Goal: Task Accomplishment & Management: Complete application form

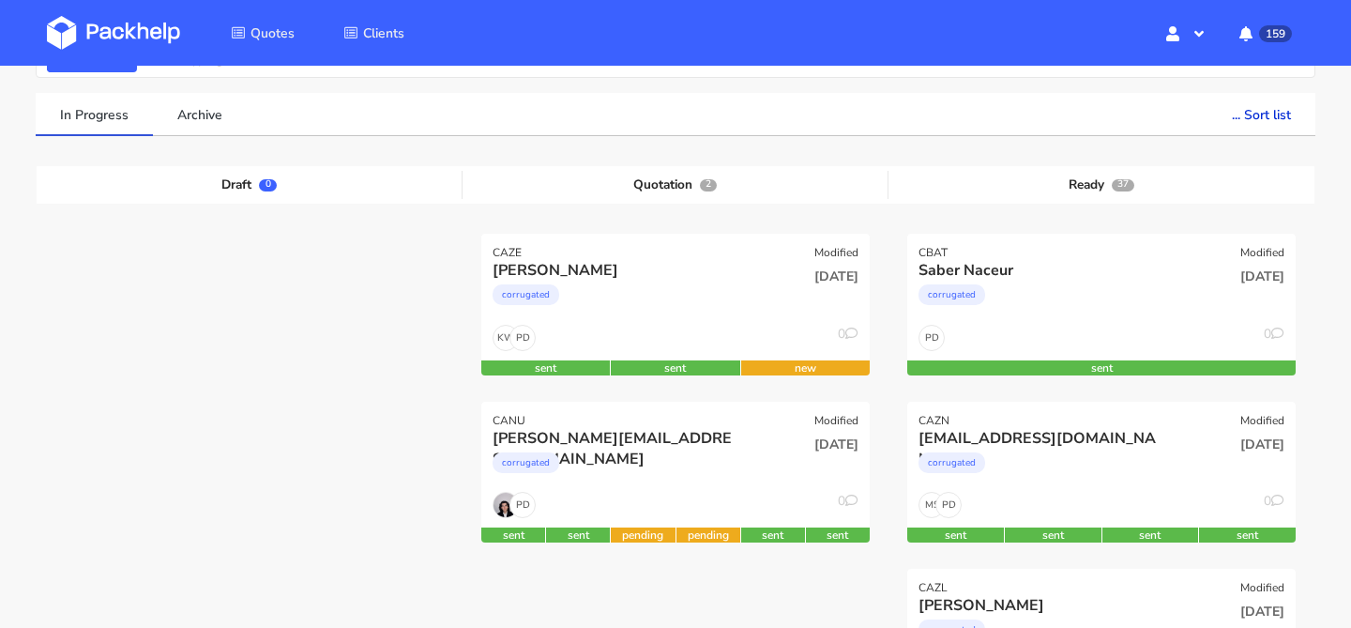
scroll to position [143, 0]
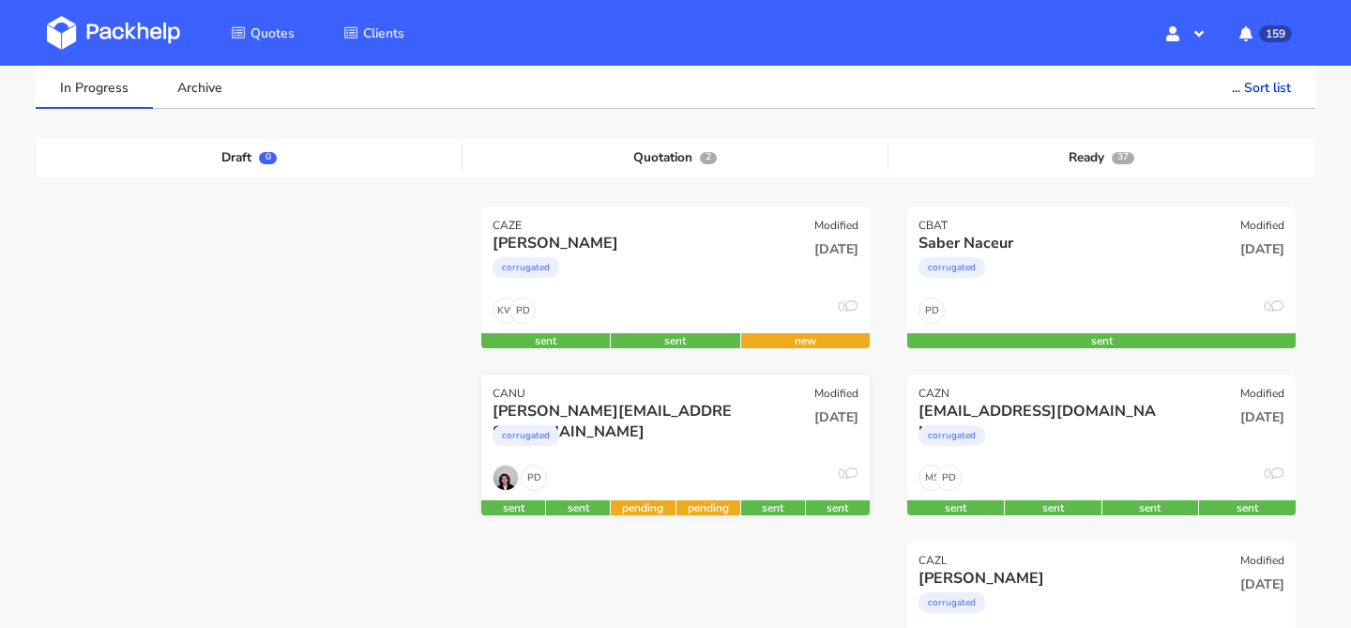
click at [716, 436] on div "corrugated" at bounding box center [617, 440] width 249 height 38
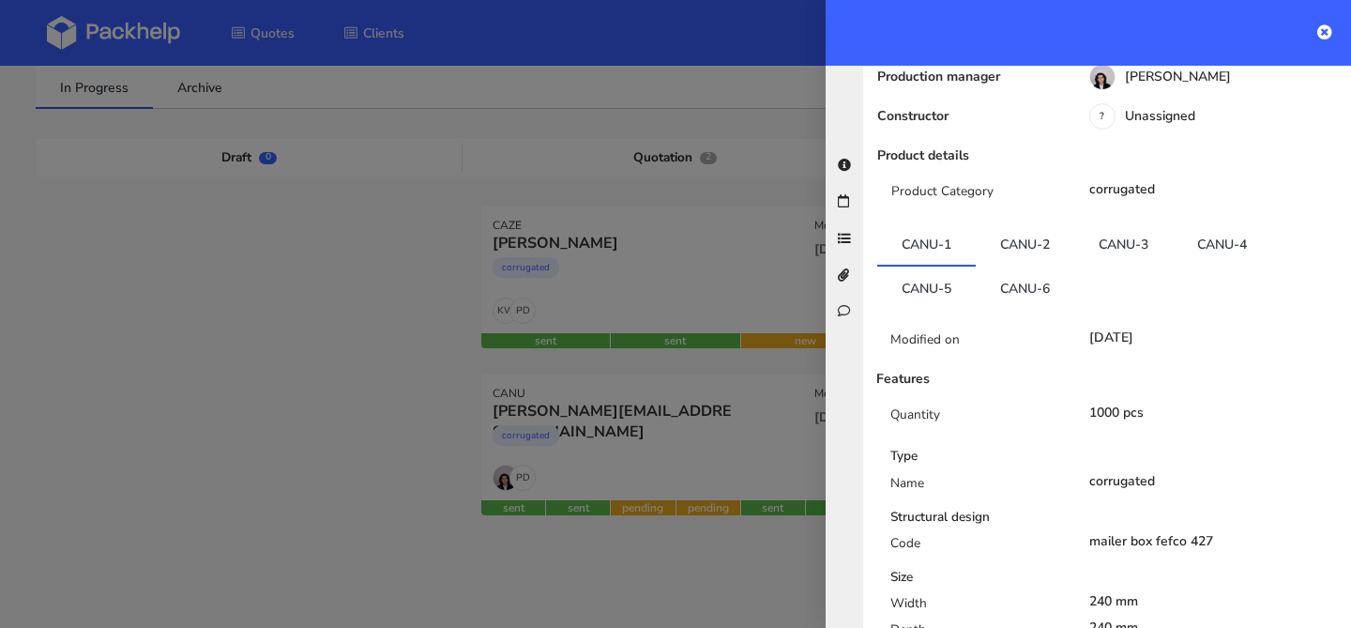
scroll to position [402, 0]
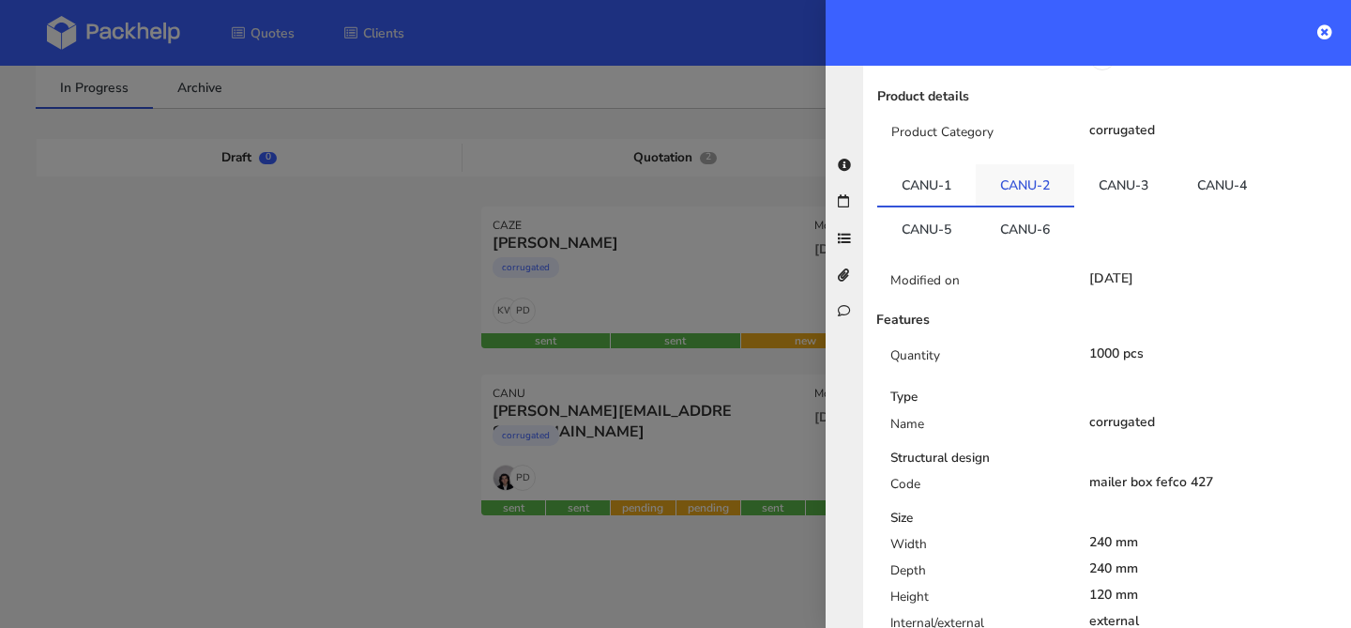
click at [1022, 164] on link "CANU-2" at bounding box center [1025, 184] width 99 height 41
click at [1079, 164] on link "CANU-3" at bounding box center [1123, 184] width 99 height 41
click at [1201, 164] on link "CANU-4" at bounding box center [1222, 184] width 99 height 41
click at [944, 207] on link "CANU-5" at bounding box center [926, 227] width 99 height 41
click at [1003, 205] on link "CANU-6" at bounding box center [1025, 225] width 99 height 41
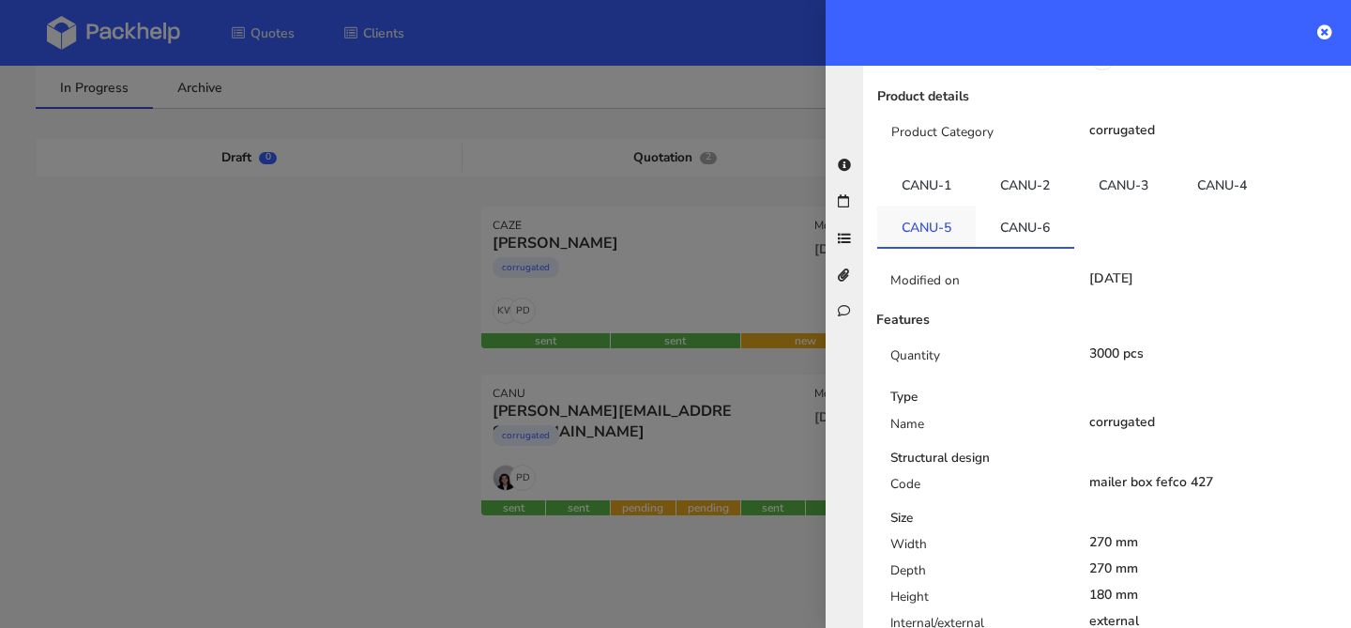
click at [932, 205] on link "CANU-5" at bounding box center [926, 225] width 99 height 41
click at [998, 205] on link "CANU-6" at bounding box center [1025, 225] width 99 height 41
click at [920, 205] on link "CANU-5" at bounding box center [926, 225] width 99 height 41
click at [1021, 205] on link "CANU-6" at bounding box center [1025, 225] width 99 height 41
click at [928, 205] on link "CANU-5" at bounding box center [926, 225] width 99 height 41
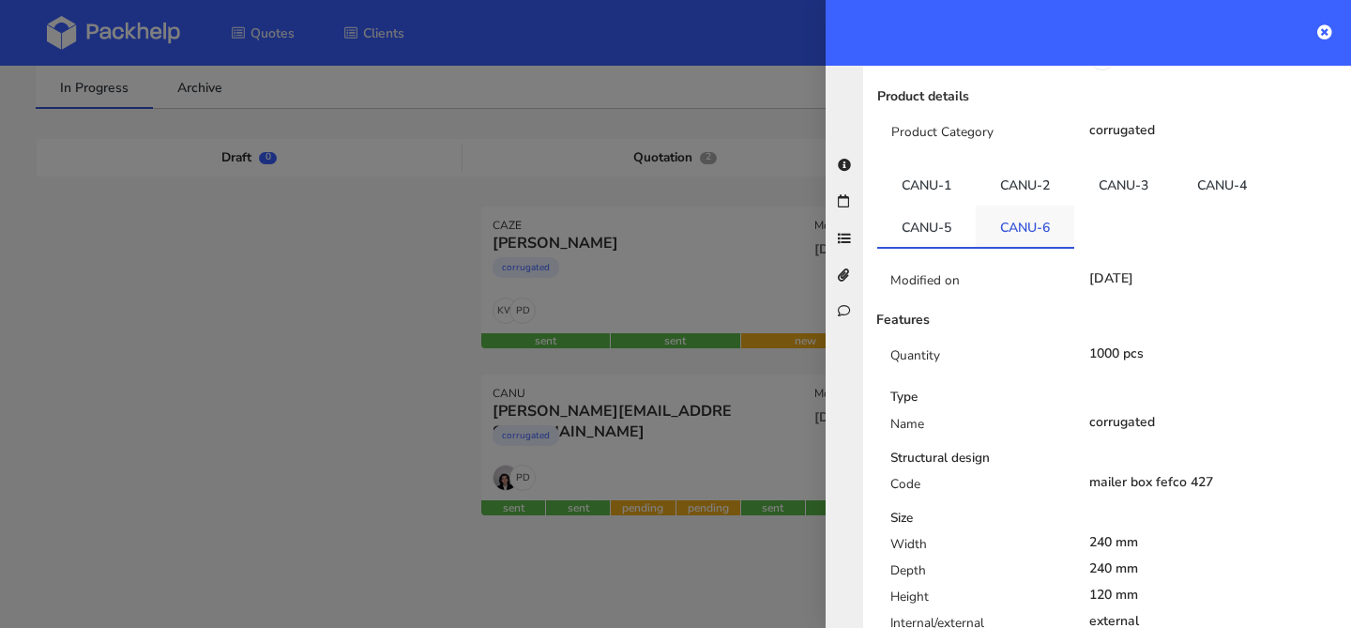
click at [1026, 205] on link "CANU-6" at bounding box center [1025, 225] width 99 height 41
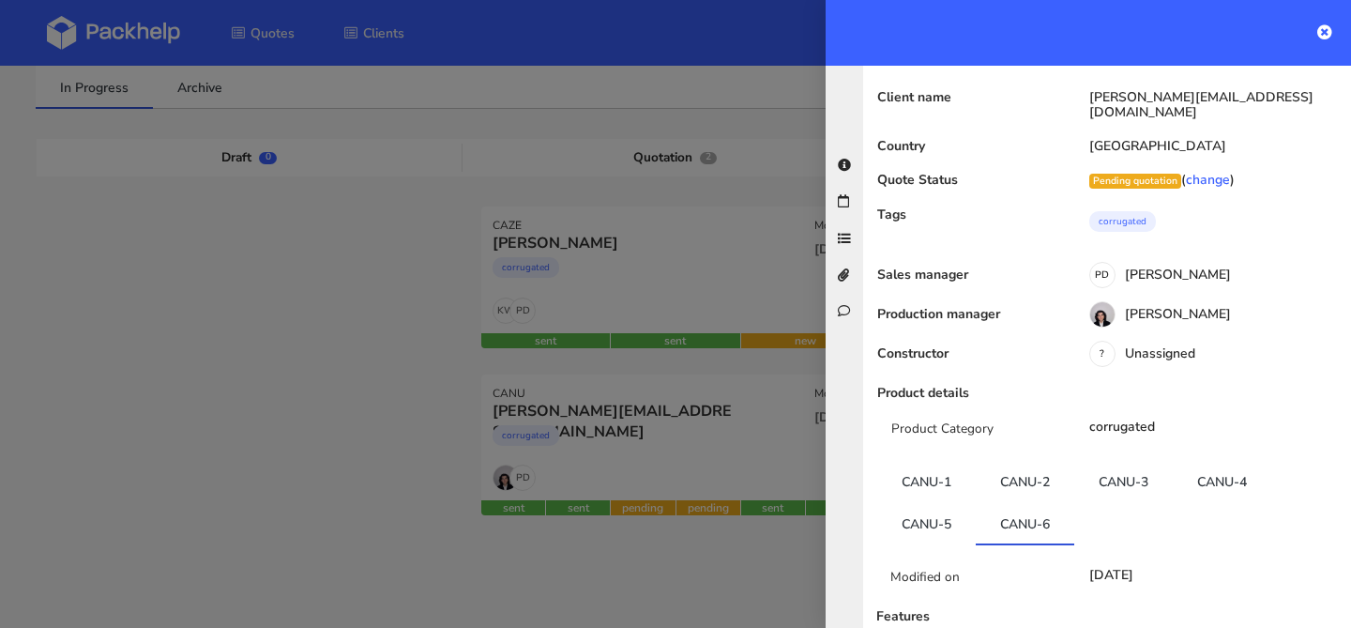
scroll to position [0, 0]
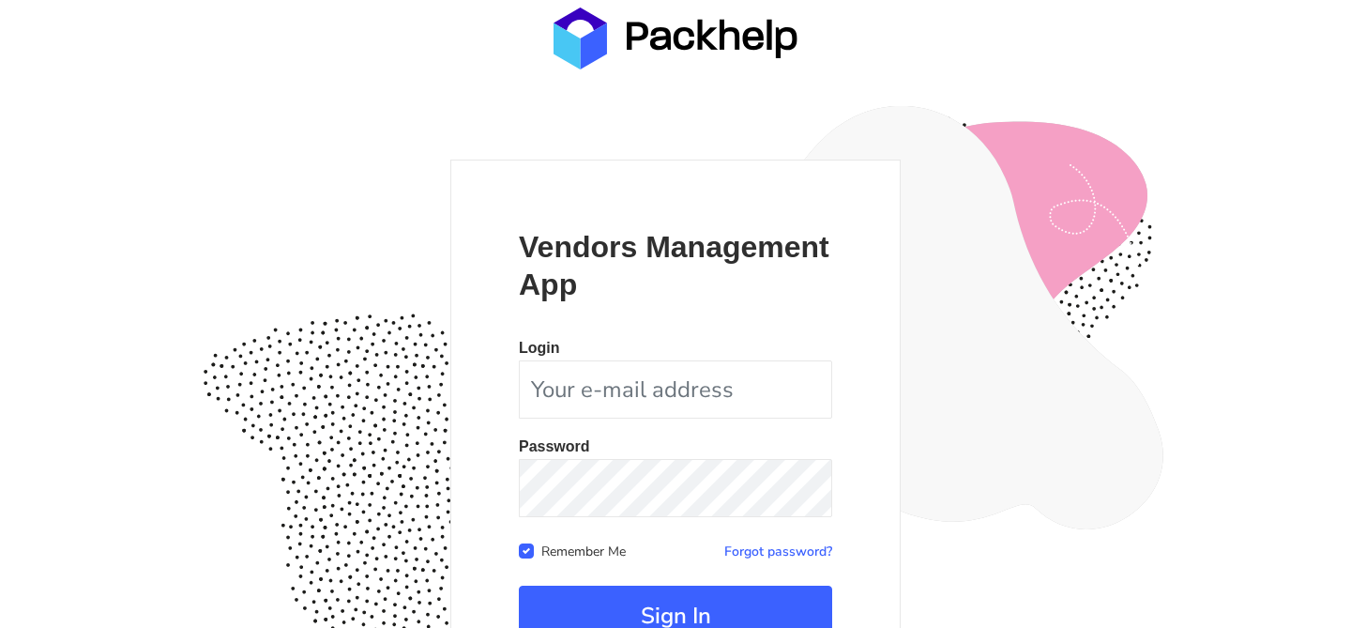
scroll to position [182, 0]
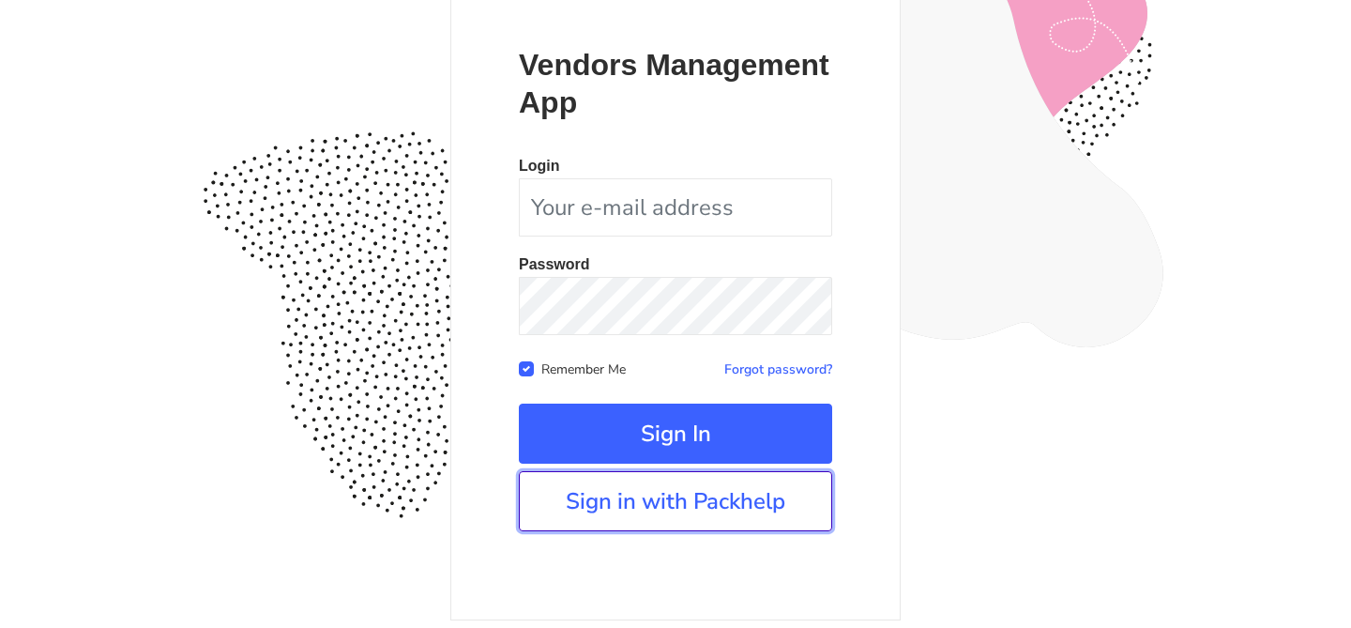
click at [690, 500] on link "Sign in with Packhelp" at bounding box center [675, 501] width 313 height 60
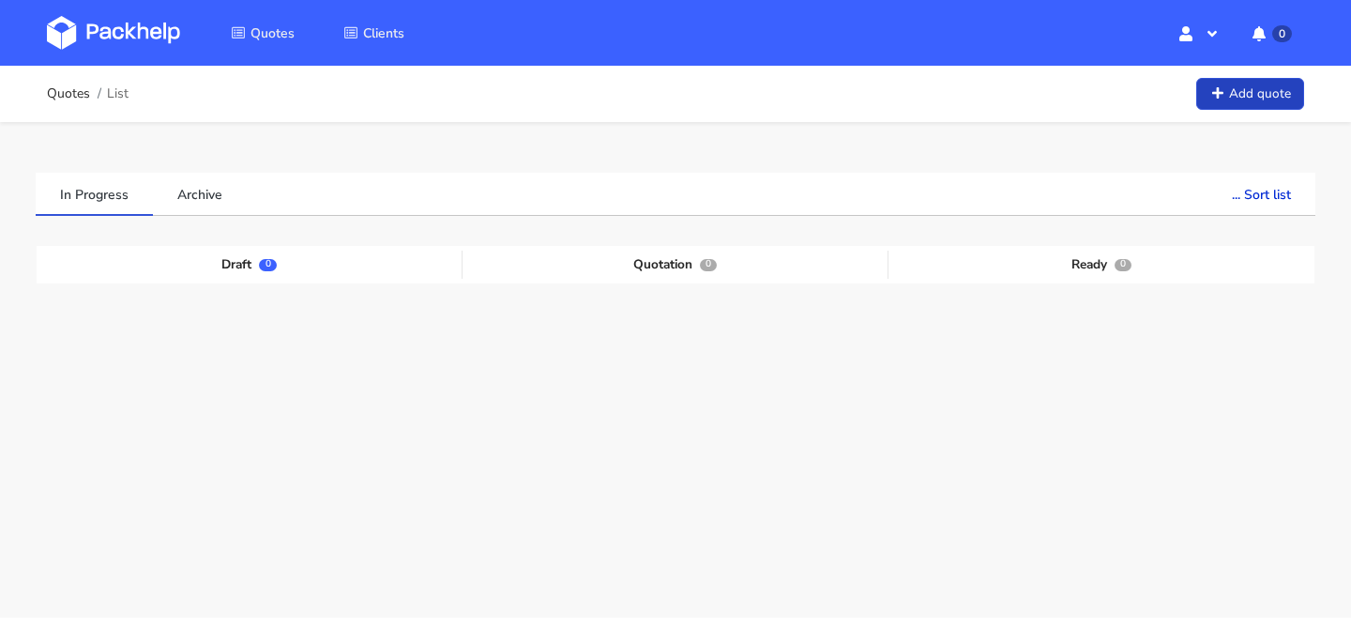
click at [1226, 103] on link "Add quote" at bounding box center [1250, 94] width 108 height 33
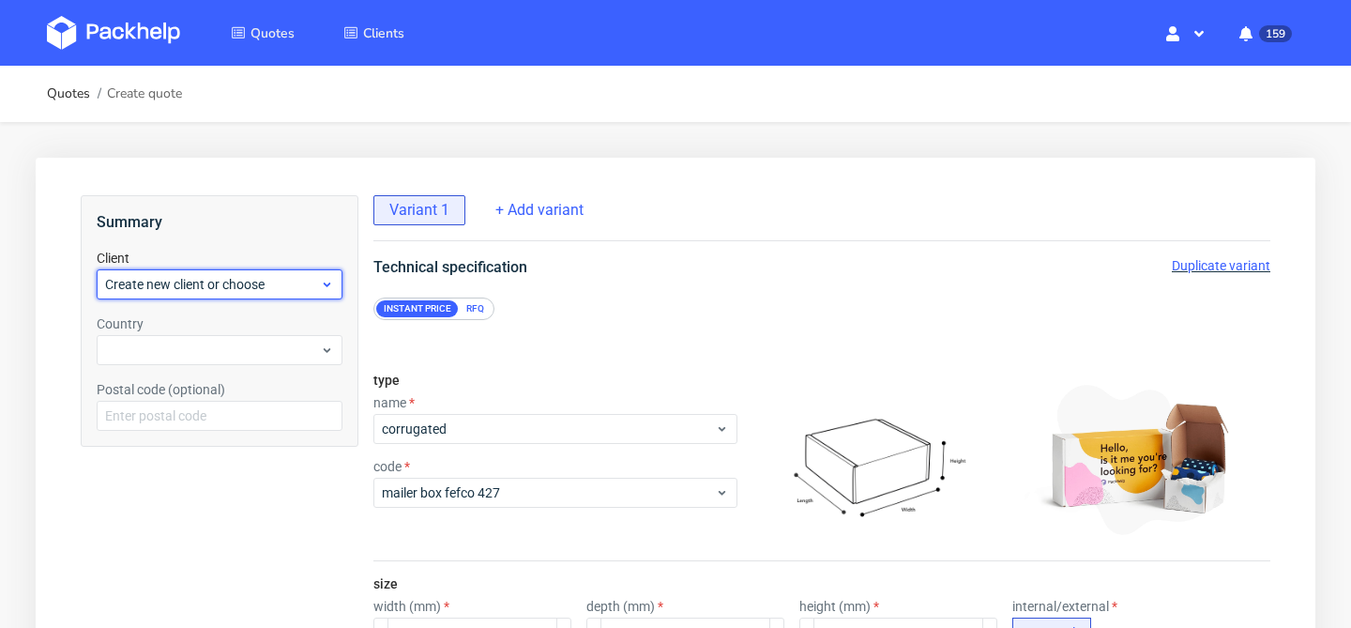
click at [322, 287] on icon at bounding box center [327, 284] width 14 height 15
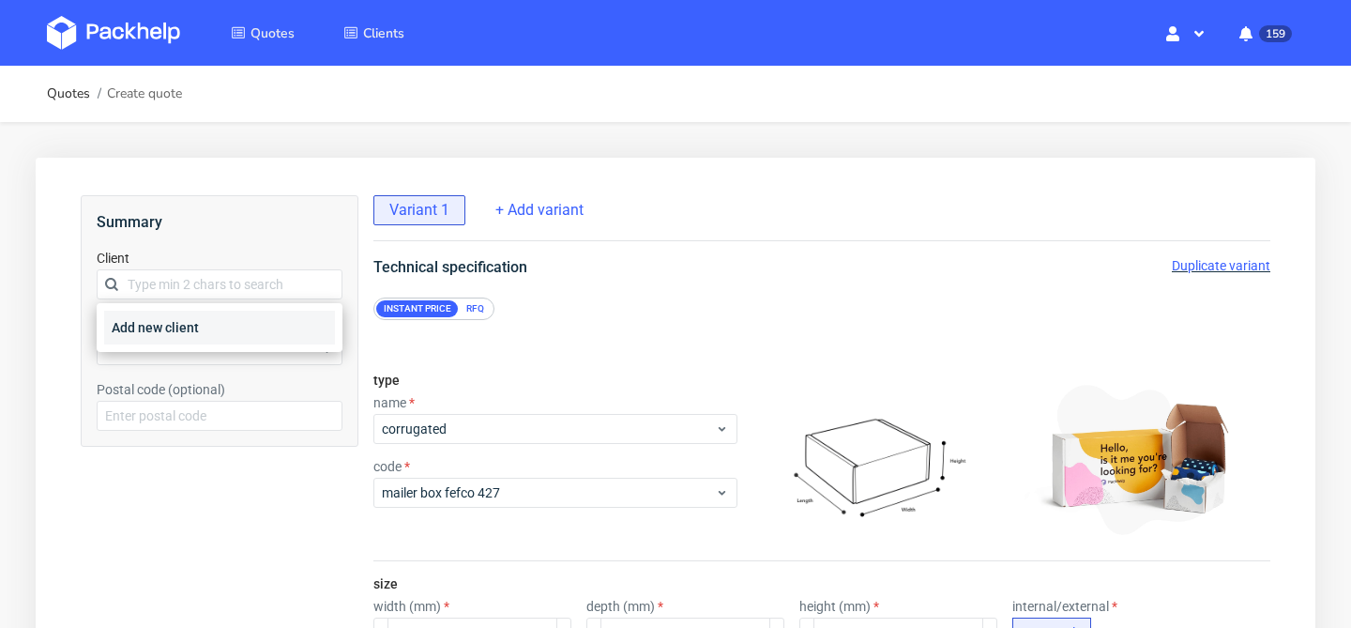
click at [291, 319] on div "Add new client" at bounding box center [219, 328] width 231 height 34
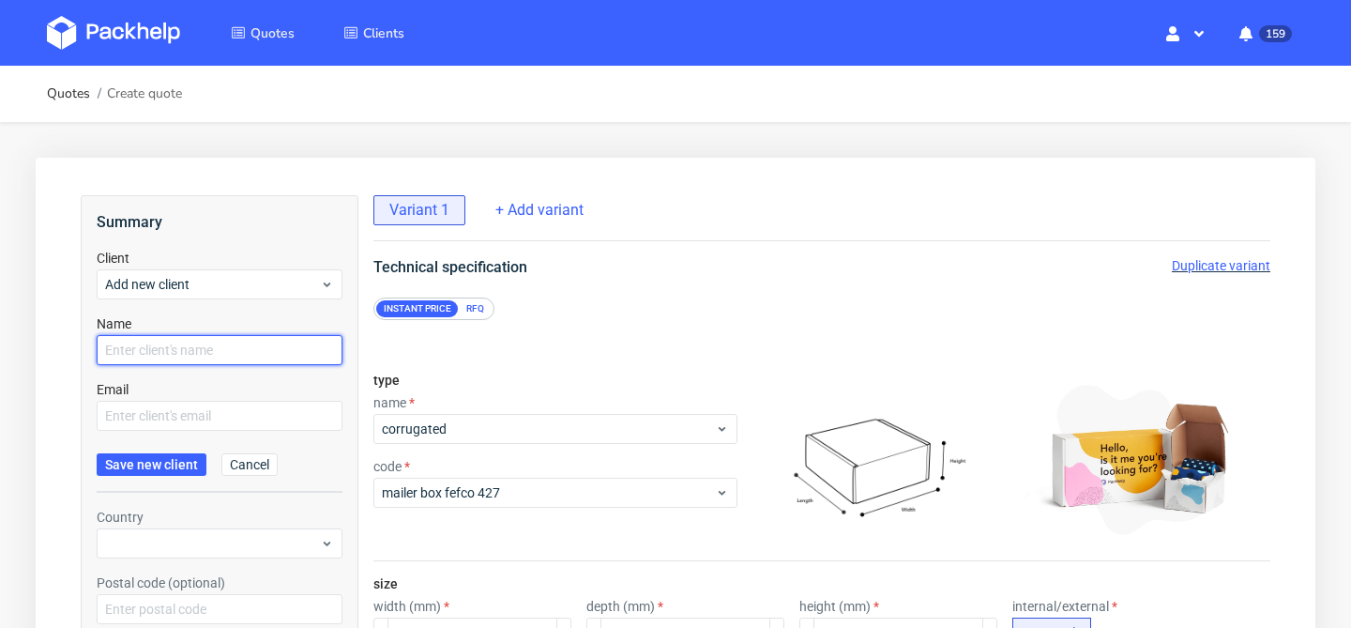
click at [274, 348] on input "text" at bounding box center [220, 350] width 246 height 30
type input "[PERSON_NAME]"
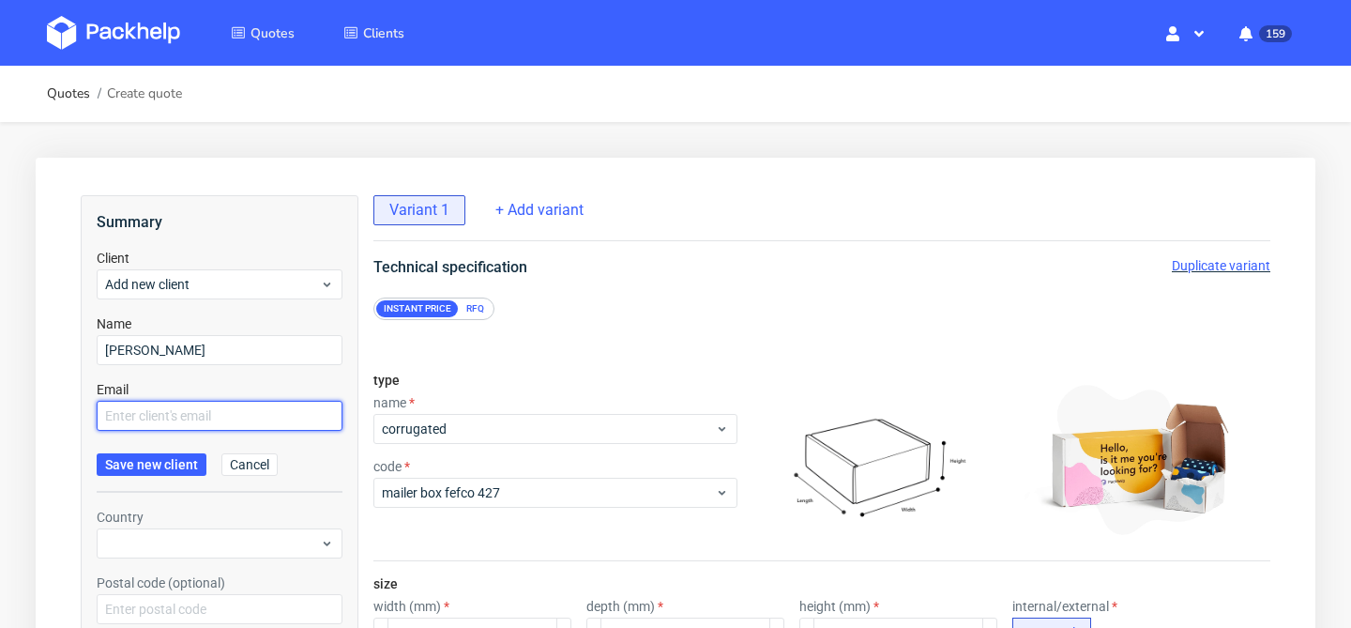
click at [234, 409] on input "text" at bounding box center [220, 416] width 246 height 30
paste input "jolia.lingerie@gmail.com"
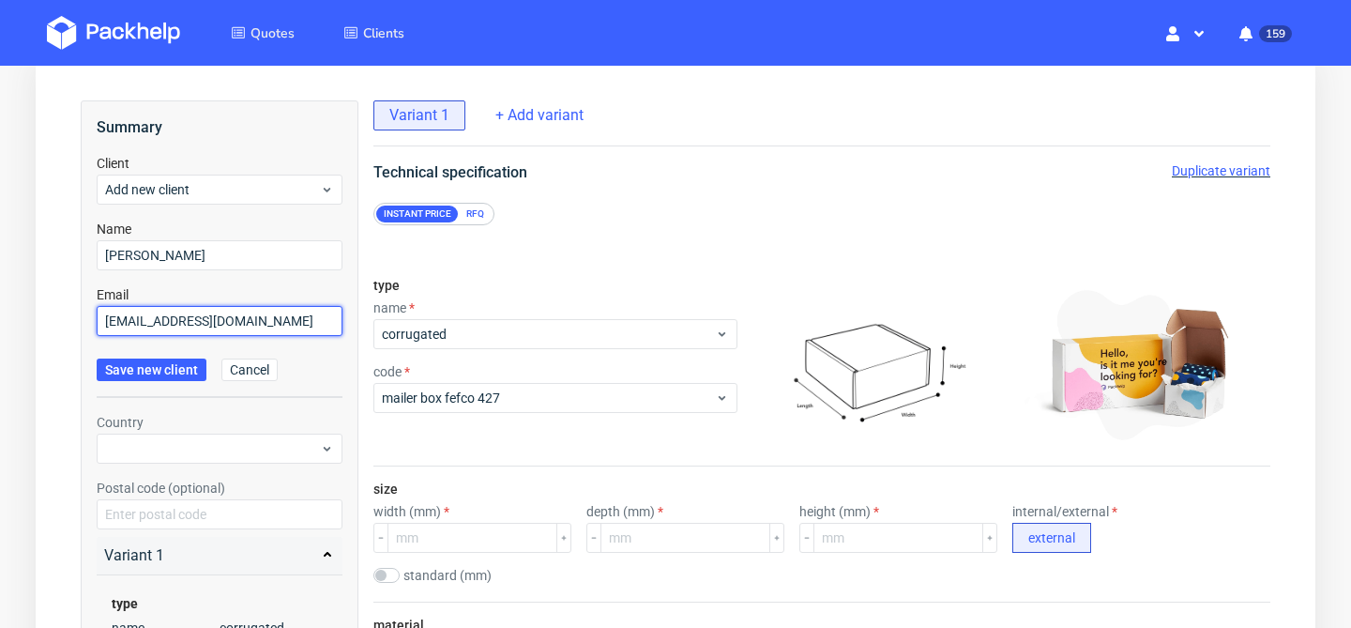
scroll to position [97, 0]
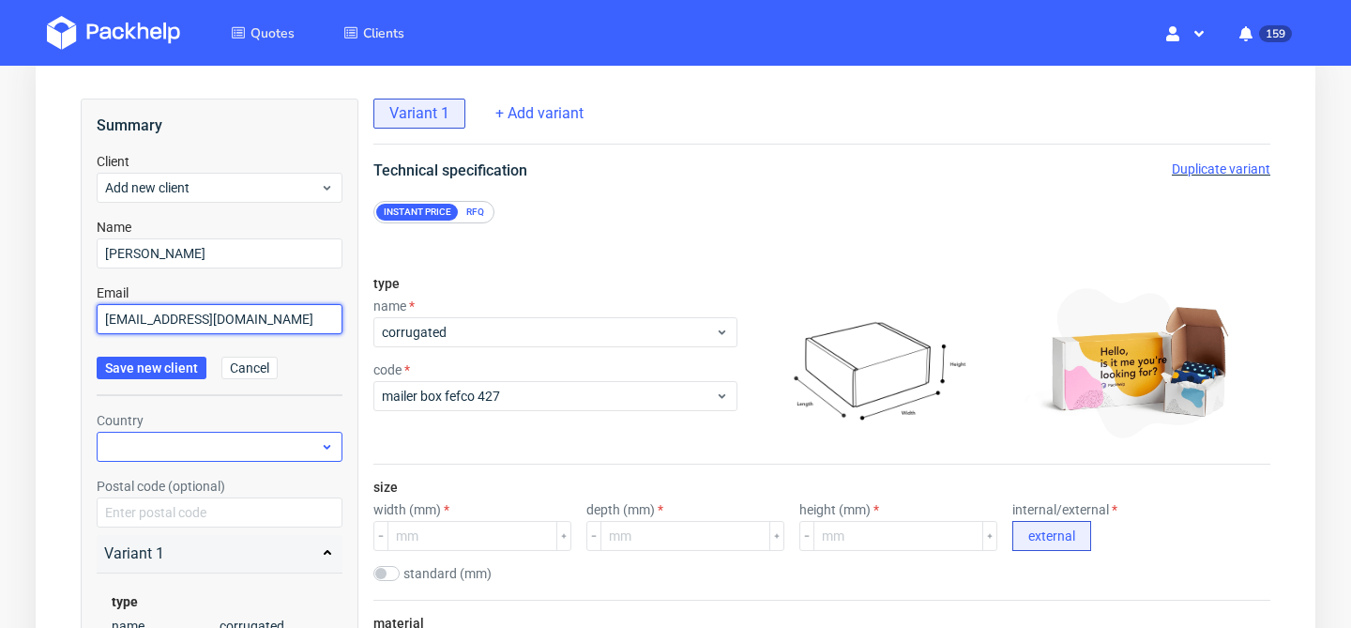
type input "jolia.lingerie@gmail.com"
click at [171, 436] on div at bounding box center [220, 447] width 246 height 30
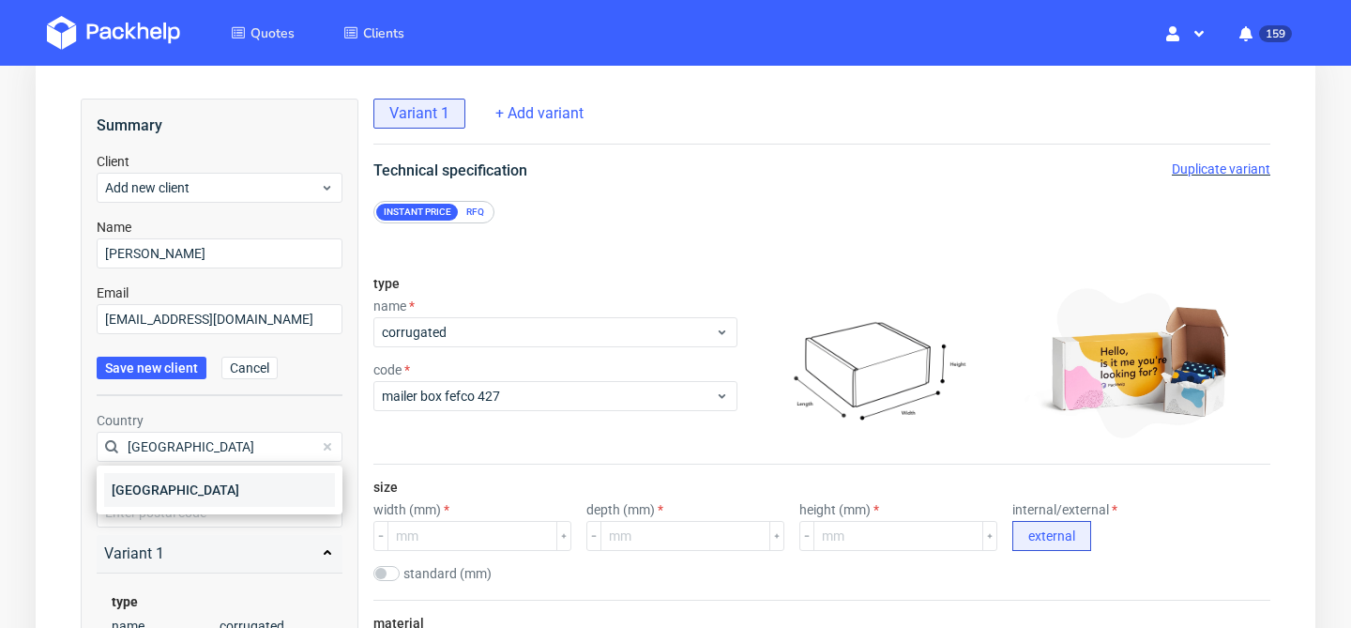
type input "france"
click at [176, 493] on div "[GEOGRAPHIC_DATA]" at bounding box center [219, 490] width 231 height 34
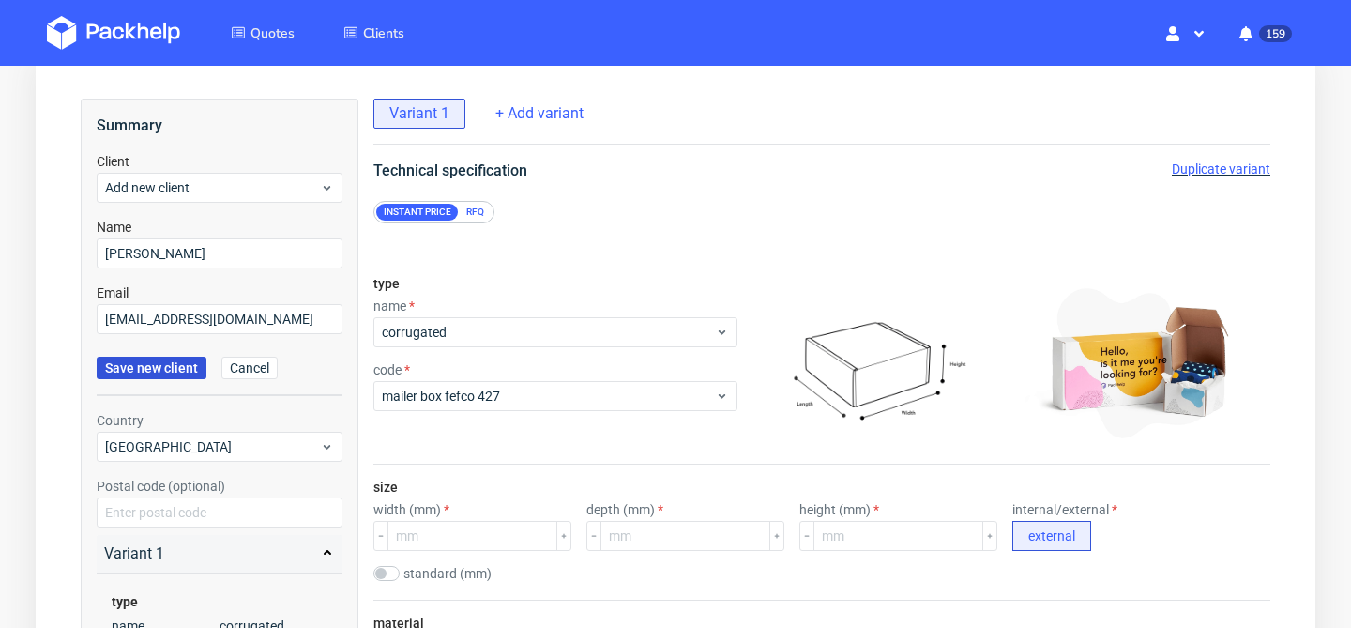
click at [157, 371] on span "Save new client" at bounding box center [151, 367] width 93 height 13
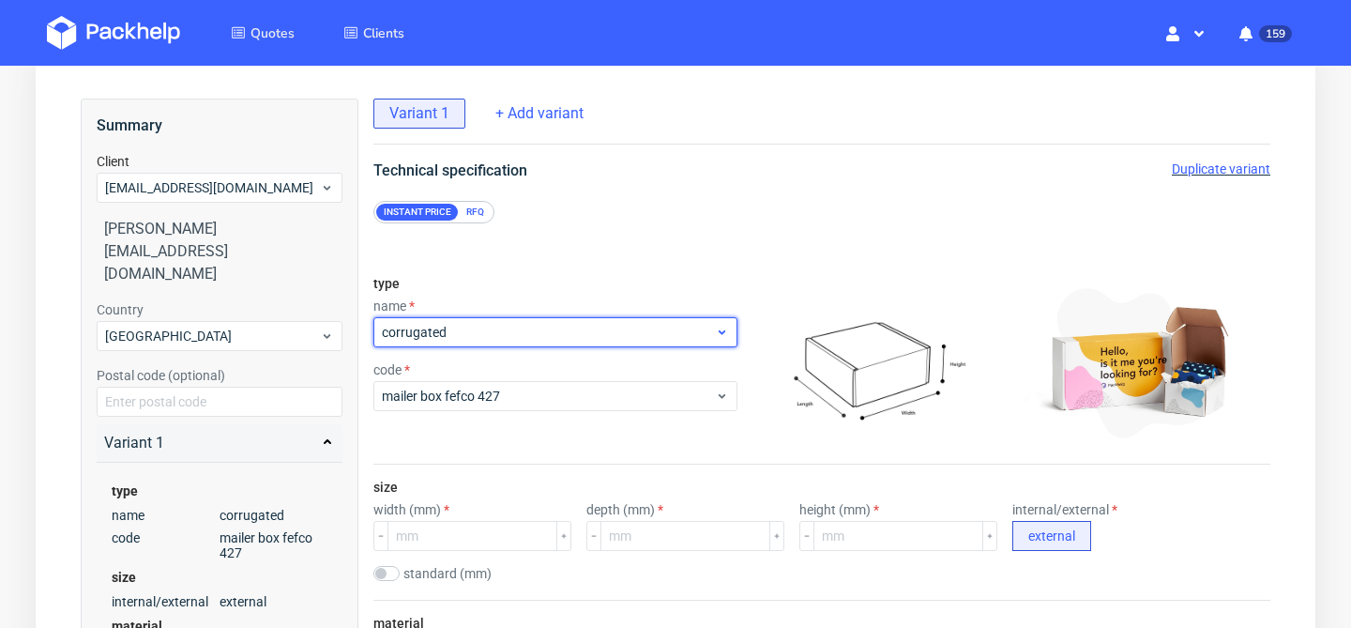
click at [573, 339] on span "corrugated" at bounding box center [548, 332] width 333 height 19
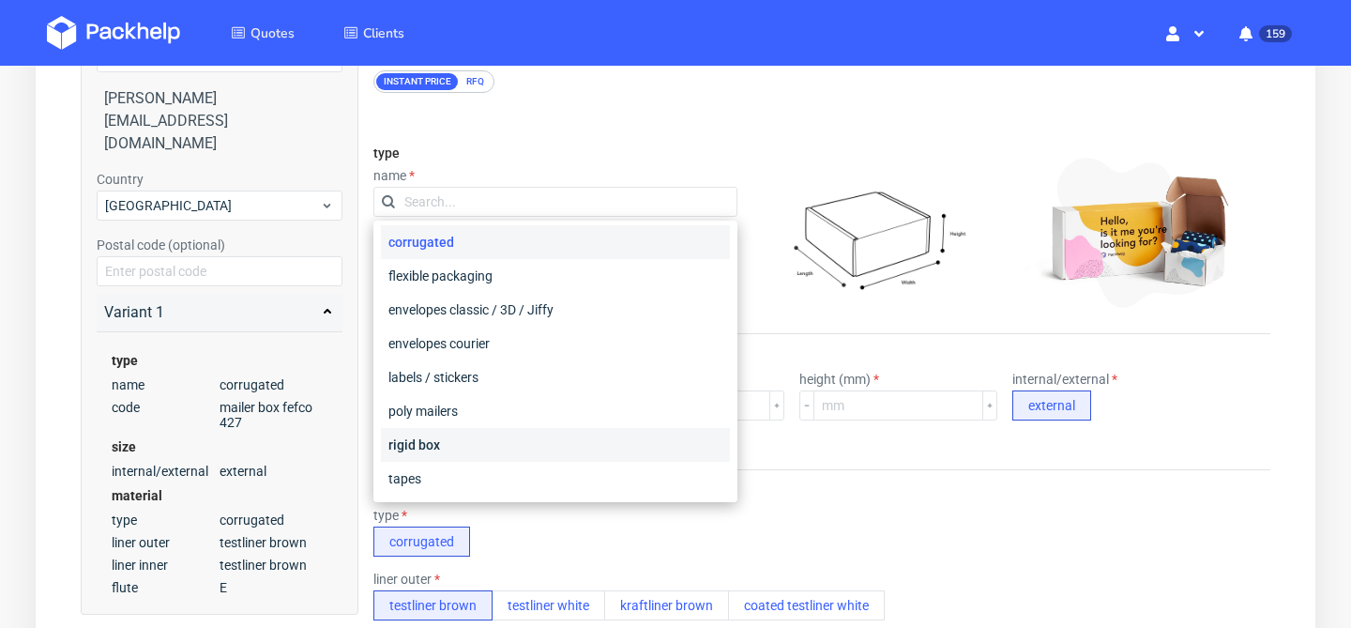
scroll to position [0, 0]
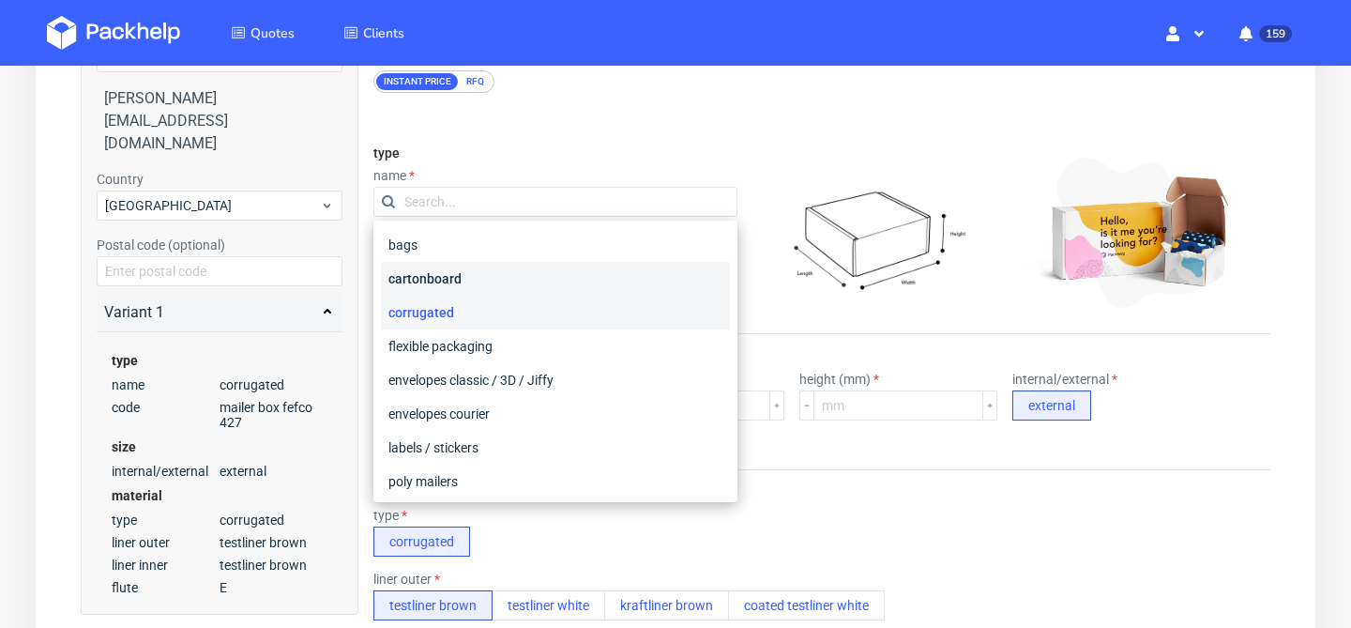
click at [530, 281] on div "cartonboard" at bounding box center [555, 279] width 349 height 34
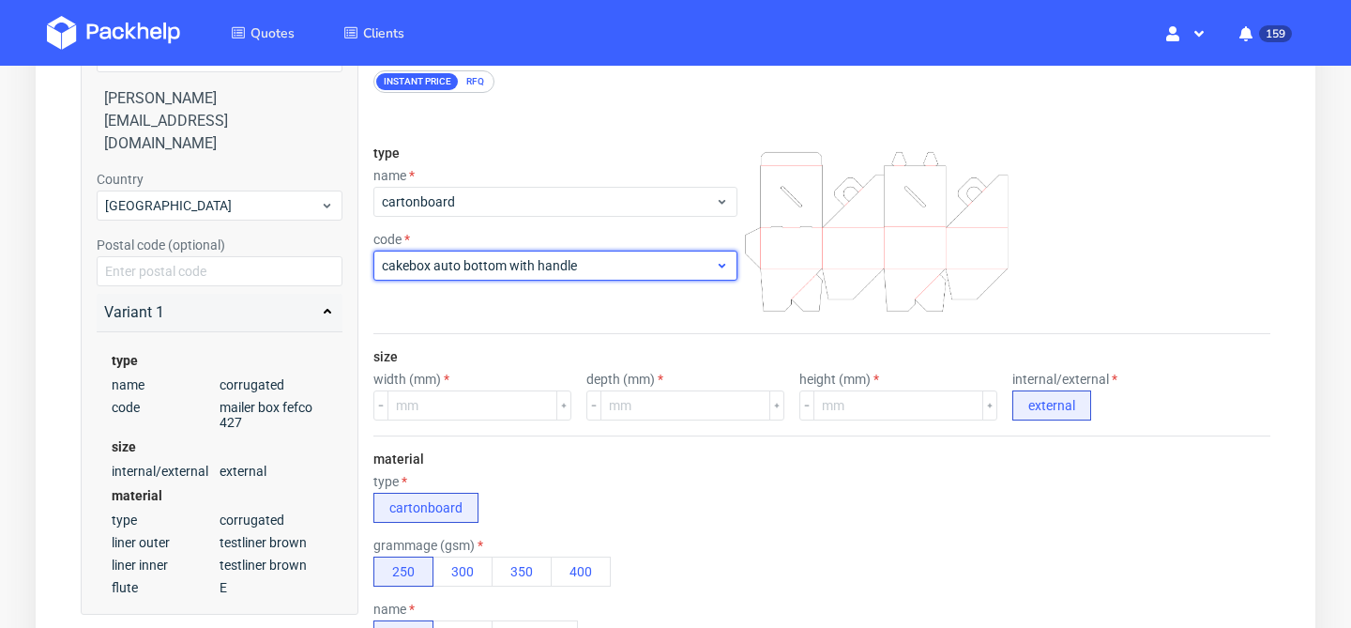
click at [605, 270] on span "cakebox auto bottom with handle" at bounding box center [548, 265] width 333 height 19
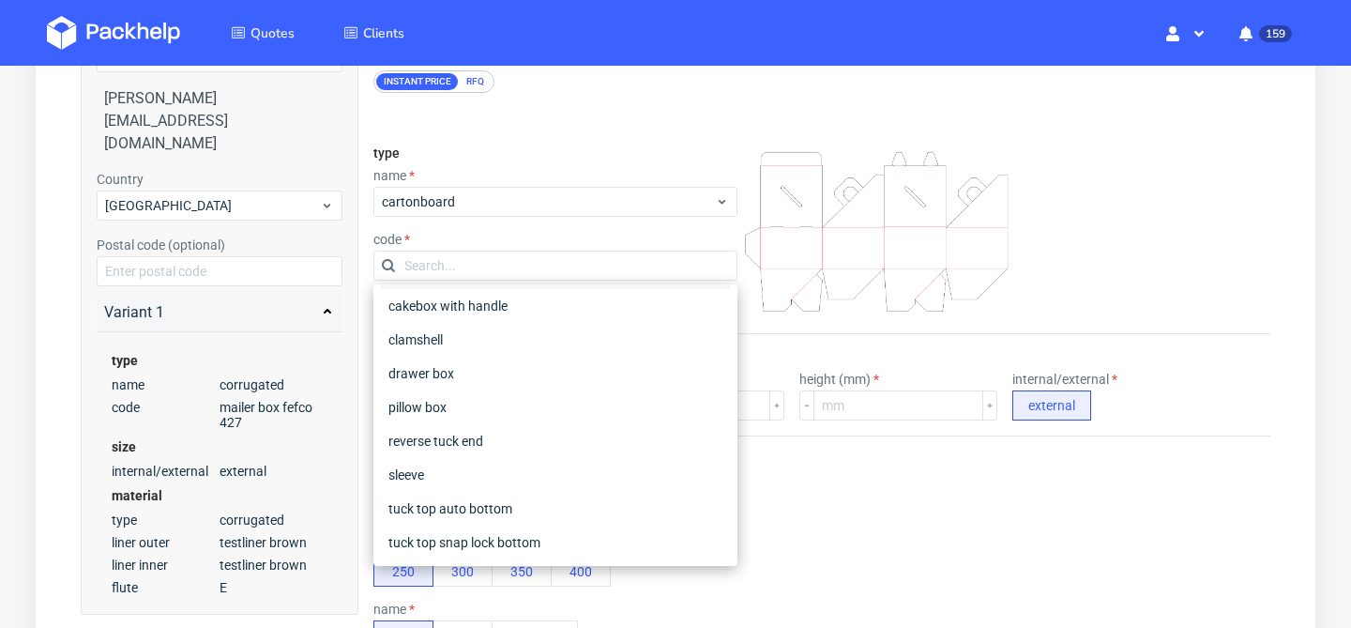
scroll to position [39, 0]
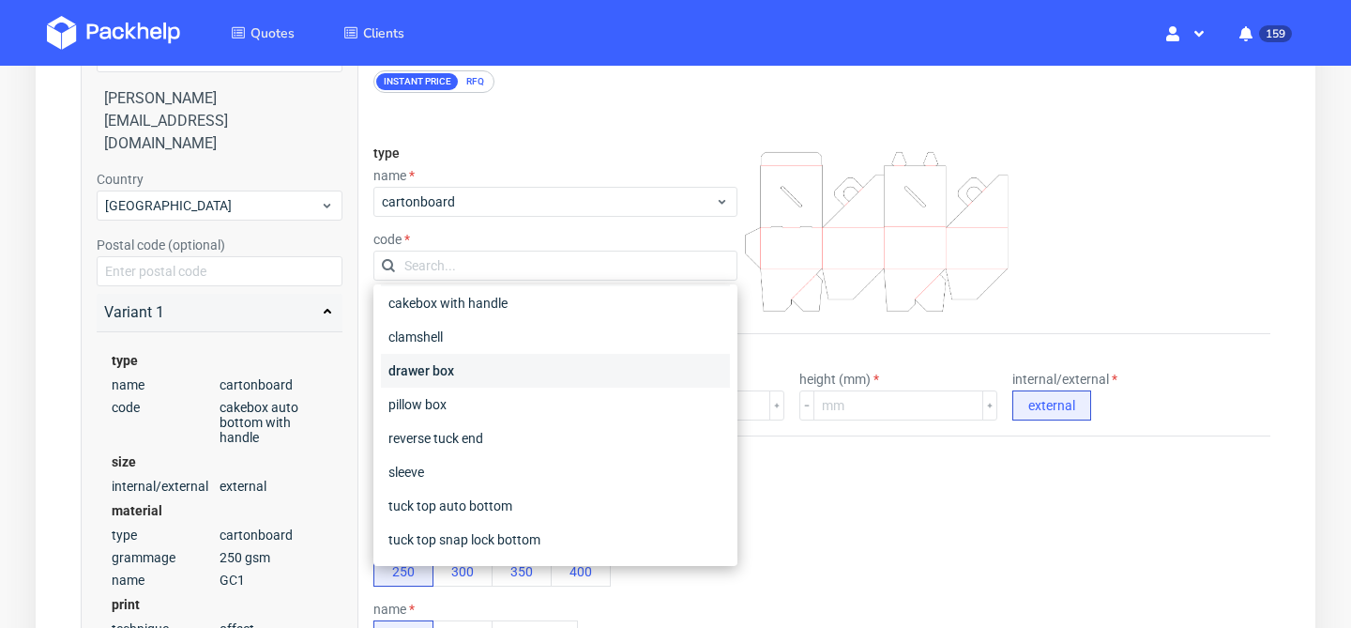
click at [581, 369] on div "drawer box" at bounding box center [555, 371] width 349 height 34
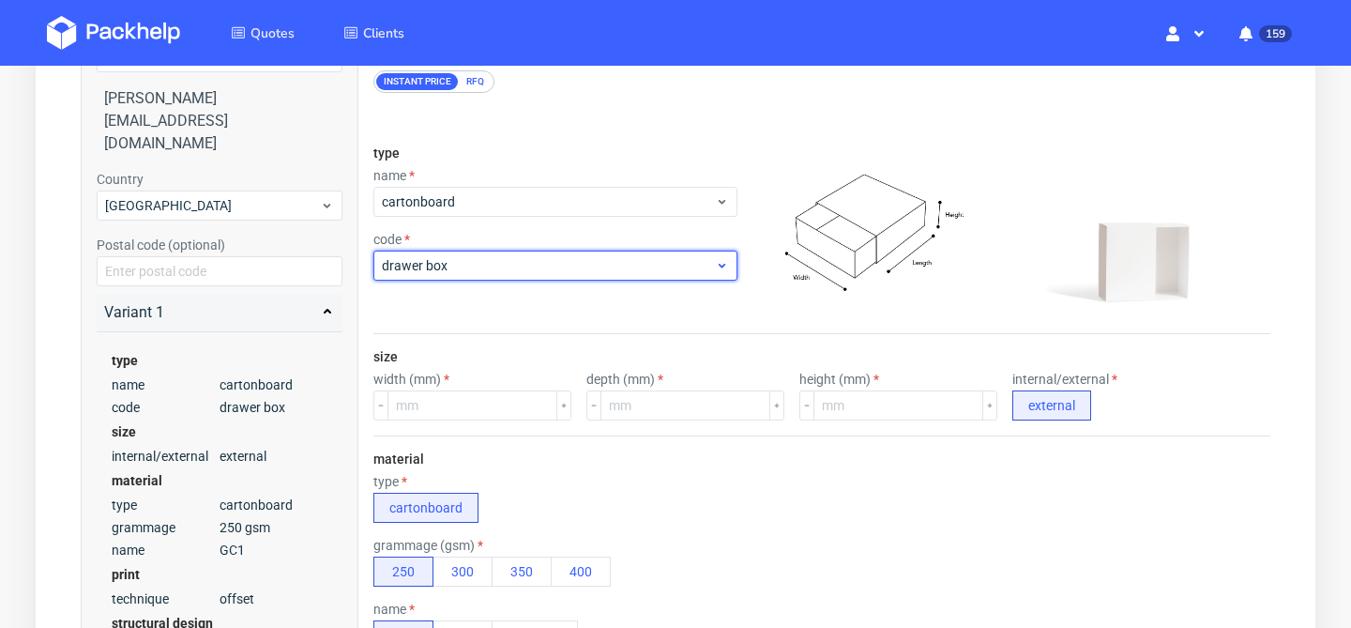
click at [646, 274] on span "drawer box" at bounding box center [548, 265] width 333 height 19
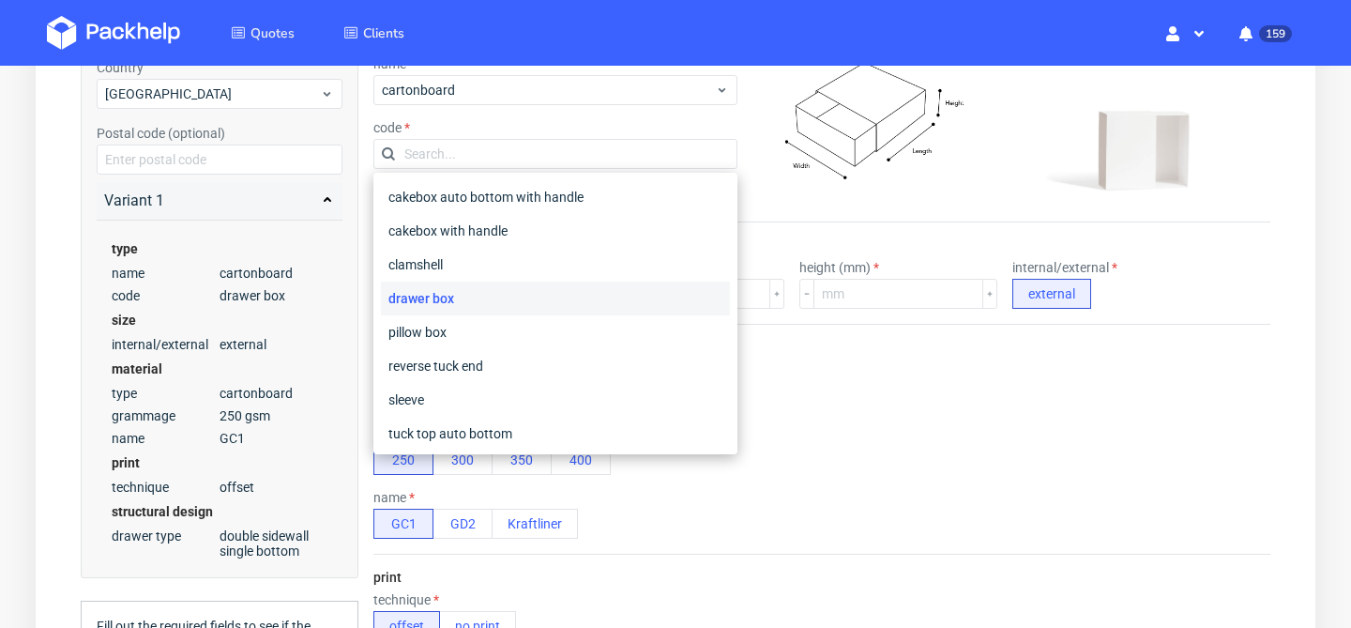
scroll to position [293, 0]
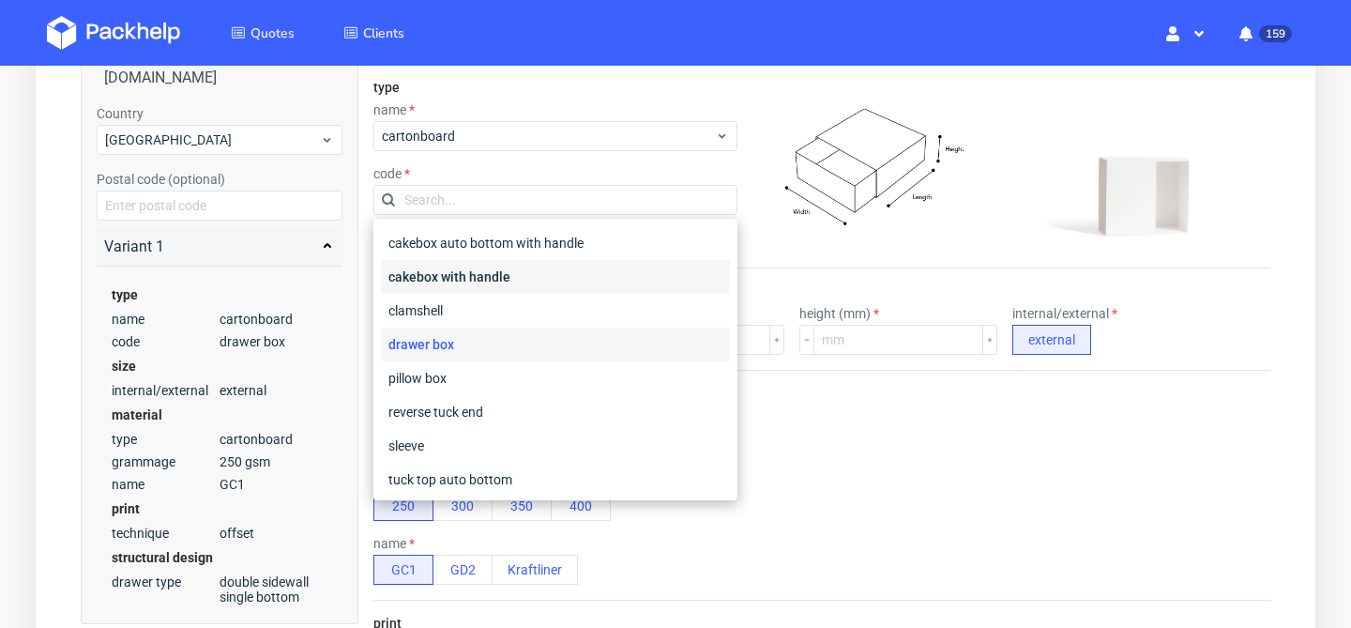
click at [578, 288] on div "cakebox with handle" at bounding box center [555, 277] width 349 height 34
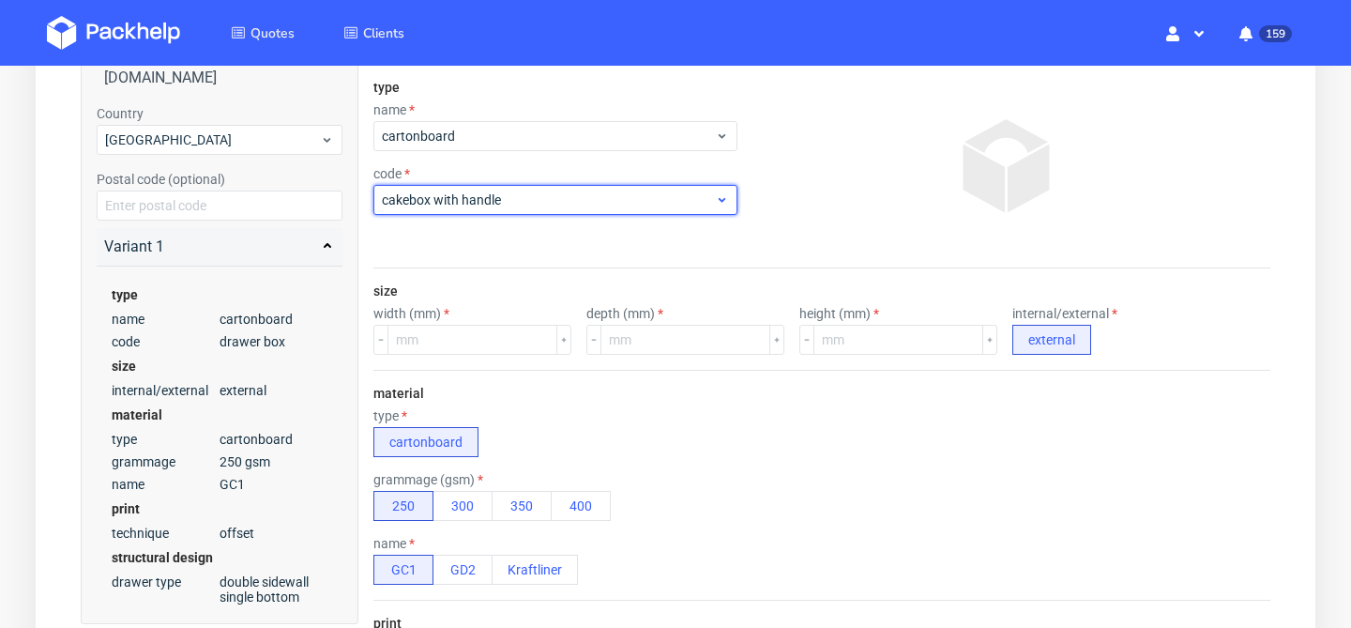
click at [585, 206] on span "cakebox with handle" at bounding box center [548, 199] width 333 height 19
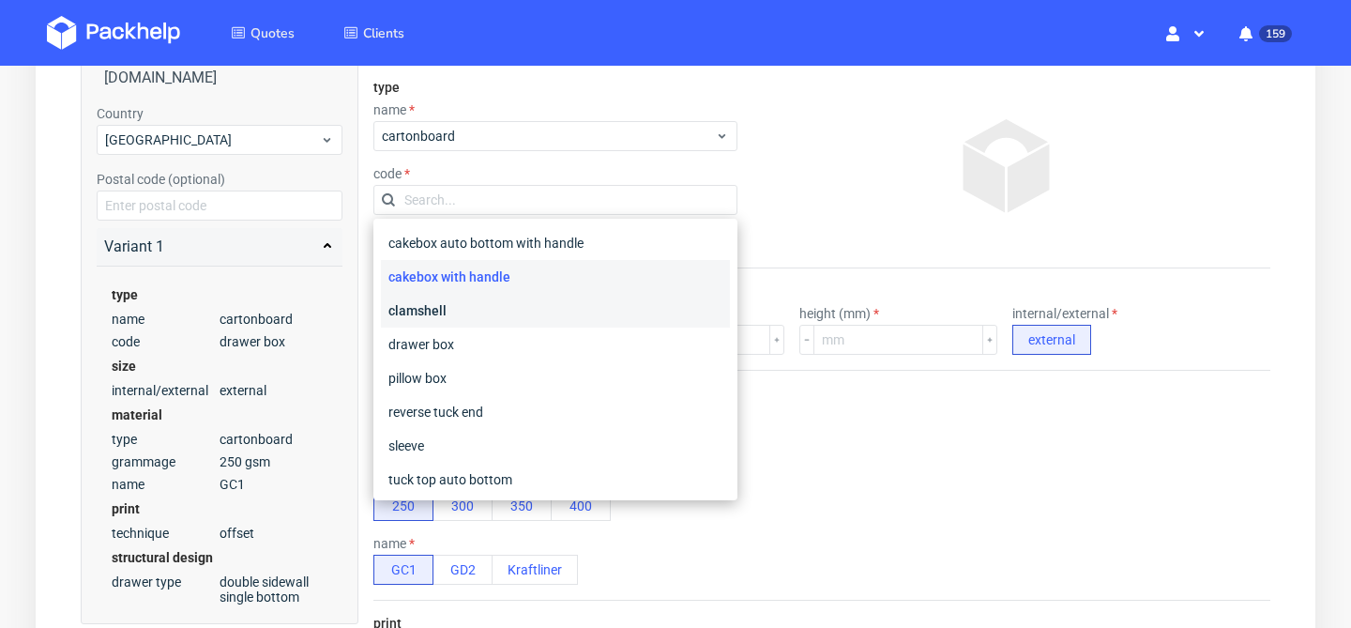
click at [559, 326] on div "clamshell" at bounding box center [555, 311] width 349 height 34
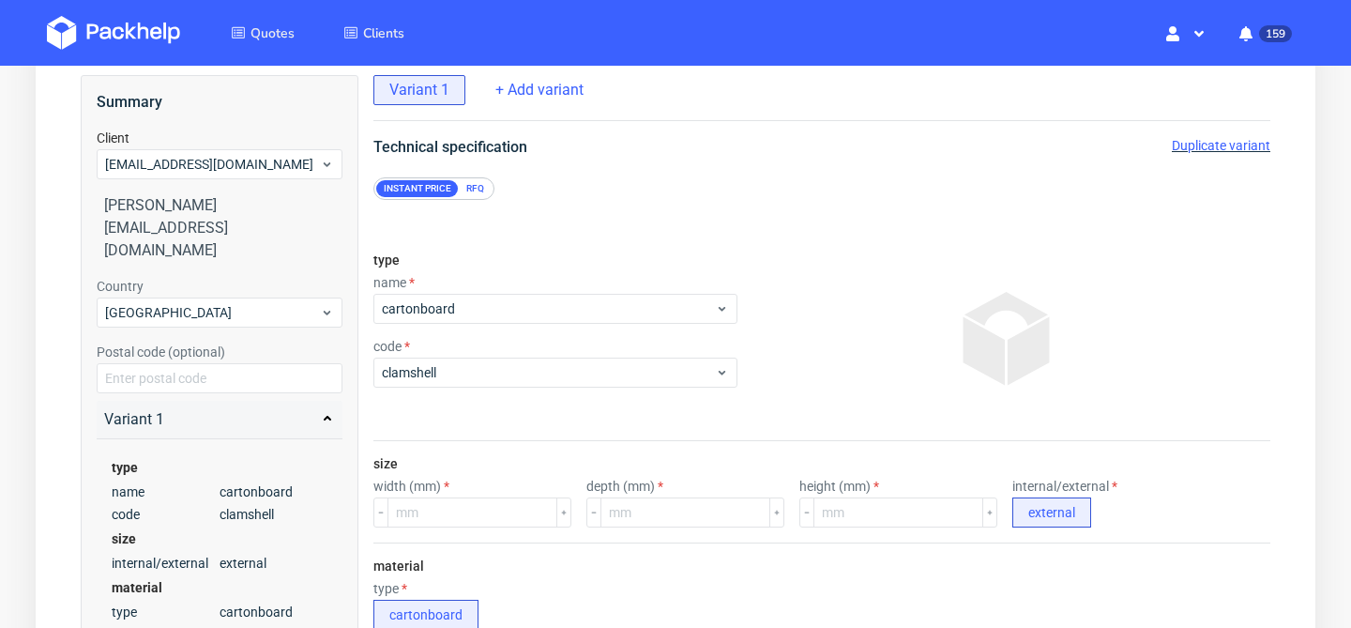
scroll to position [119, 0]
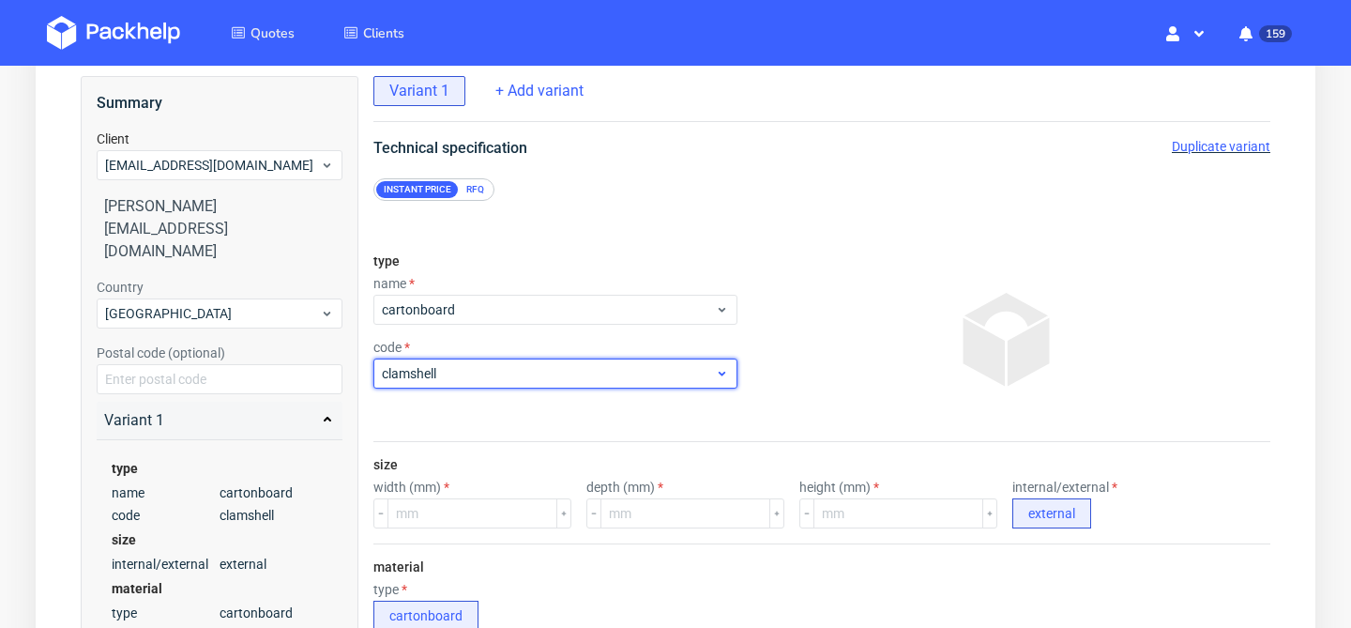
click at [631, 376] on span "clamshell" at bounding box center [548, 373] width 333 height 19
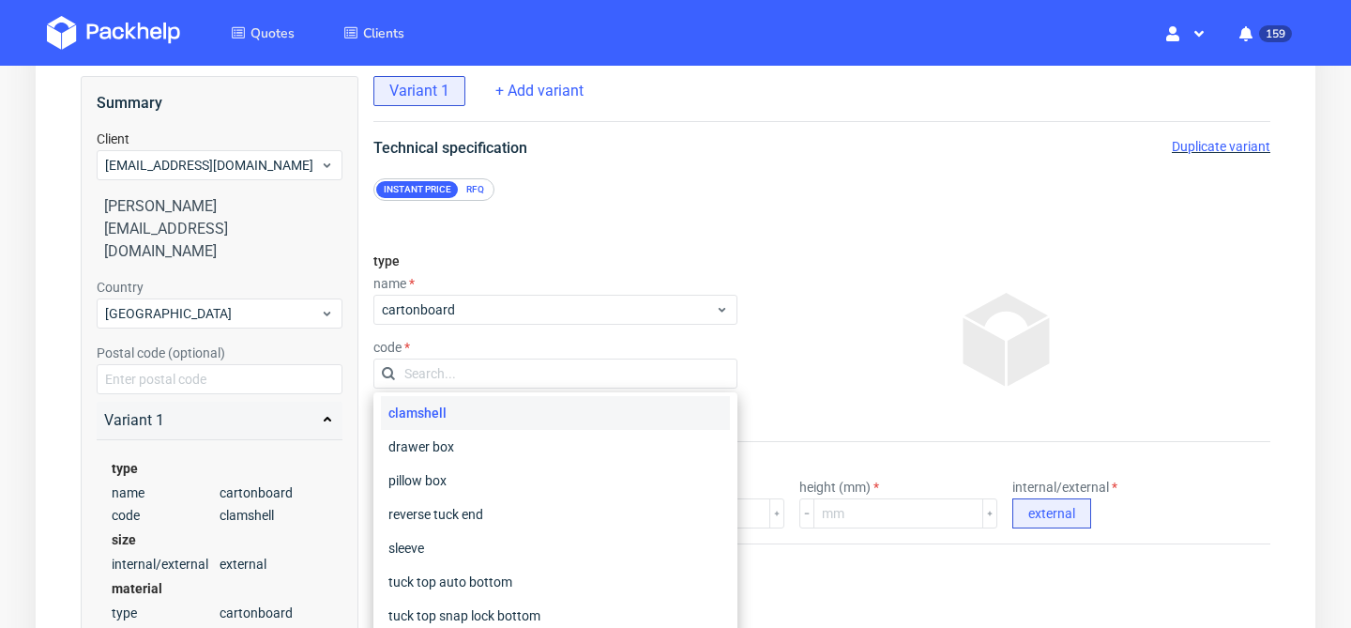
scroll to position [244, 0]
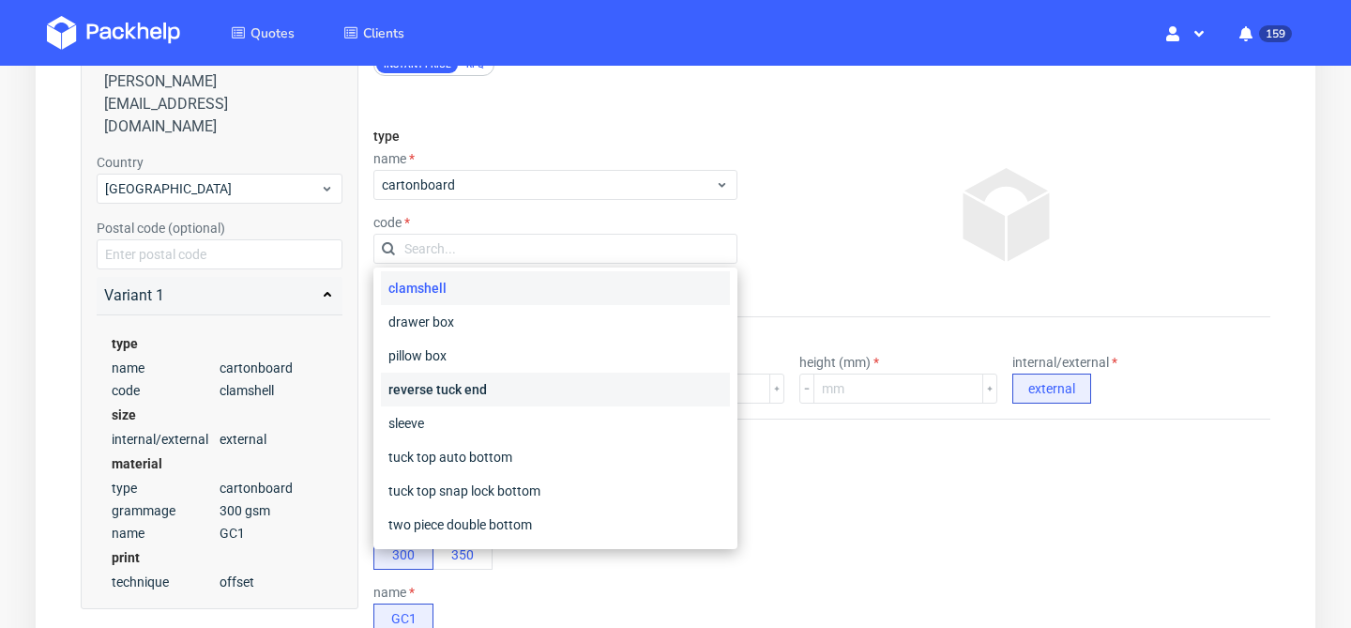
click at [618, 393] on div "reverse tuck end" at bounding box center [555, 389] width 349 height 34
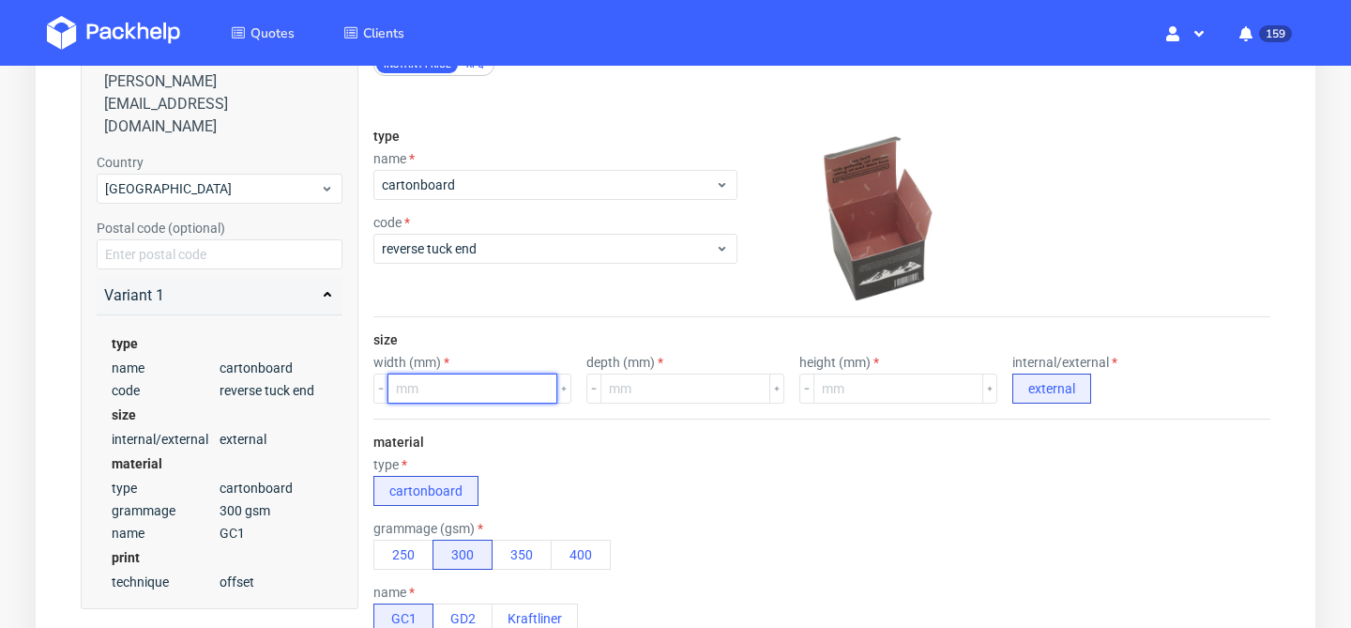
click at [452, 399] on input "number" at bounding box center [472, 388] width 170 height 30
type input "200"
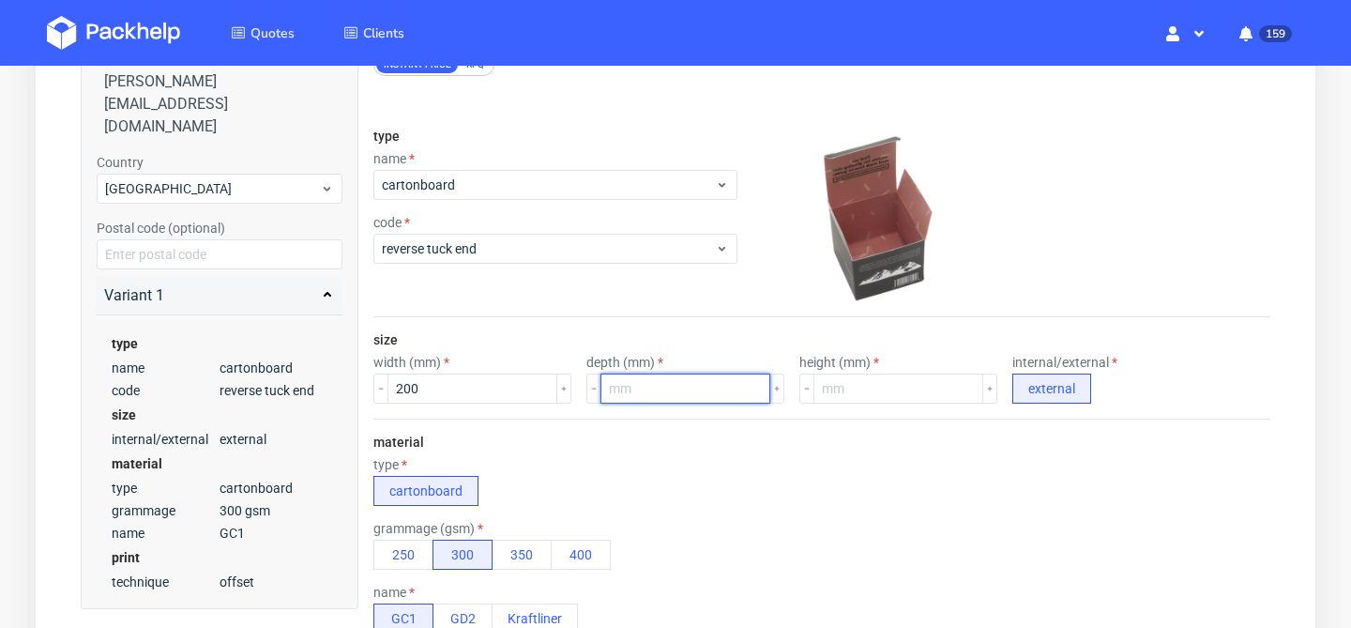
click at [627, 376] on input "number" at bounding box center [685, 388] width 170 height 30
type input "260"
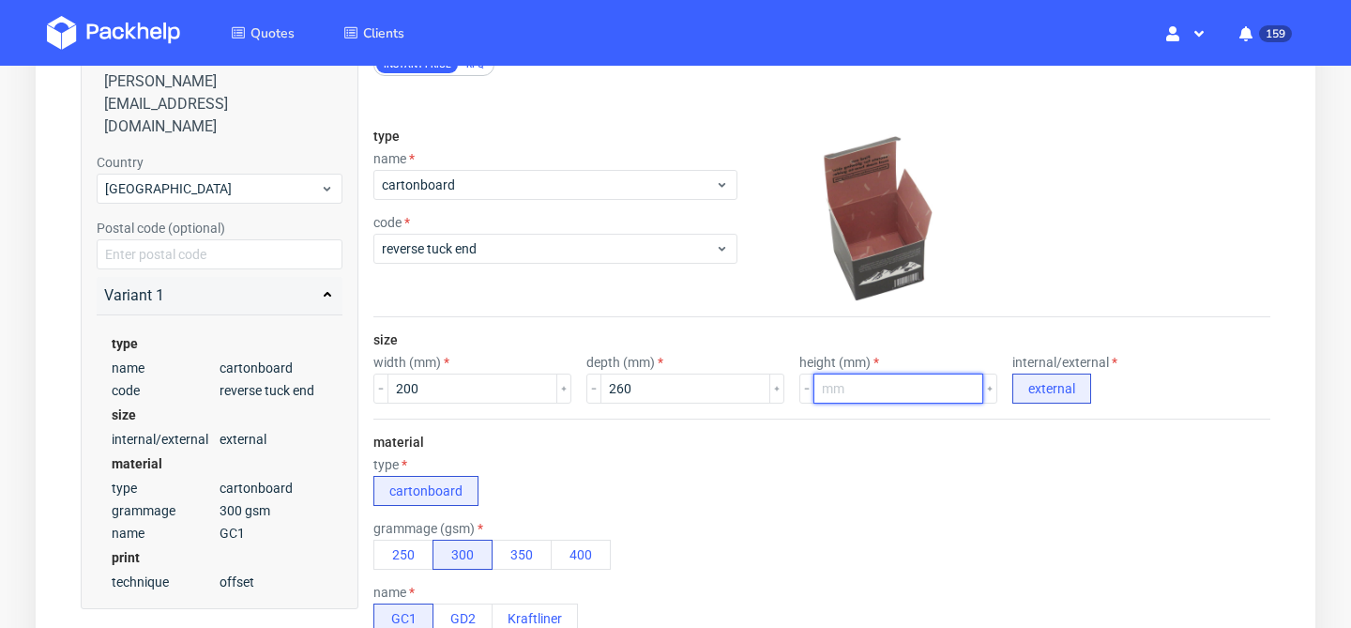
click at [824, 376] on input "number" at bounding box center [898, 388] width 170 height 30
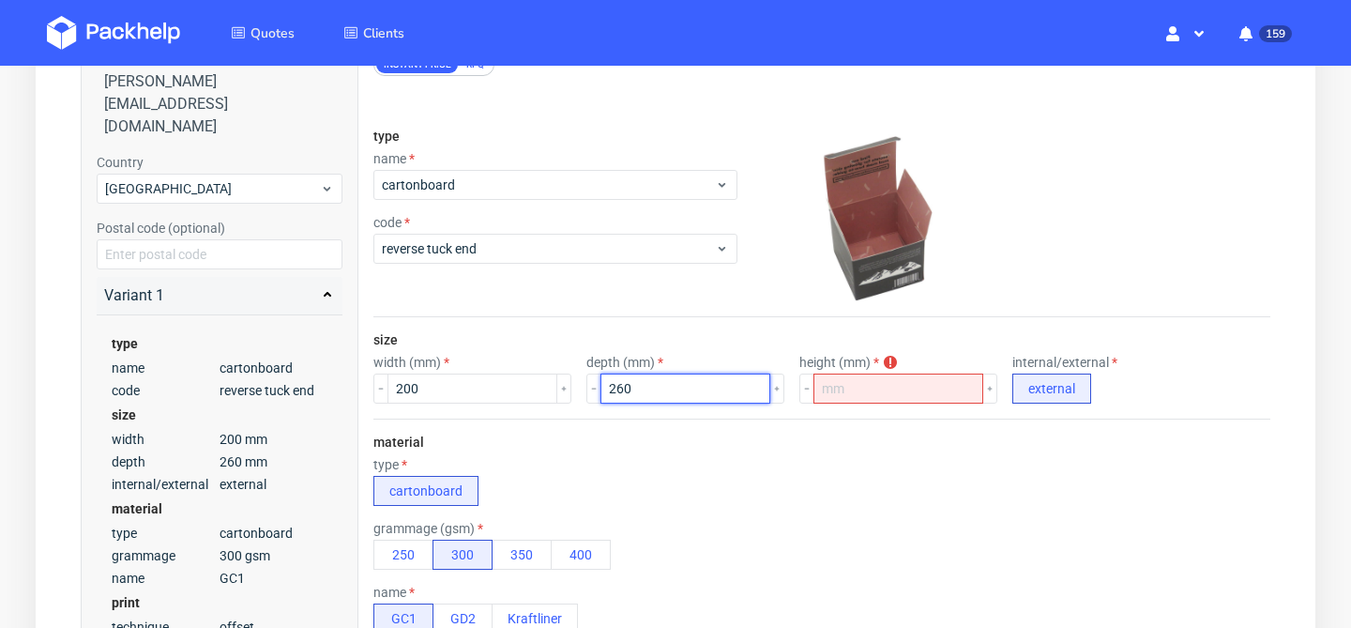
drag, startPoint x: 649, startPoint y: 377, endPoint x: 593, endPoint y: 377, distance: 56.3
click at [600, 377] on input "260" at bounding box center [685, 388] width 170 height 30
drag, startPoint x: 650, startPoint y: 389, endPoint x: 593, endPoint y: 391, distance: 57.3
click at [600, 391] on input "260" at bounding box center [685, 388] width 170 height 30
click at [819, 387] on input "number" at bounding box center [898, 388] width 170 height 30
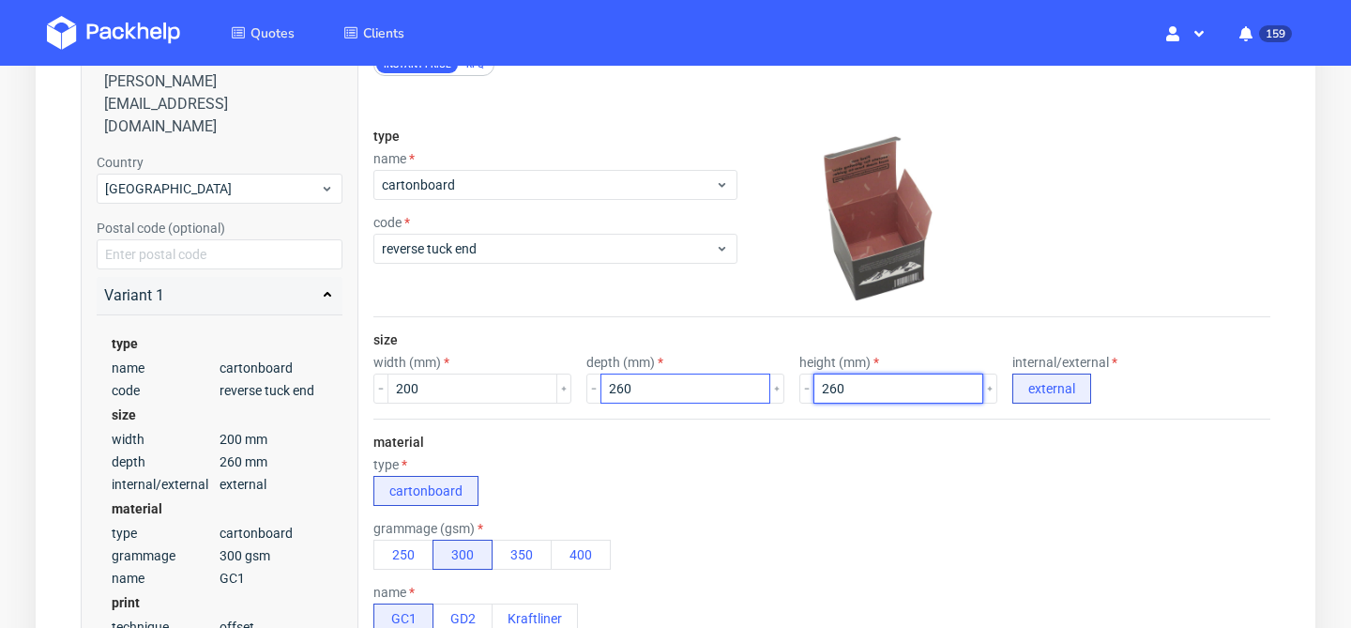
type input "260"
click at [666, 386] on input "260" at bounding box center [685, 388] width 170 height 30
type input "2"
click at [704, 436] on div "material type cartonboard grammage (gsm) 250 300 350 400 name GC1 GD2 Kraftliner" at bounding box center [821, 533] width 897 height 230
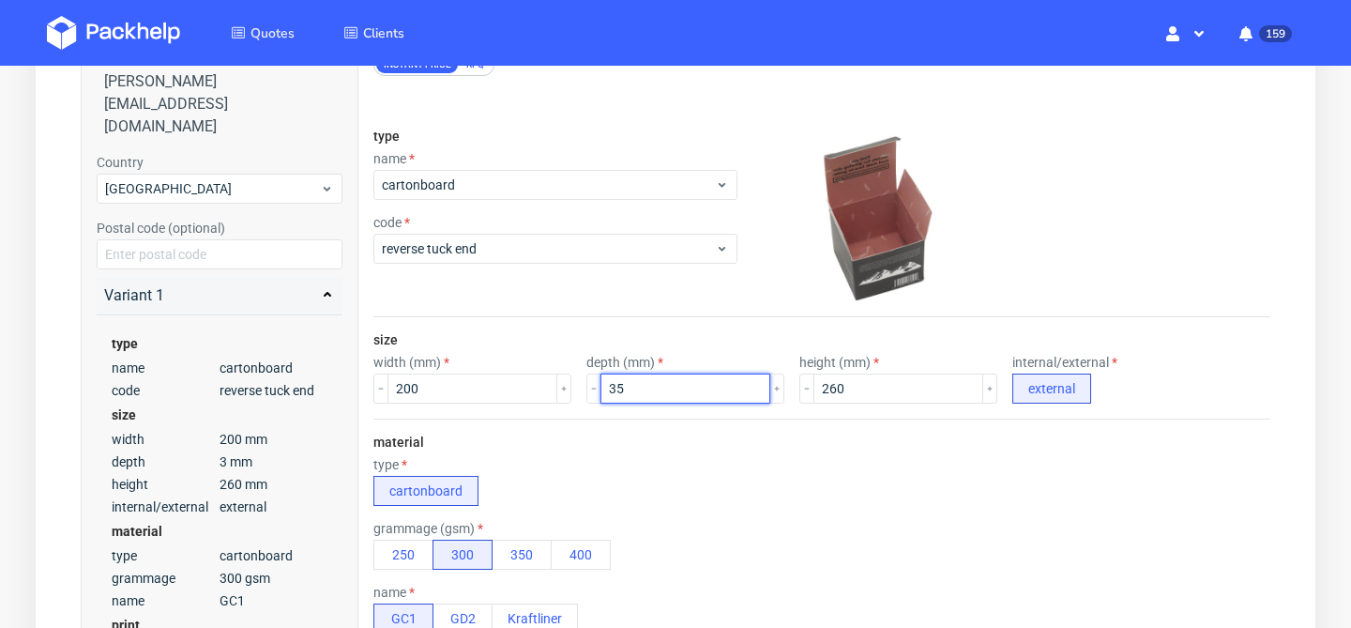
click at [676, 396] on input "35" at bounding box center [685, 388] width 170 height 30
type input "3"
type input "40"
click at [697, 450] on div "material type cartonboard grammage (gsm) 250 300 350 400 name GC1 GD2 Kraftliner" at bounding box center [821, 533] width 897 height 230
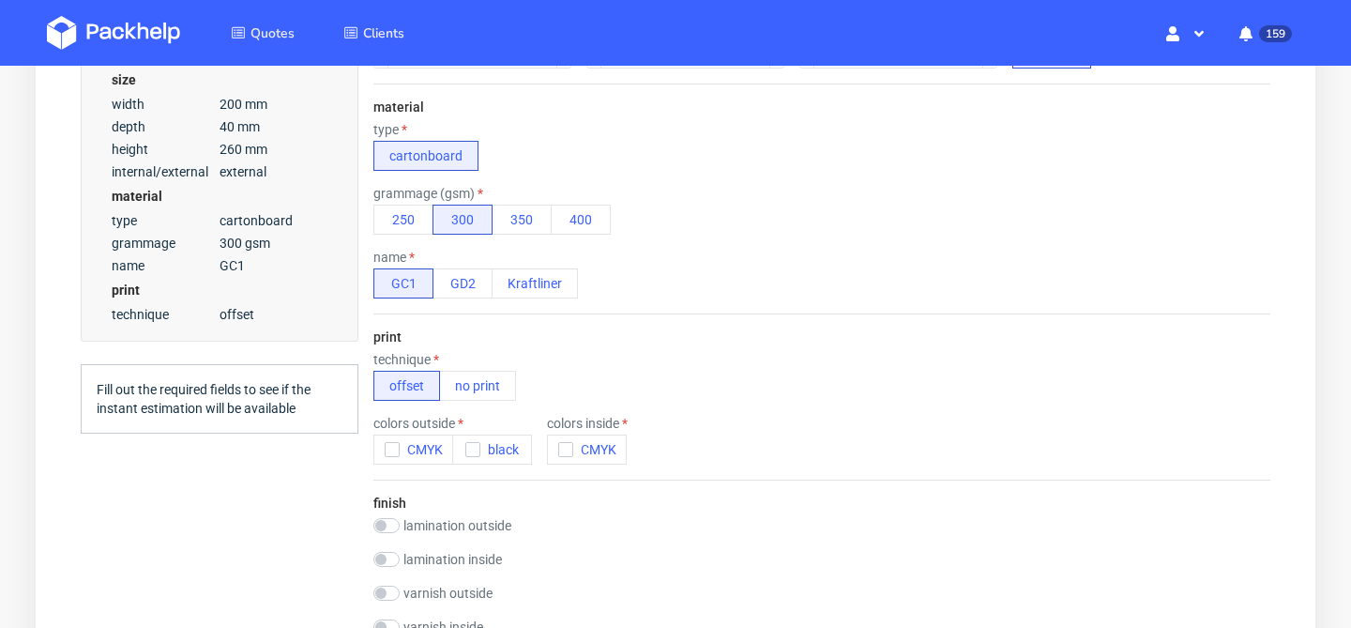
scroll to position [726, 0]
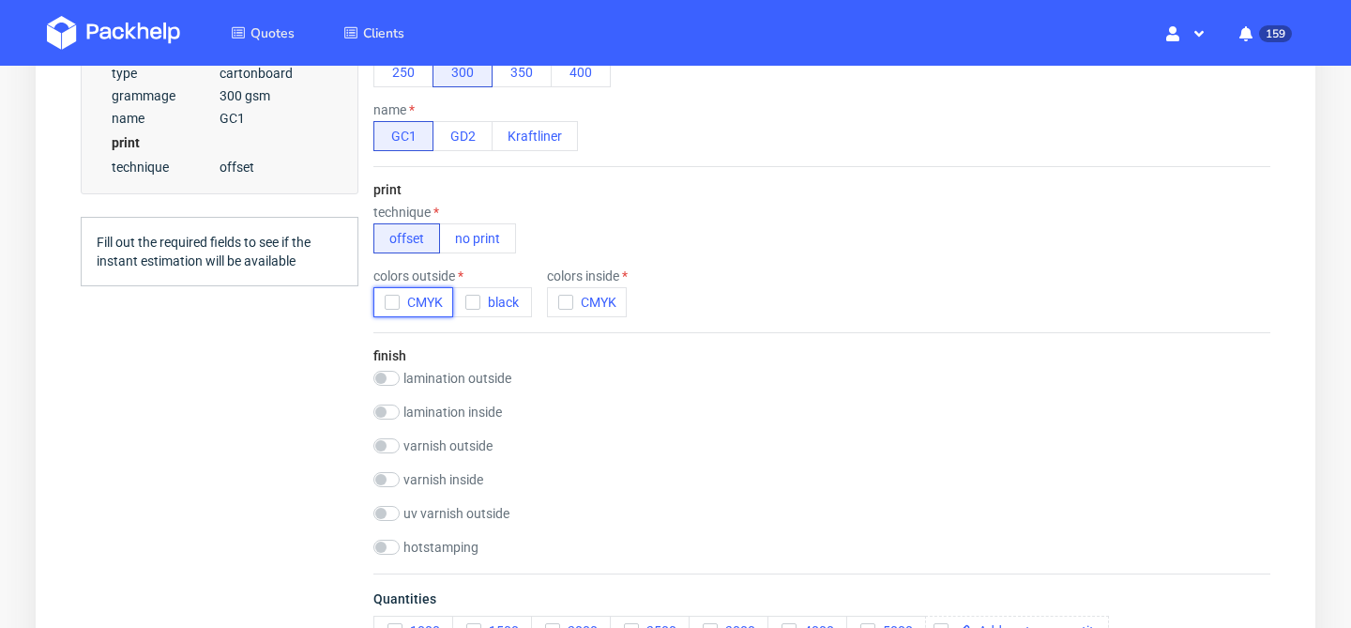
click at [391, 299] on icon "button" at bounding box center [392, 302] width 13 height 13
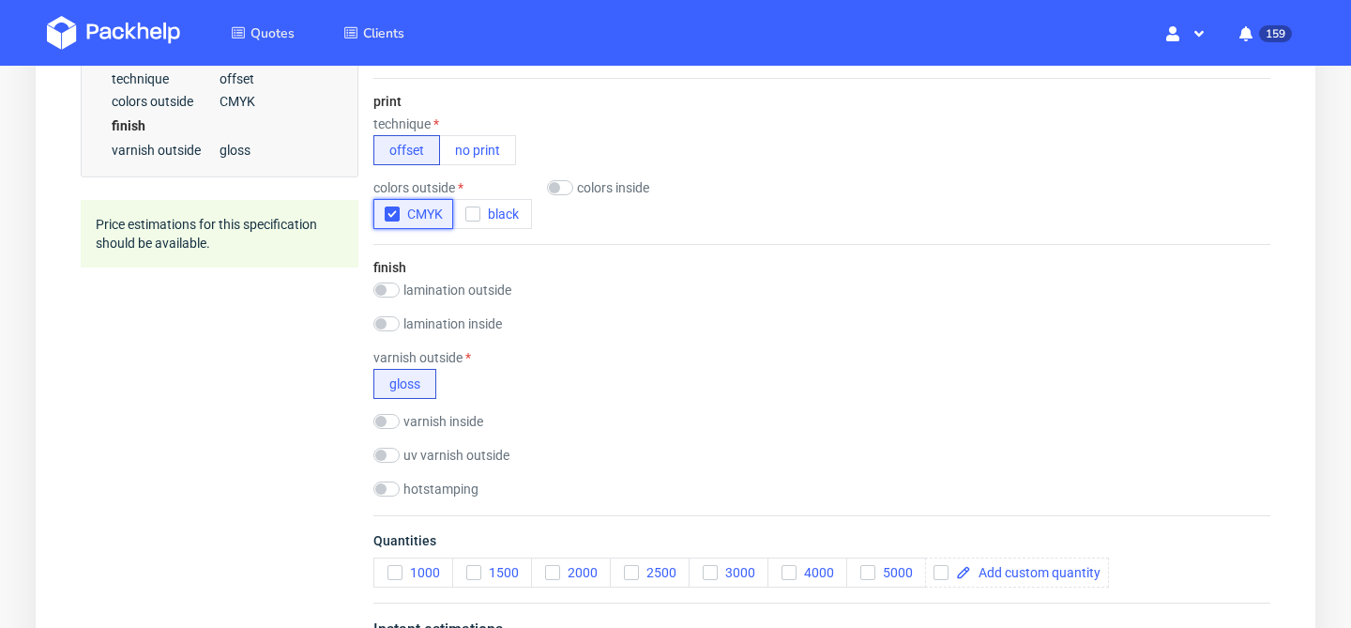
scroll to position [1024, 0]
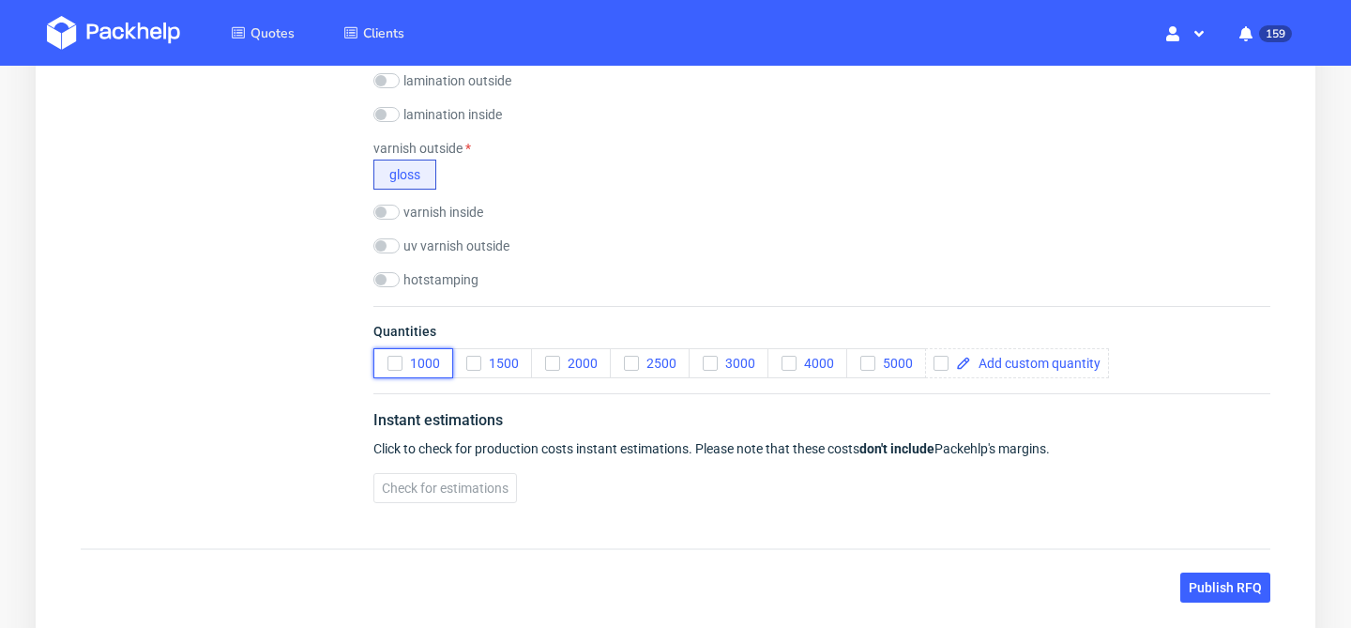
click at [397, 365] on icon "button" at bounding box center [394, 363] width 13 height 13
click at [473, 490] on span "Check for estimations" at bounding box center [445, 487] width 127 height 13
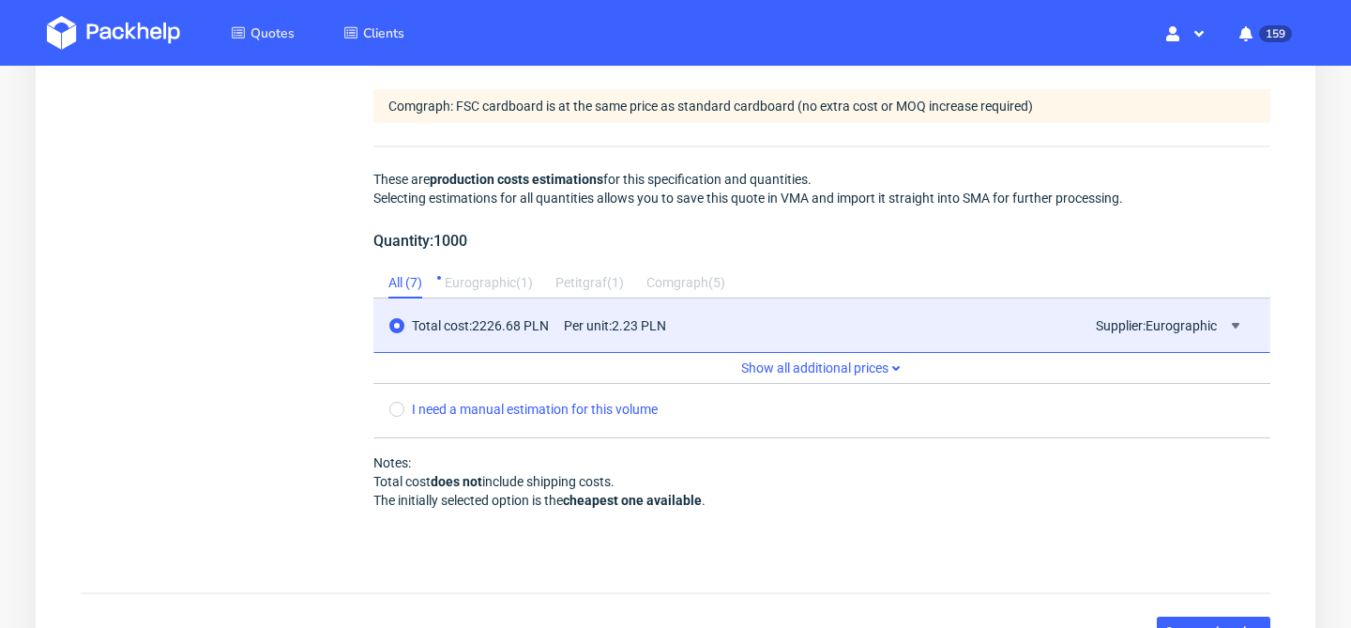
scroll to position [1561, 0]
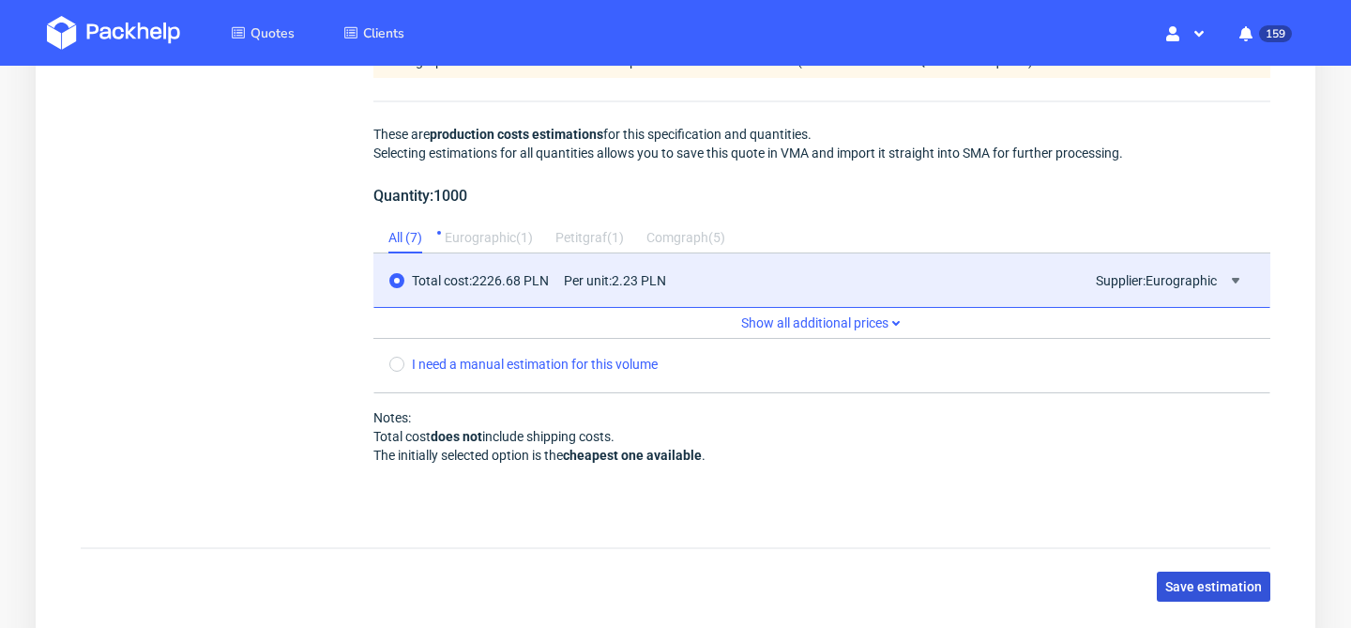
click at [1221, 584] on span "Save estimation" at bounding box center [1213, 586] width 97 height 13
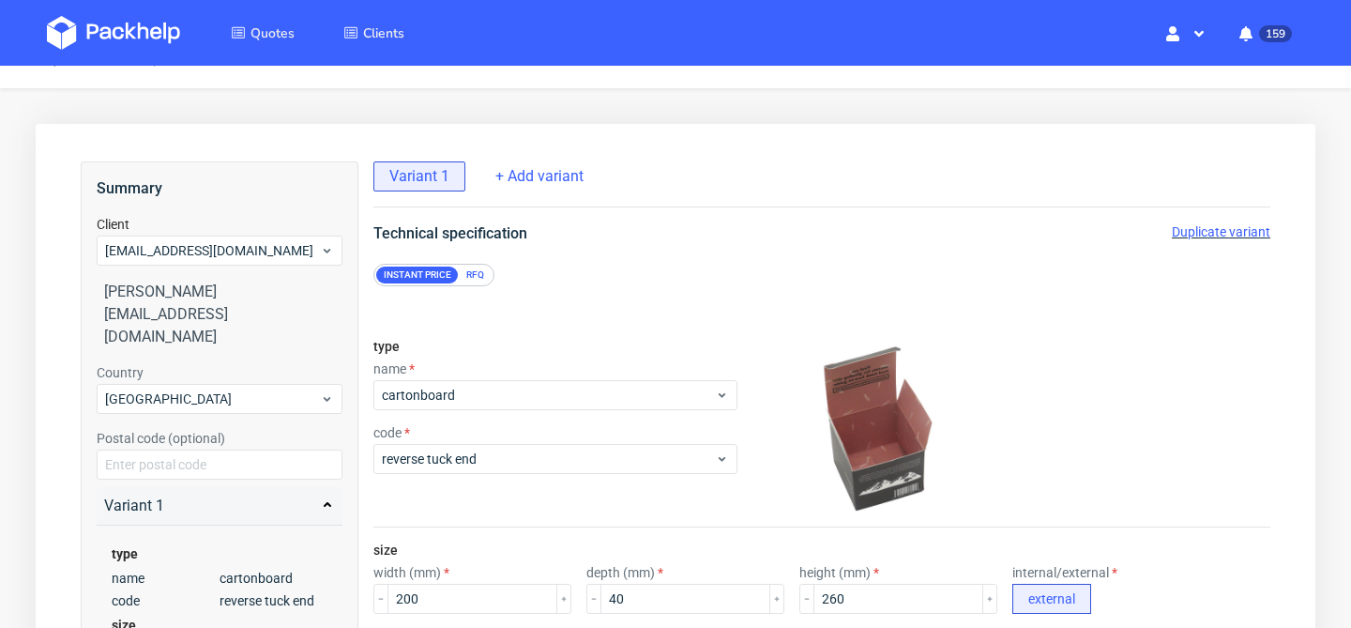
scroll to position [0, 0]
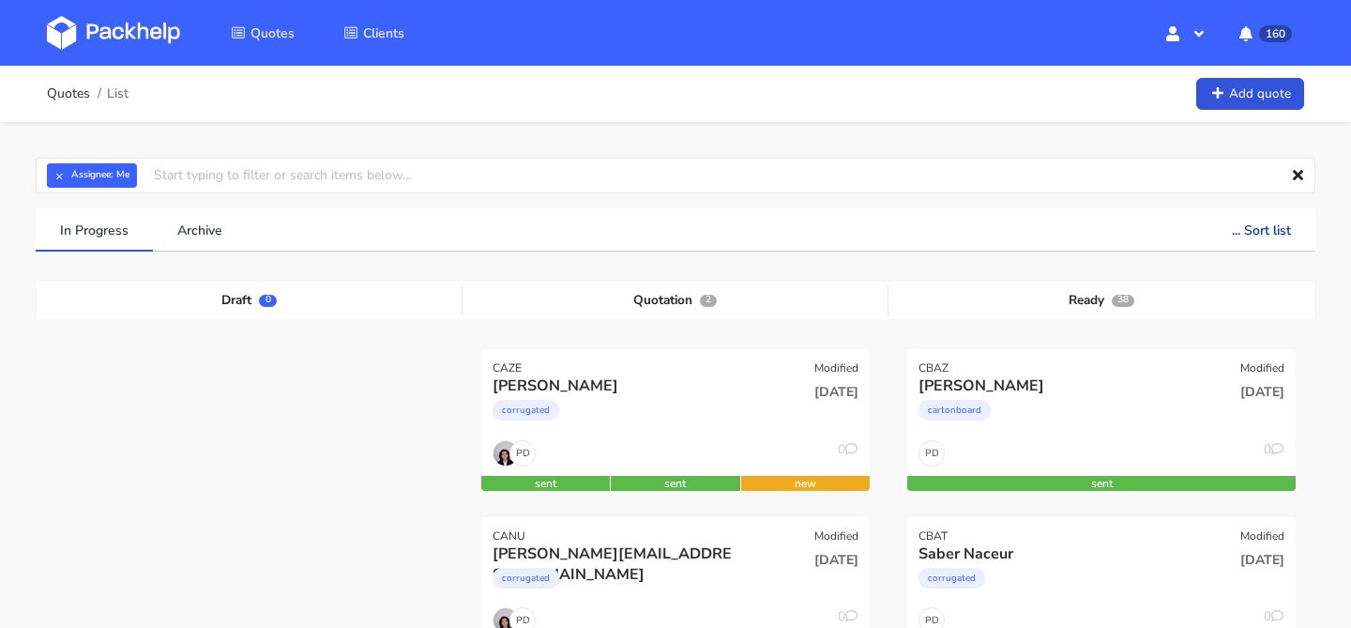
scroll to position [173, 0]
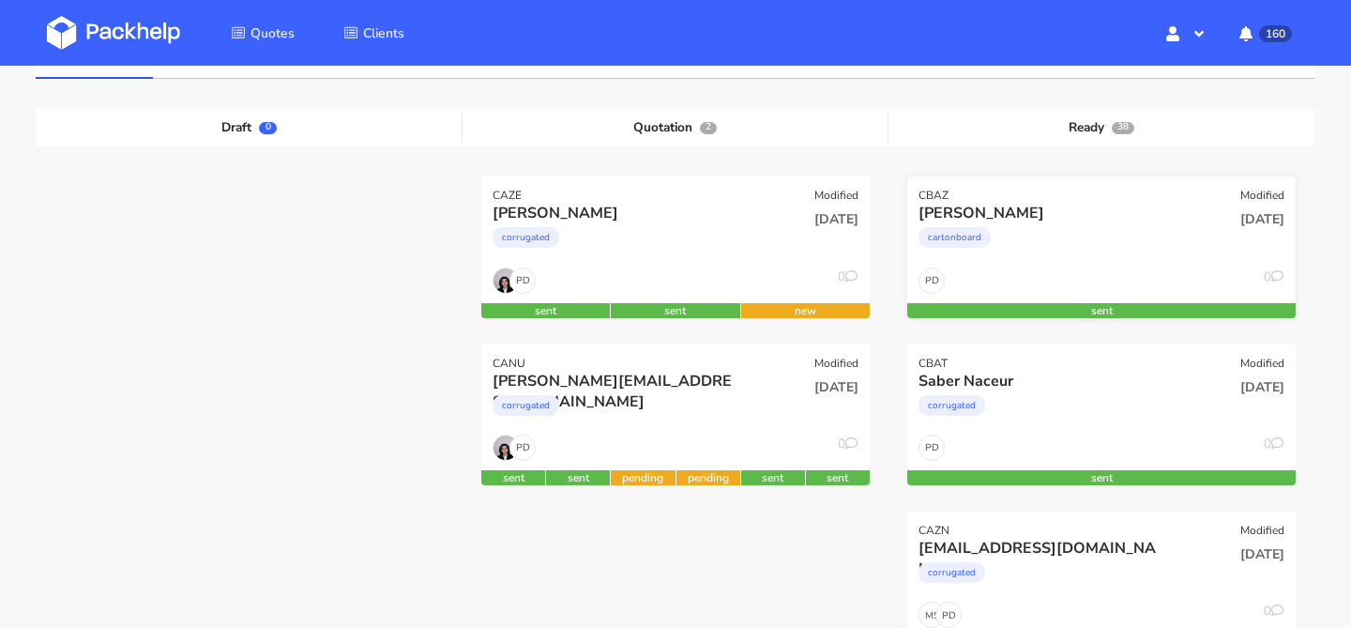
click at [1116, 239] on div "cartonboard" at bounding box center [1042, 242] width 249 height 38
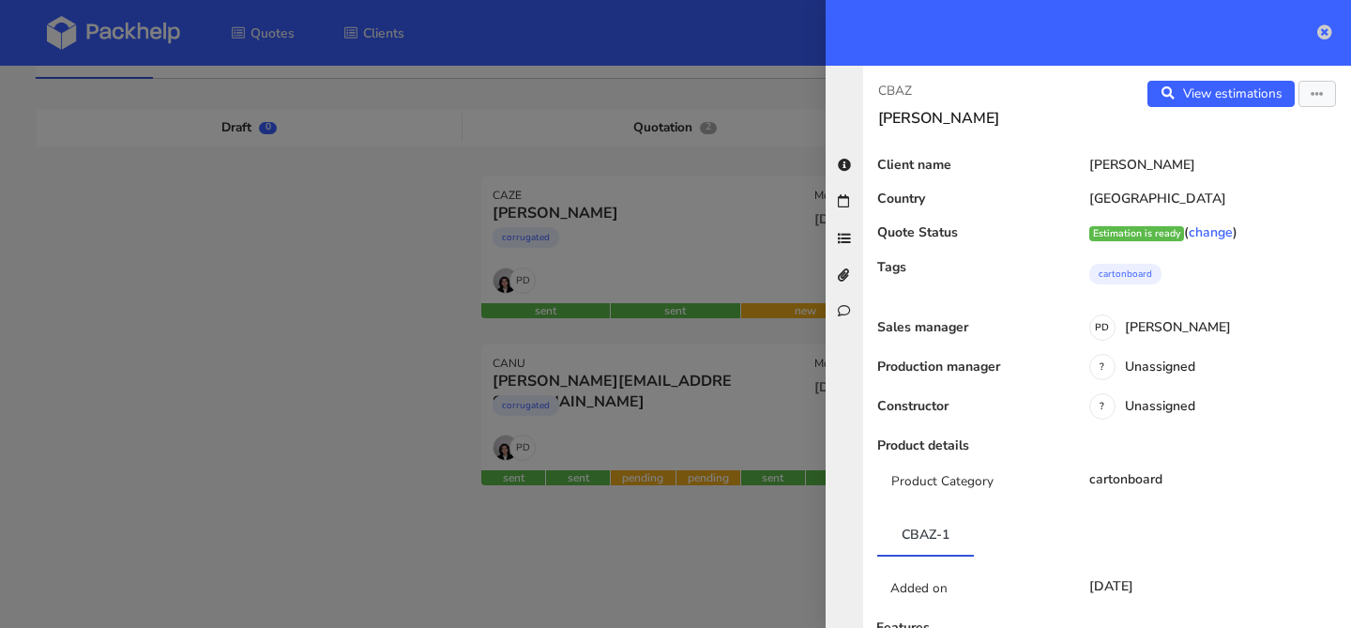
click at [1327, 26] on icon at bounding box center [1324, 31] width 15 height 15
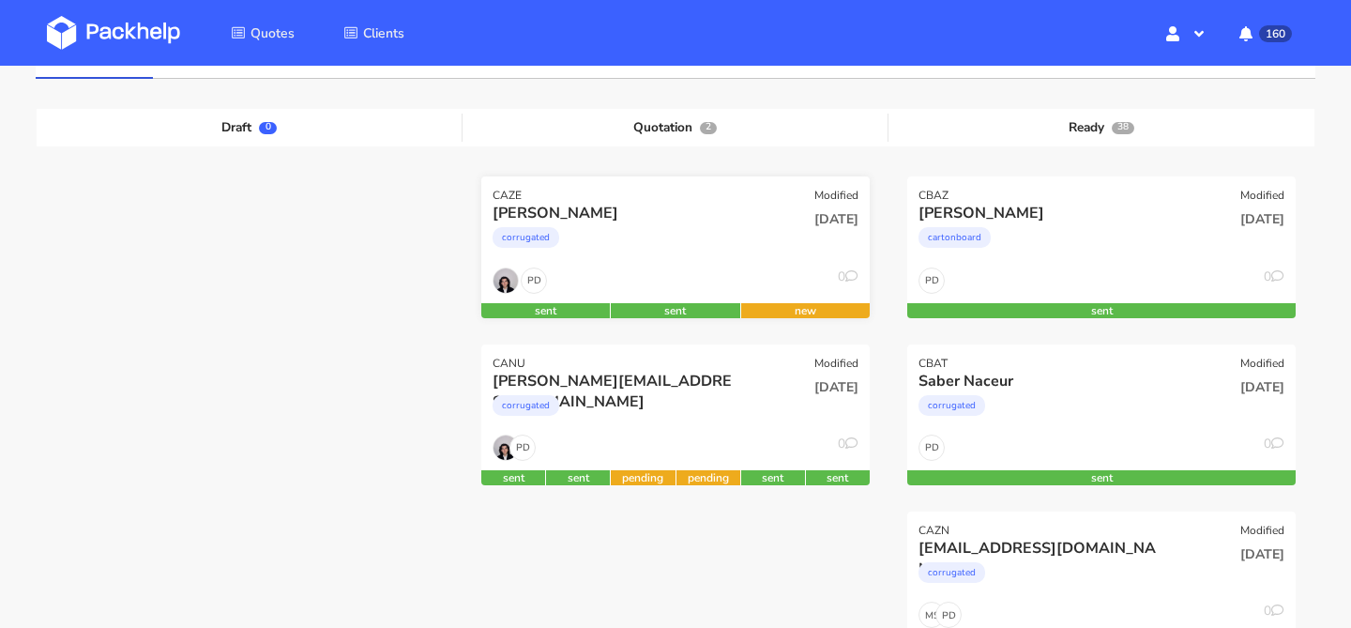
click at [701, 240] on div "corrugated" at bounding box center [617, 242] width 249 height 38
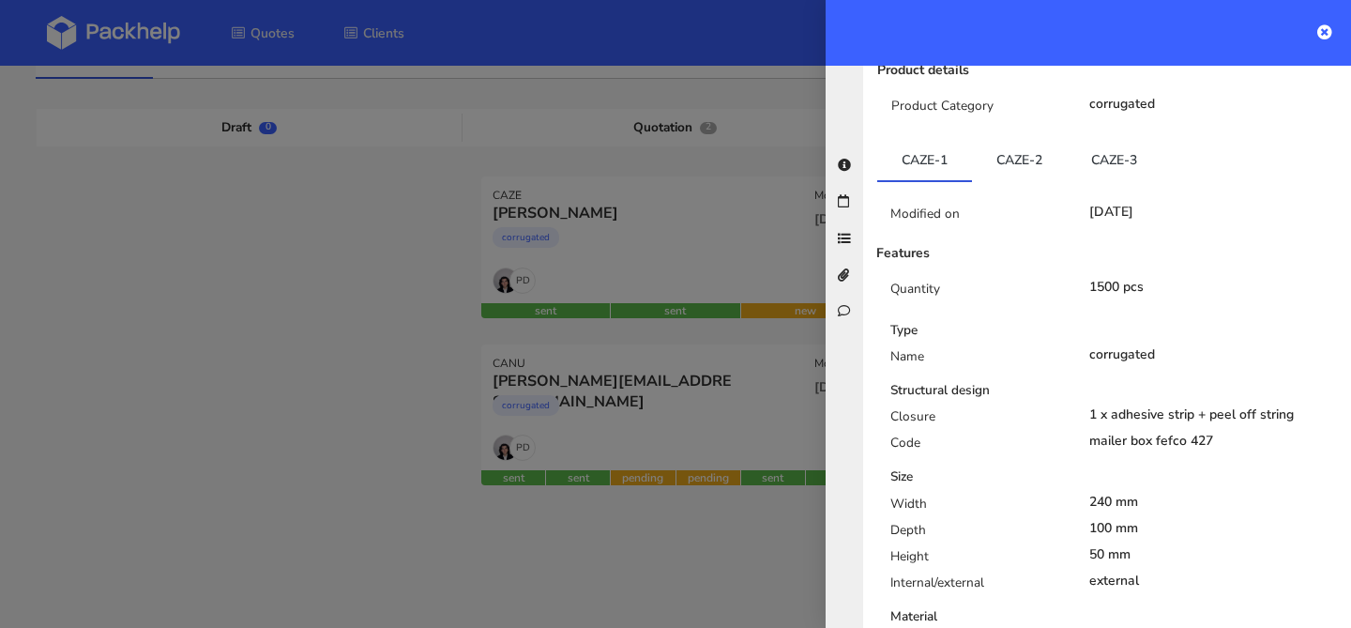
scroll to position [363, 0]
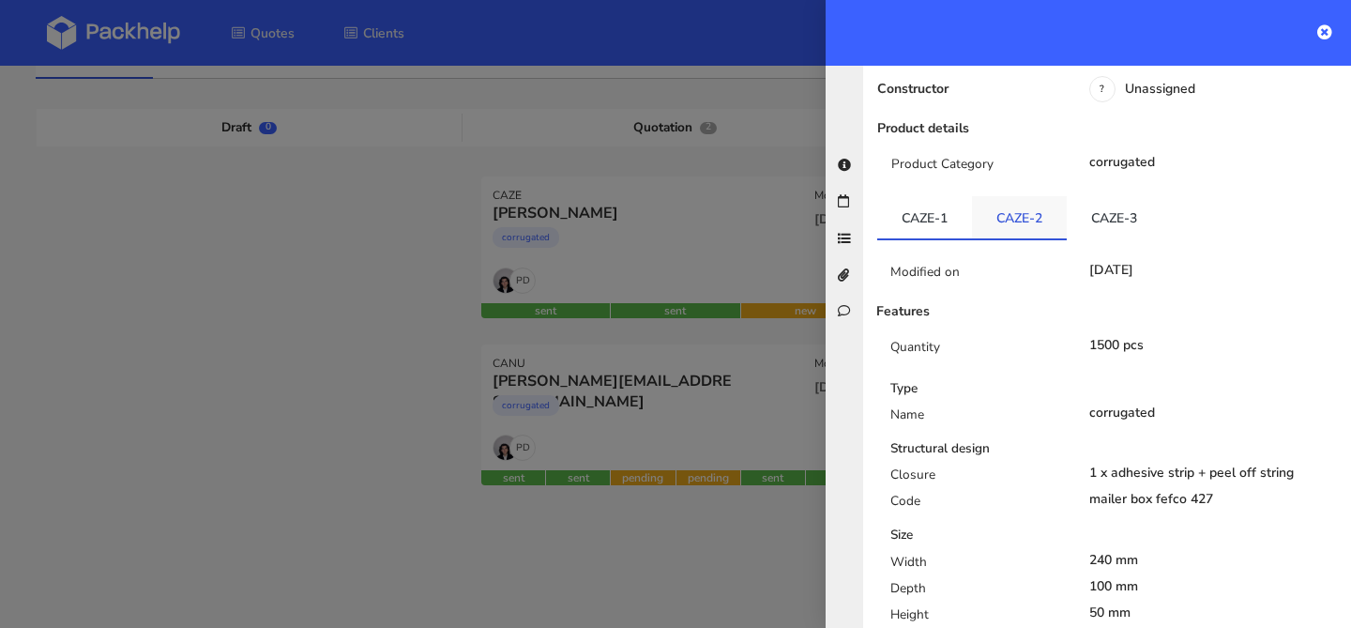
click at [1004, 216] on link "CAZE-2" at bounding box center [1019, 216] width 95 height 41
click at [1115, 207] on link "CAZE-3" at bounding box center [1114, 216] width 95 height 41
click at [915, 213] on link "CAZE-1" at bounding box center [924, 216] width 95 height 41
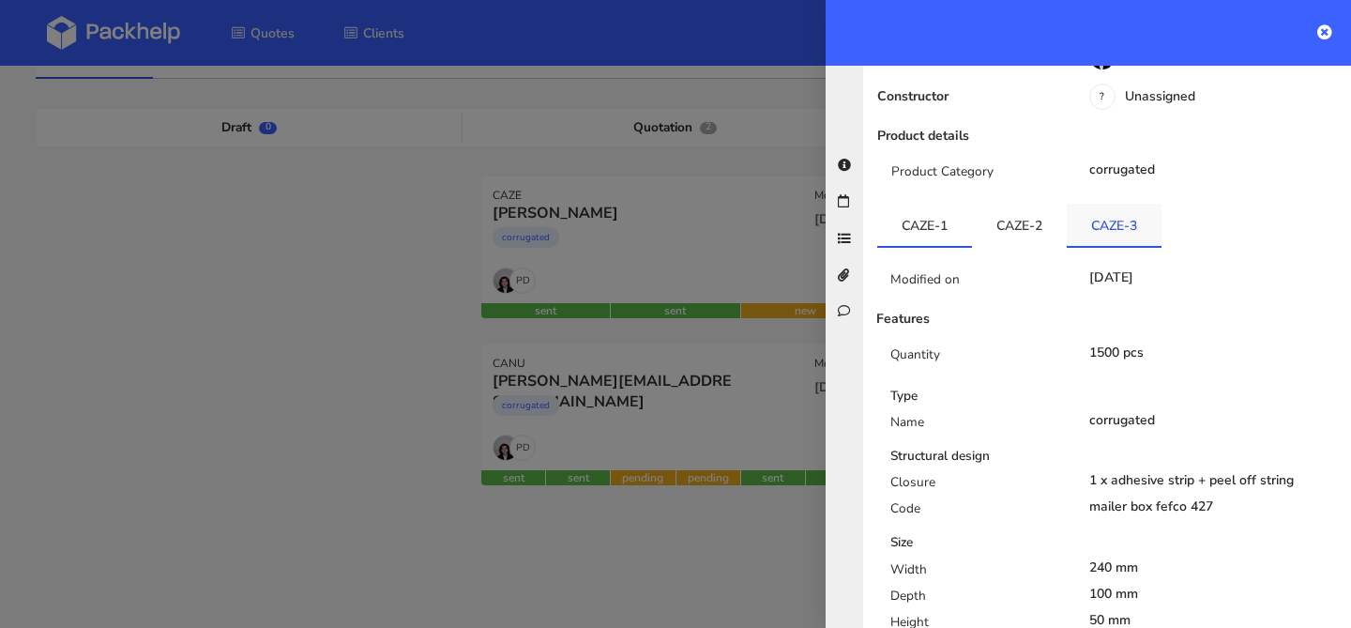
click at [1130, 205] on link "CAZE-3" at bounding box center [1114, 224] width 95 height 41
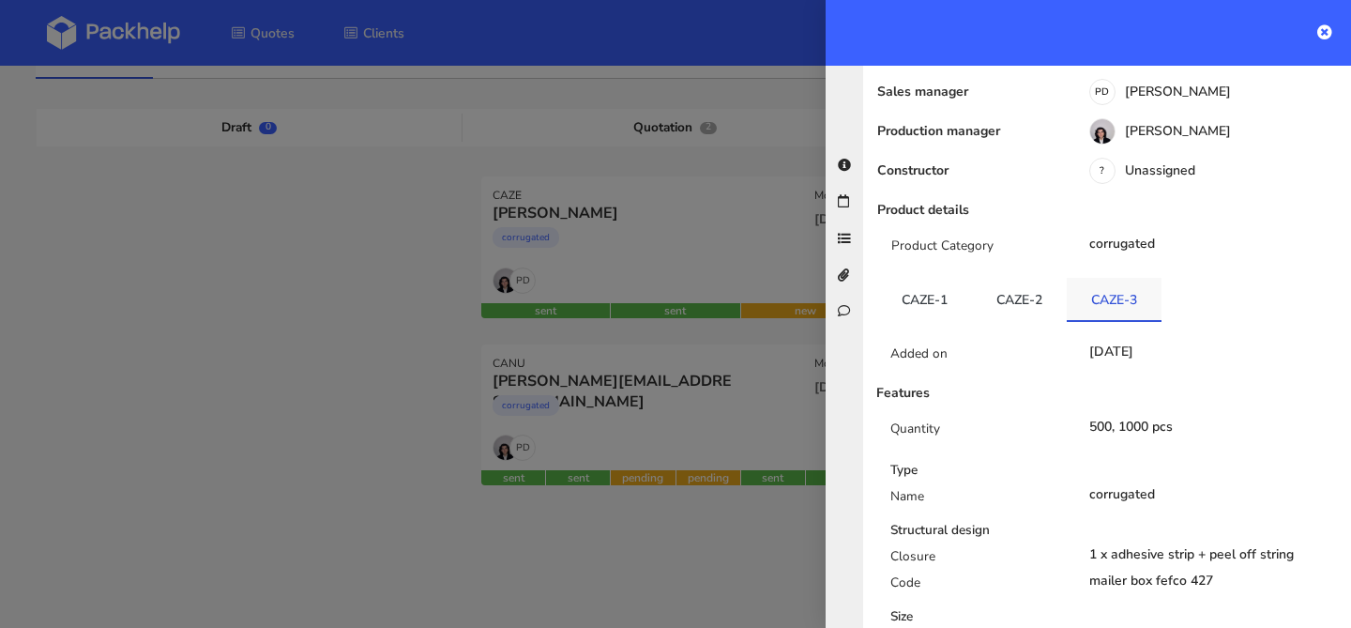
scroll to position [278, 0]
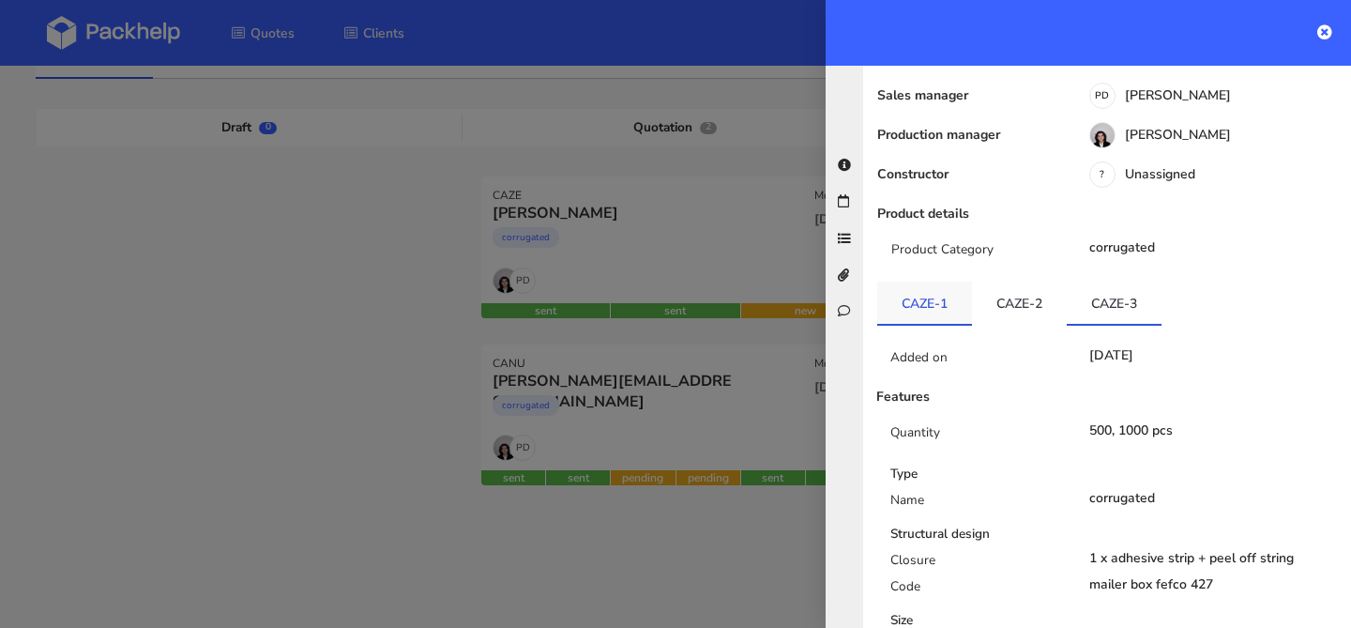
click at [916, 281] on link "CAZE-1" at bounding box center [924, 301] width 95 height 41
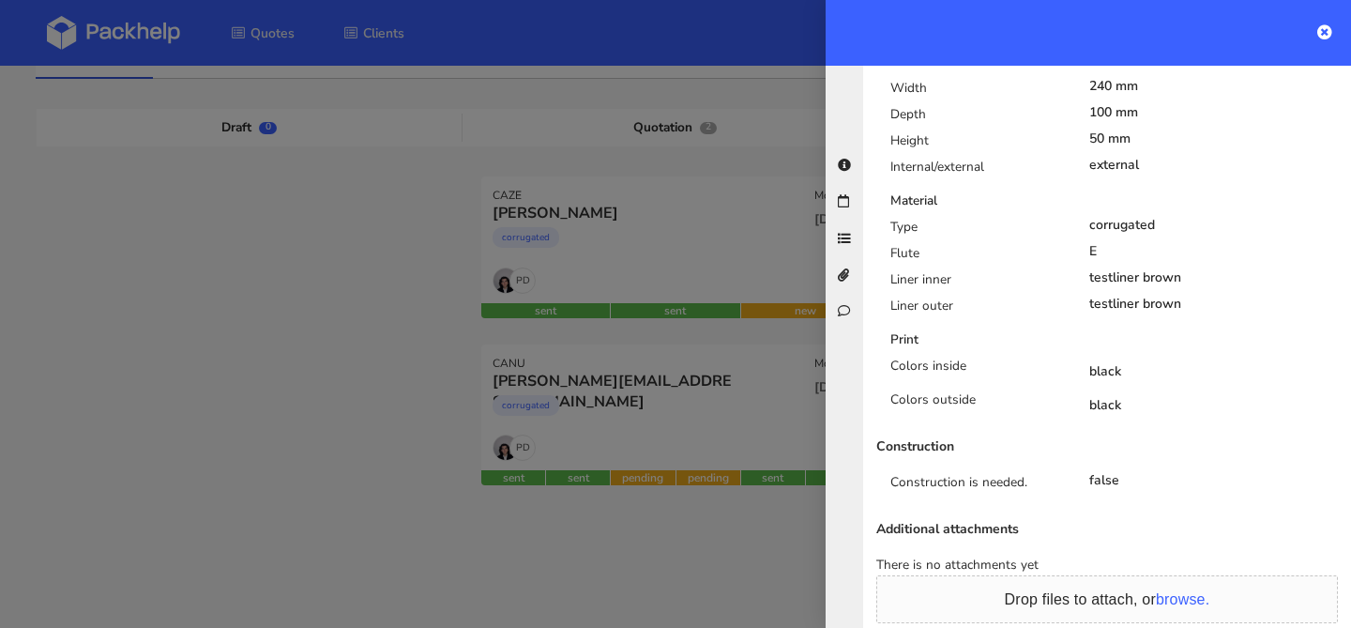
scroll to position [835, 0]
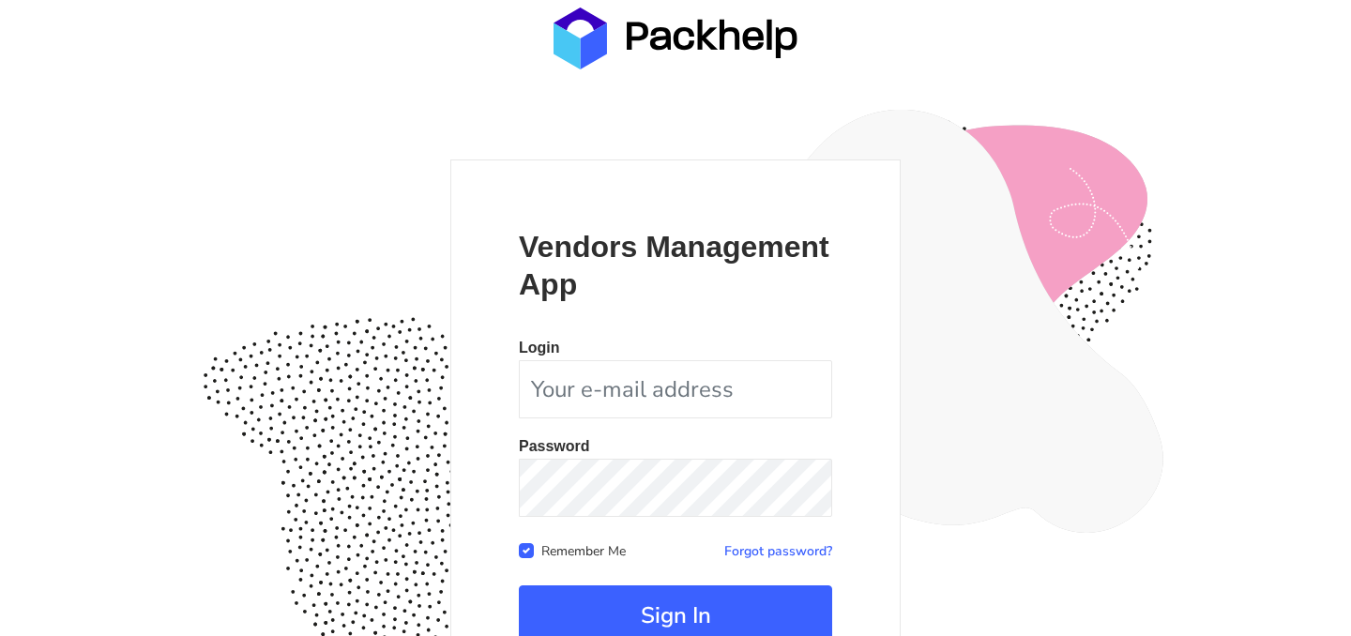
scroll to position [174, 0]
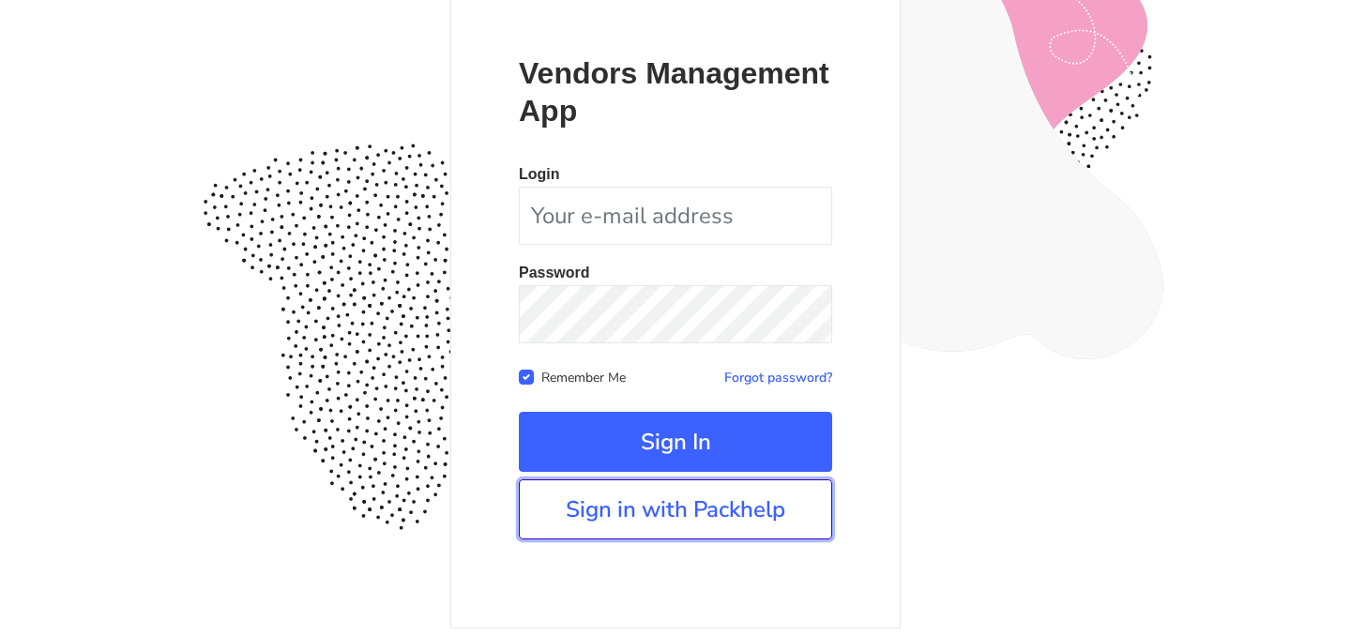
click at [667, 506] on link "Sign in with Packhelp" at bounding box center [675, 509] width 313 height 60
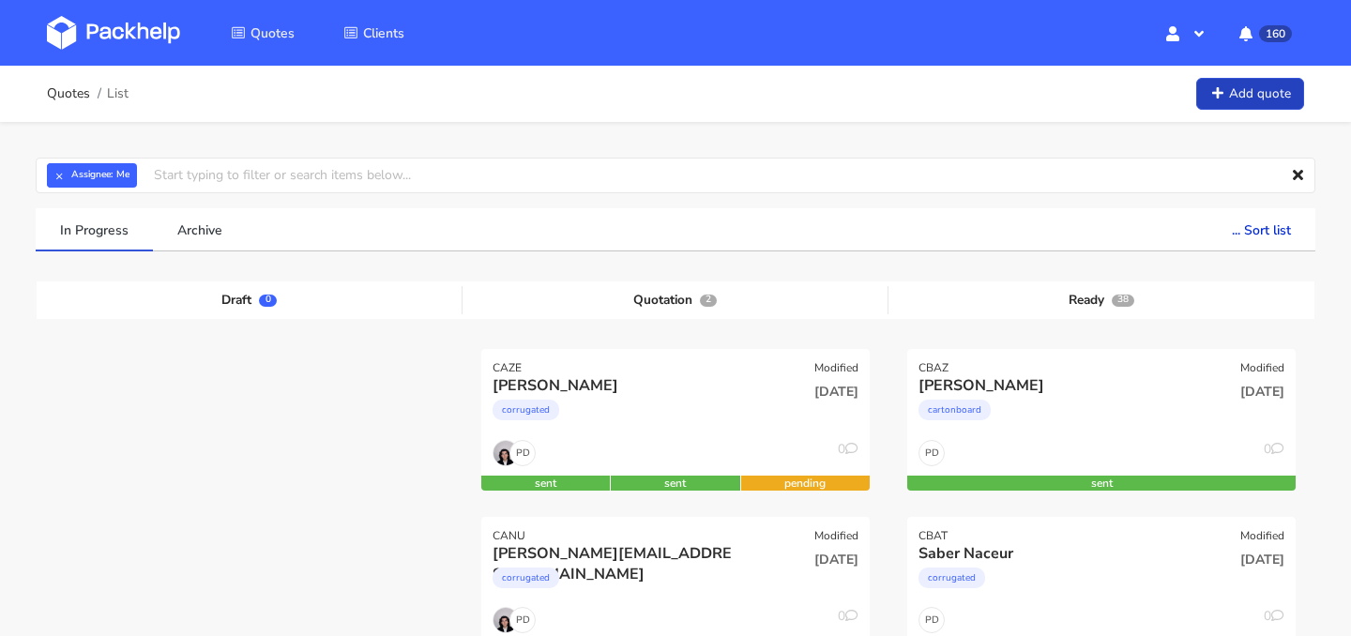
click at [1257, 91] on link "Add quote" at bounding box center [1250, 94] width 108 height 33
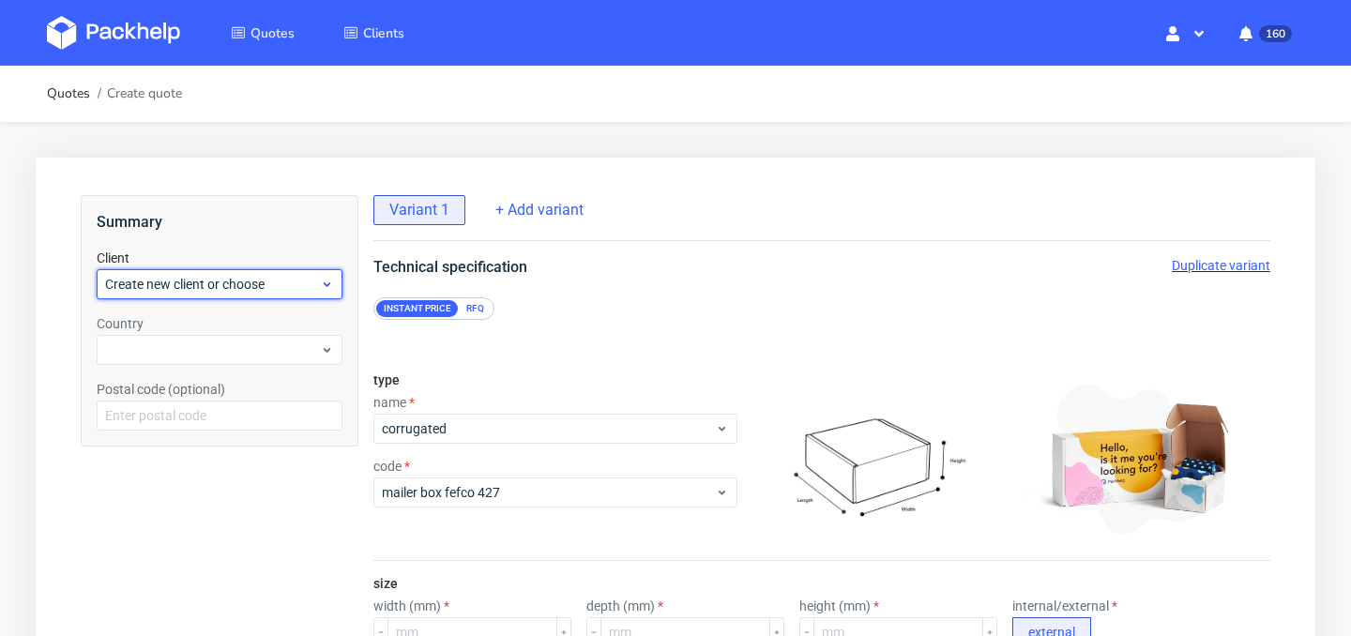
click at [267, 294] on div "Create new client or choose" at bounding box center [220, 284] width 246 height 30
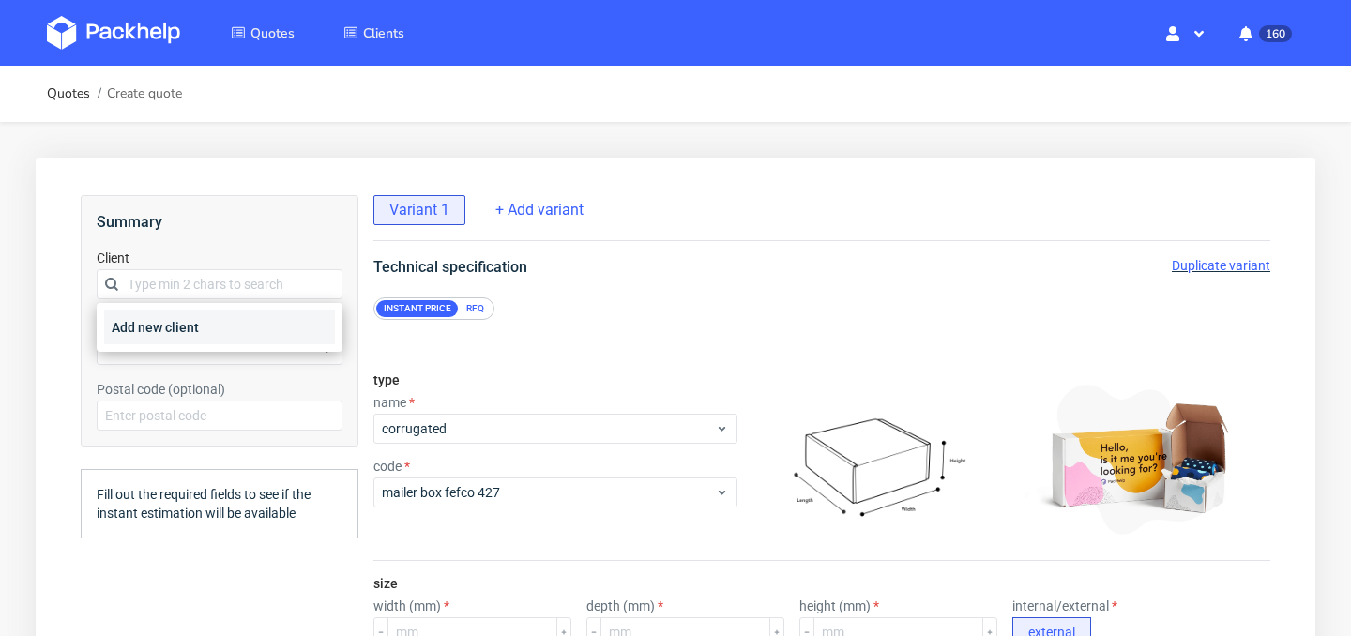
click at [252, 323] on div "Add new client" at bounding box center [219, 328] width 231 height 34
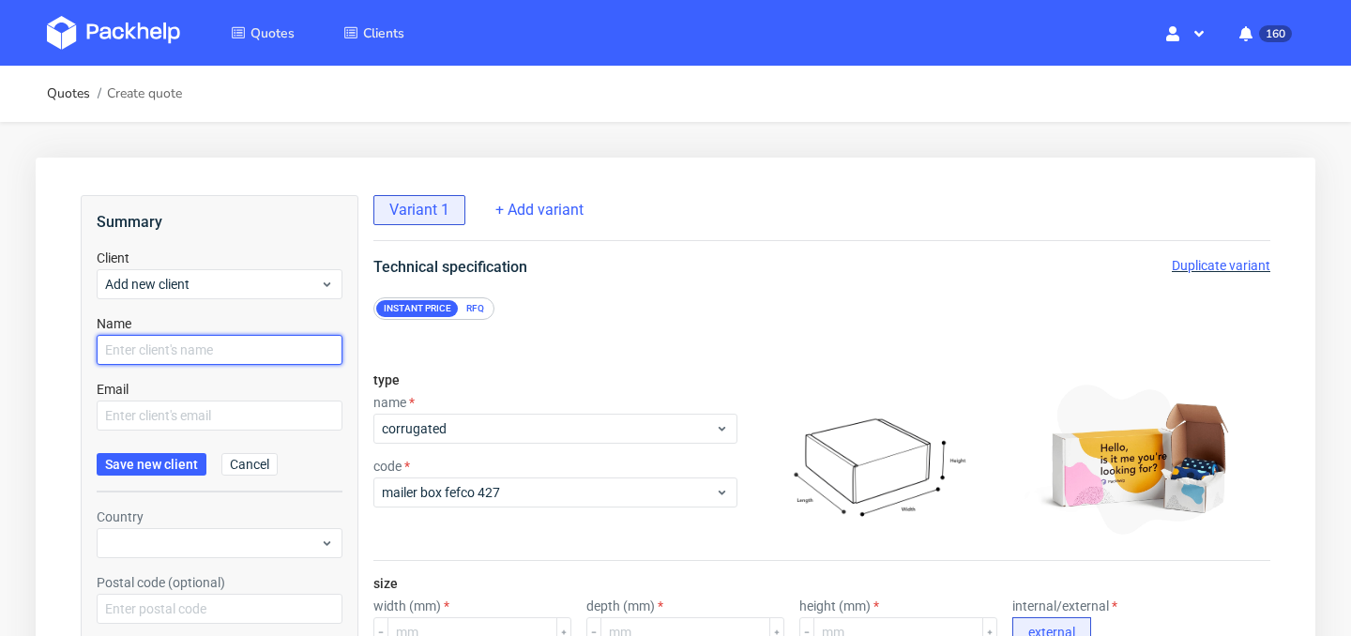
click at [220, 348] on input "text" at bounding box center [220, 350] width 246 height 30
type input "[PERSON_NAME]"
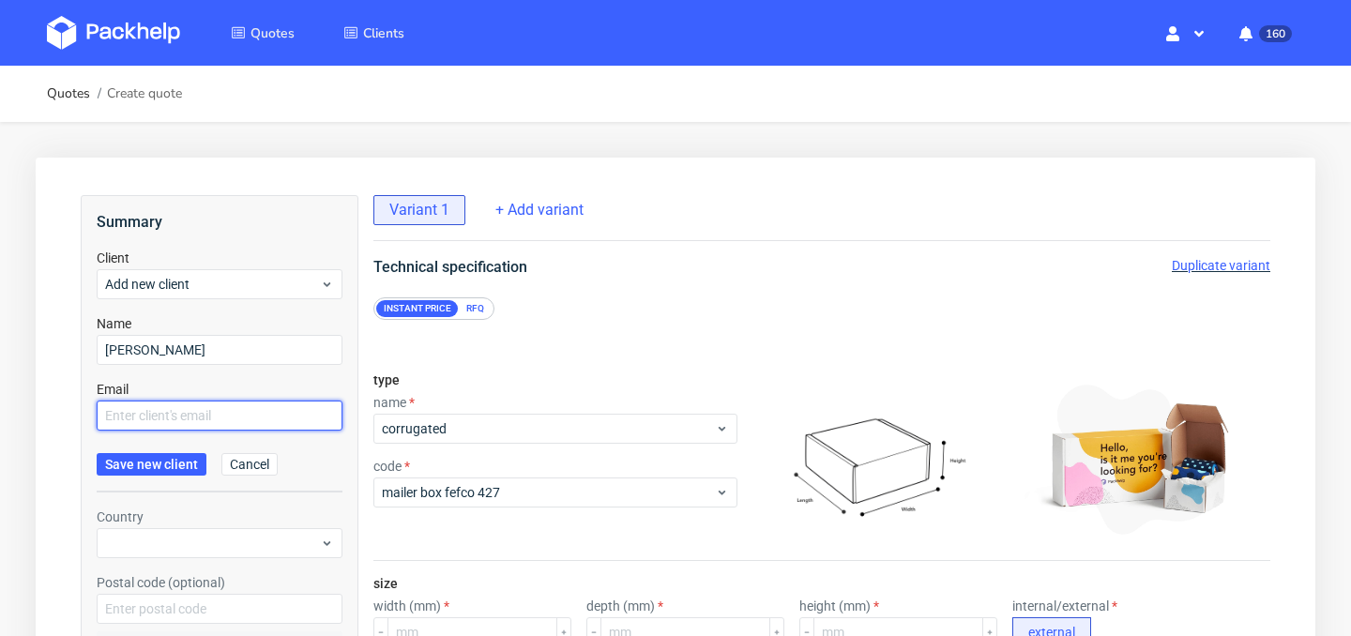
click at [274, 409] on input "text" at bounding box center [220, 416] width 246 height 30
paste input "[PERSON_NAME][EMAIL_ADDRESS][DOMAIN_NAME]"
type input "[PERSON_NAME][EMAIL_ADDRESS][DOMAIN_NAME]"
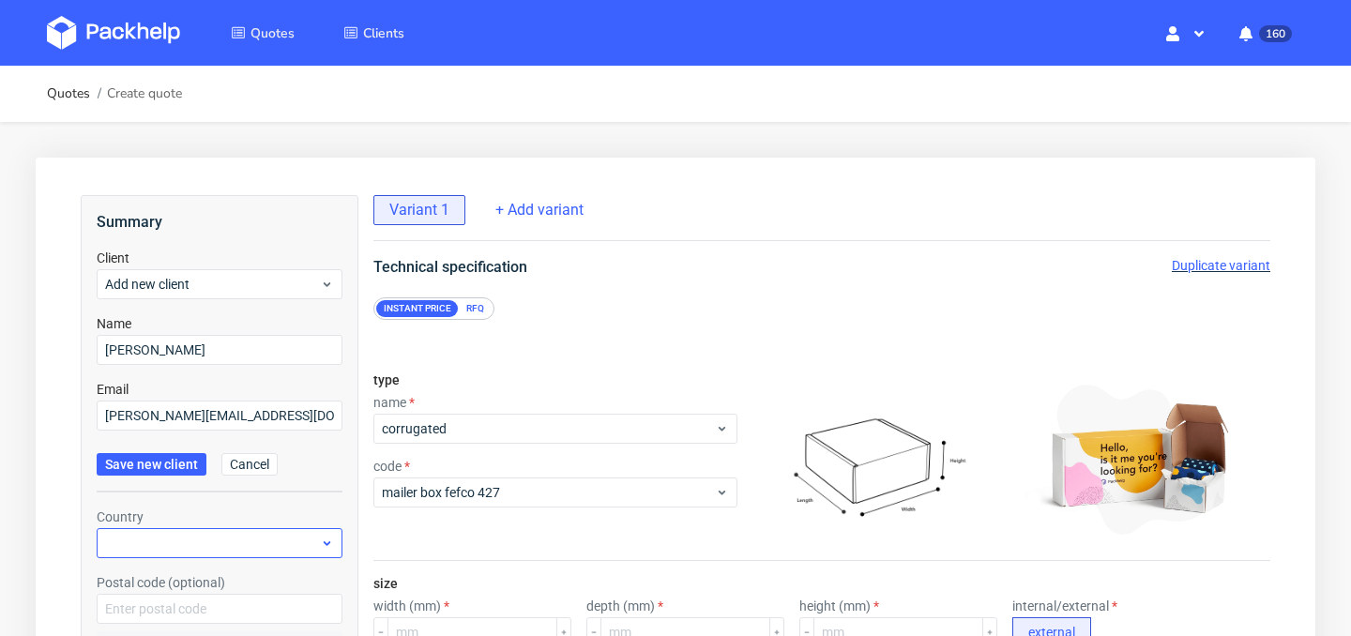
click at [161, 527] on div "Country" at bounding box center [220, 533] width 246 height 51
click at [164, 542] on div at bounding box center [220, 543] width 246 height 30
type input "[GEOGRAPHIC_DATA]"
click at [168, 577] on div "[GEOGRAPHIC_DATA]" at bounding box center [219, 586] width 231 height 34
click at [159, 463] on span "Save new client" at bounding box center [151, 464] width 93 height 13
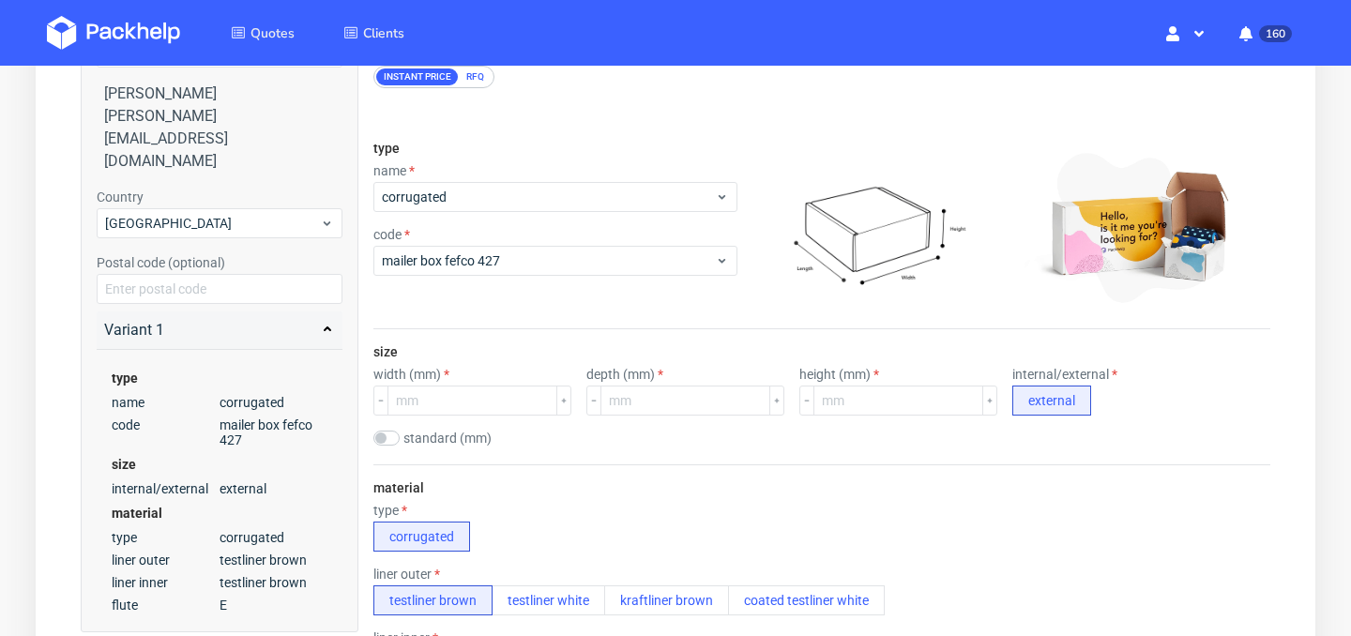
scroll to position [231, 0]
click at [395, 438] on input "checkbox" at bounding box center [386, 439] width 26 height 15
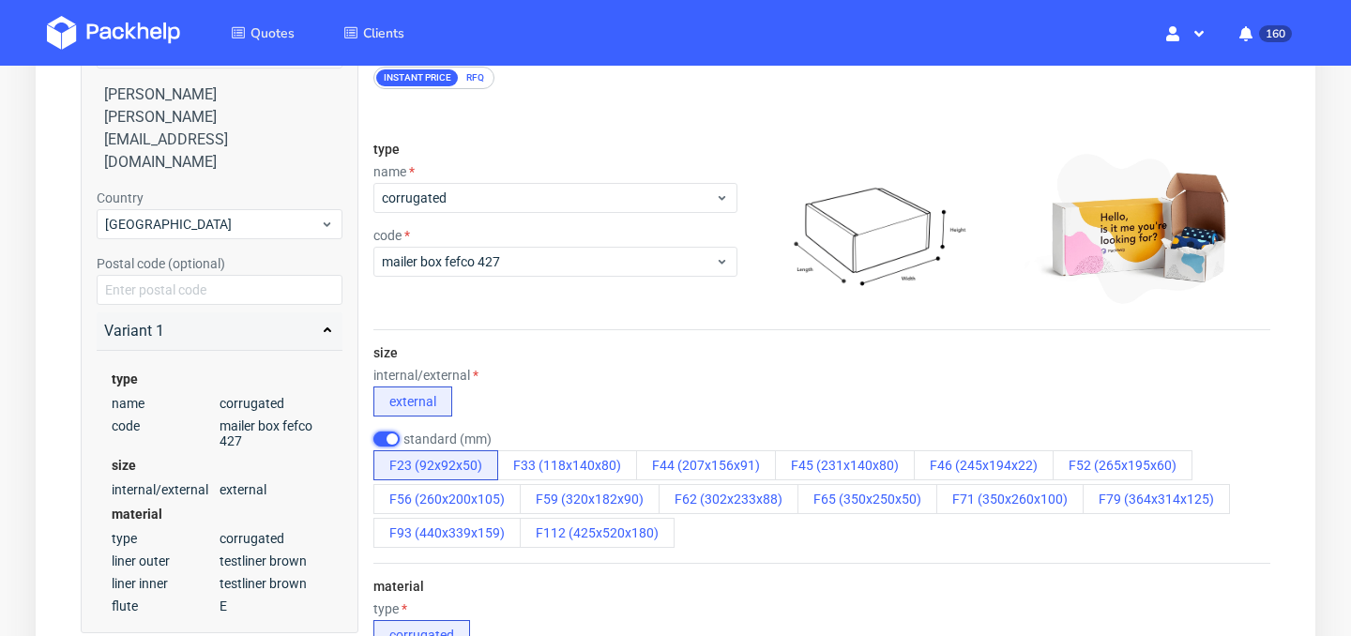
click at [386, 436] on input "checkbox" at bounding box center [386, 439] width 26 height 15
checkbox input "false"
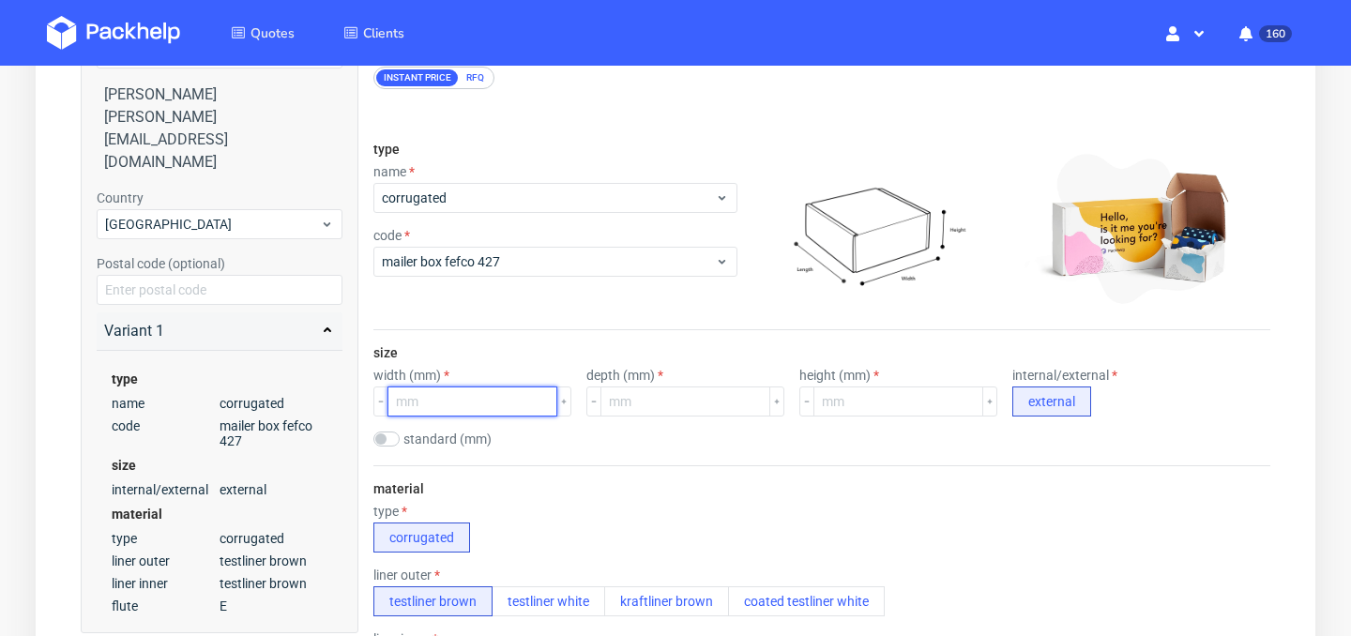
click at [456, 411] on input "number" at bounding box center [472, 402] width 170 height 30
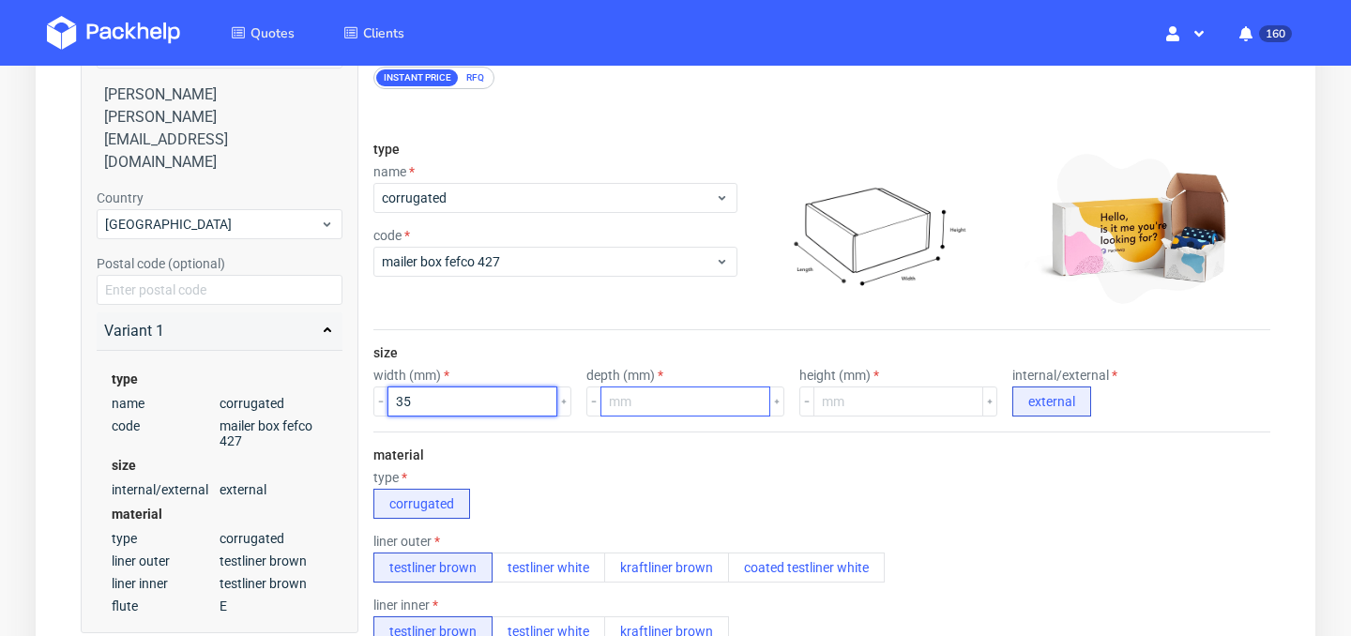
type input "35"
click at [637, 393] on input "number" at bounding box center [685, 402] width 170 height 30
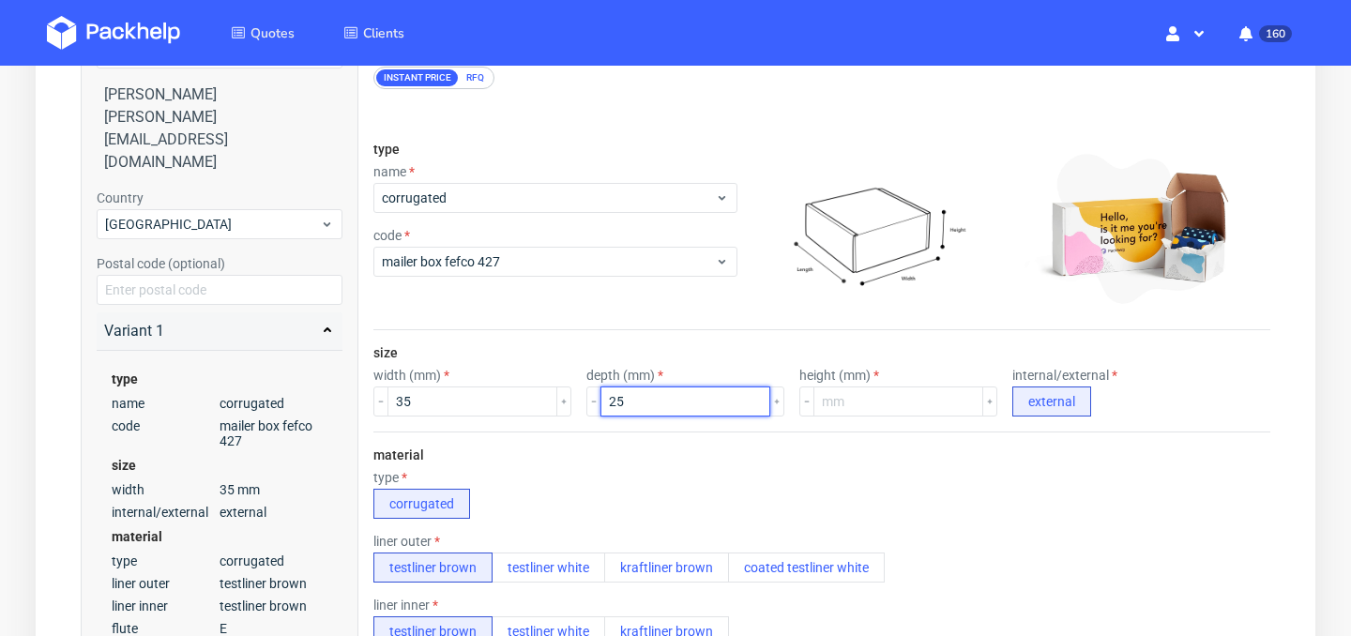
type input "25"
click at [471, 421] on div "size width (mm) 35 depth (mm) 25 height (mm) internal/external external" at bounding box center [821, 380] width 897 height 101
click at [478, 405] on input "35" at bounding box center [472, 402] width 170 height 30
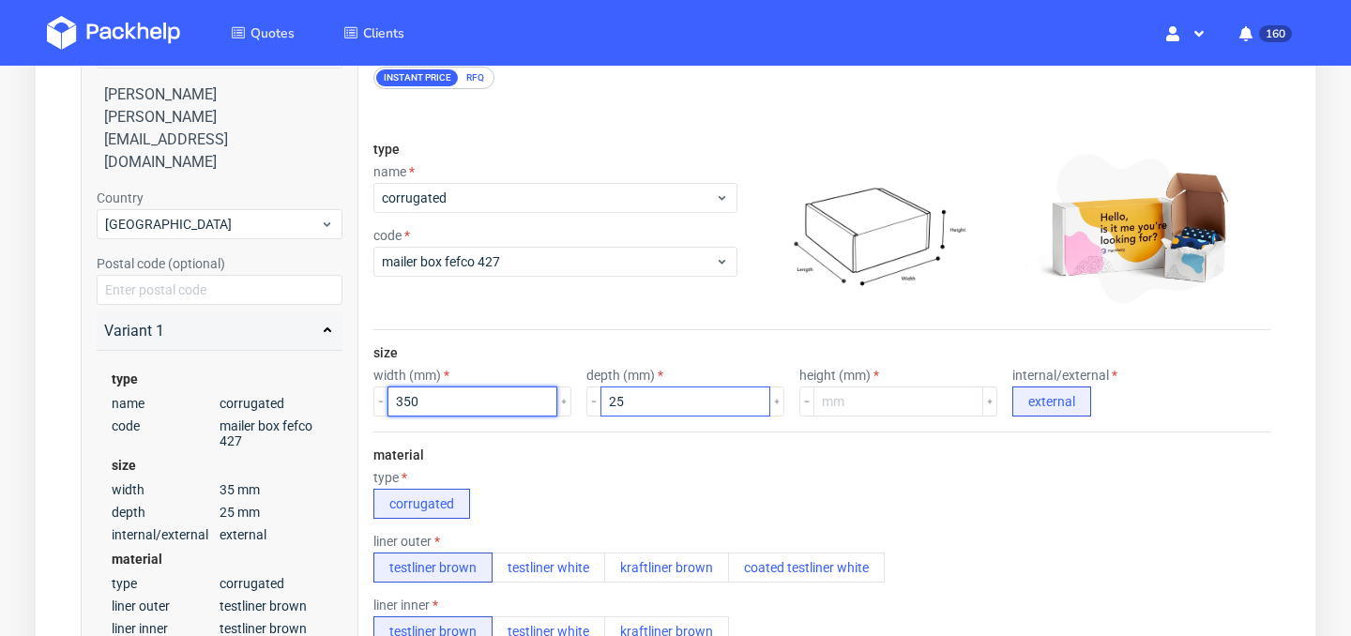
type input "350"
click at [660, 395] on input "25" at bounding box center [685, 402] width 170 height 30
type input "250"
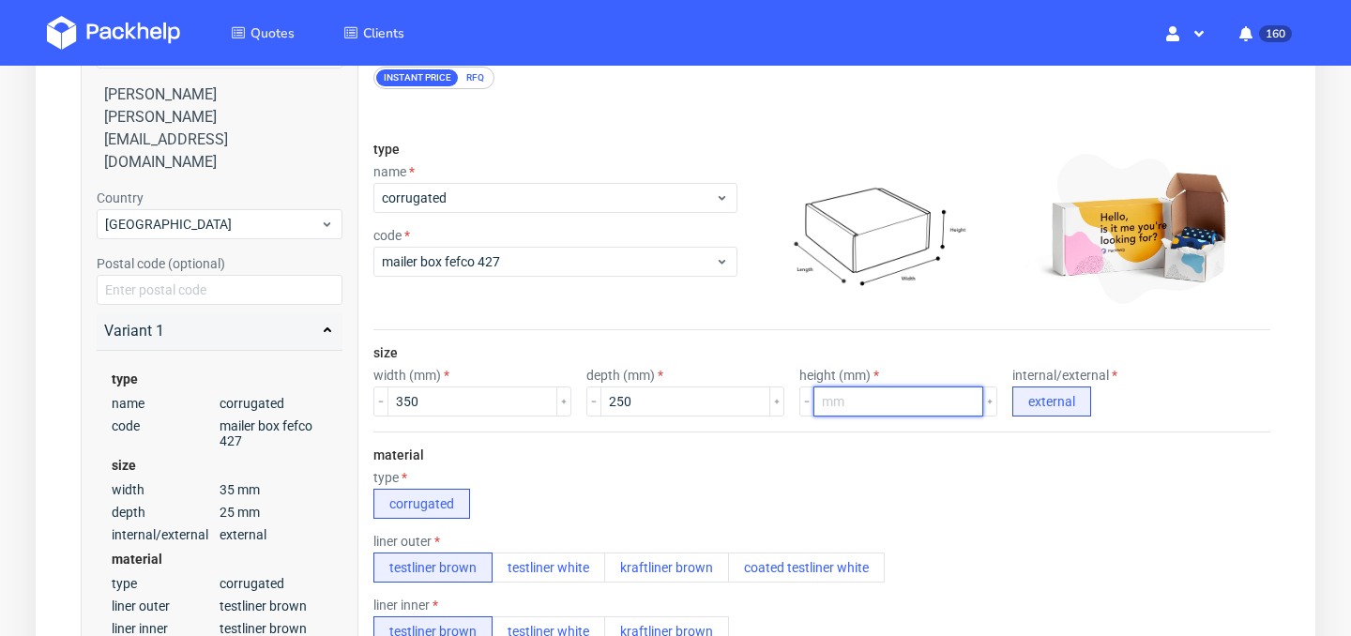
click at [824, 393] on input "number" at bounding box center [898, 402] width 170 height 30
type input "110"
click at [751, 486] on div "type corrugated" at bounding box center [821, 494] width 897 height 49
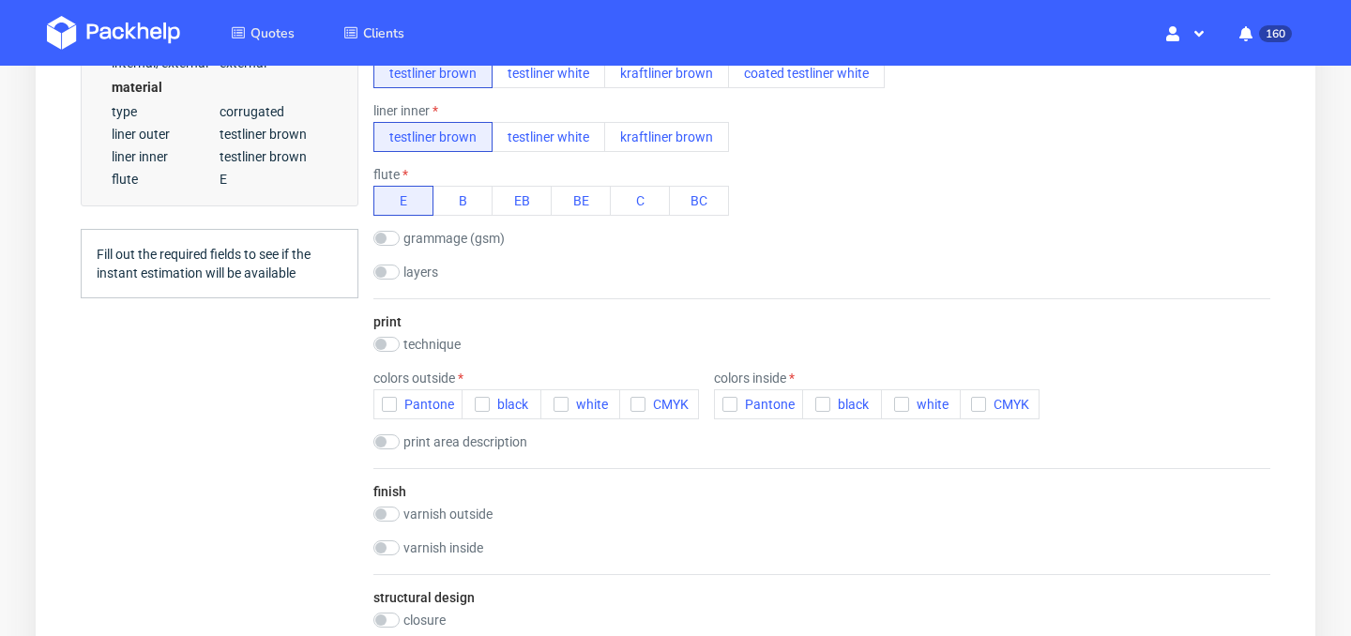
scroll to position [726, 0]
click at [387, 344] on input "checkbox" at bounding box center [386, 343] width 26 height 15
checkbox input "true"
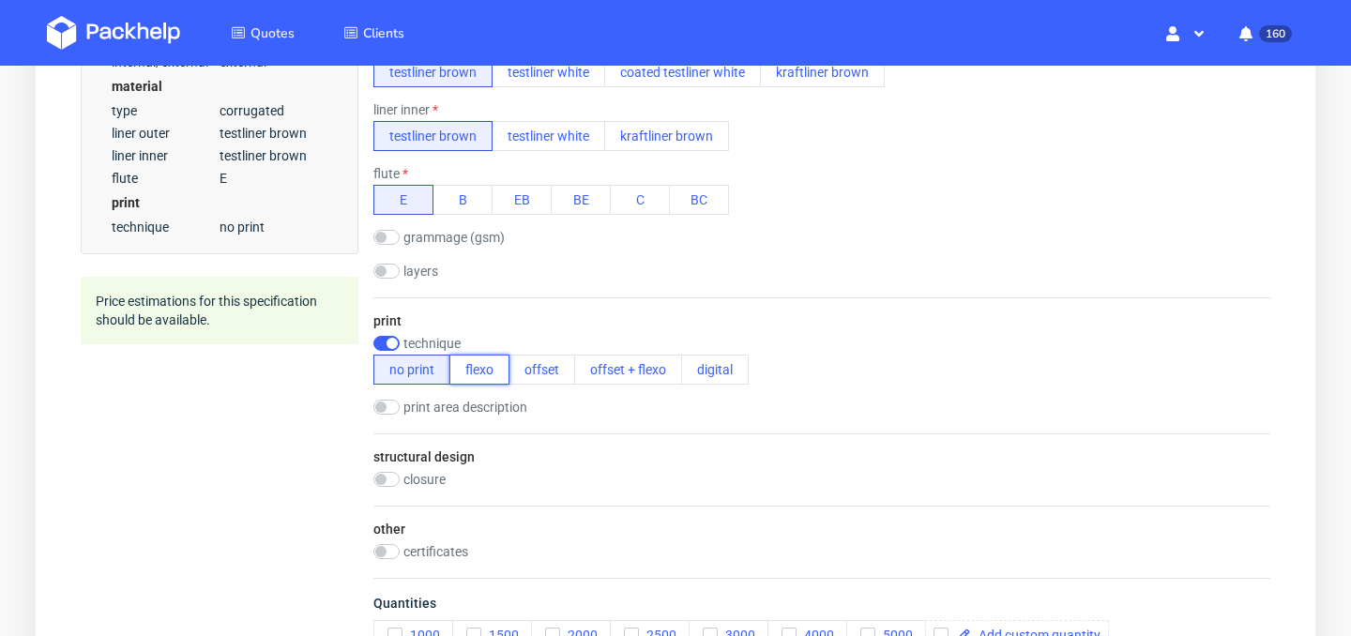
click at [494, 377] on button "flexo" at bounding box center [479, 370] width 60 height 30
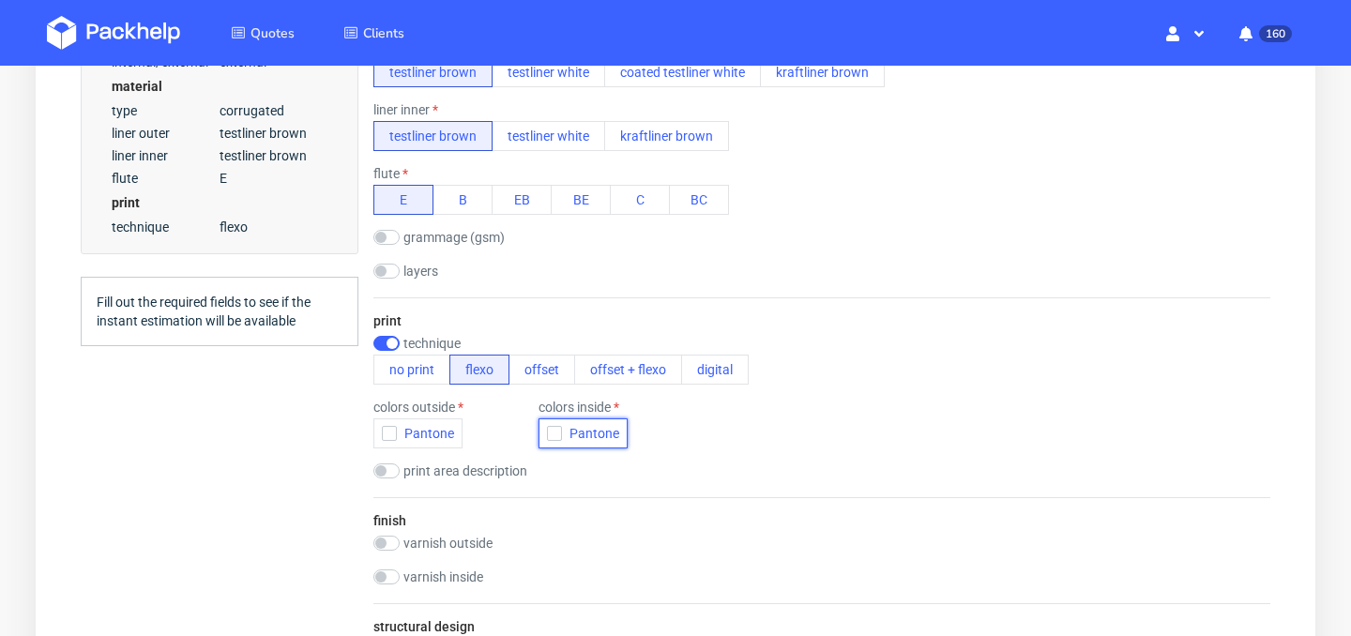
click at [552, 429] on icon "button" at bounding box center [554, 433] width 13 height 13
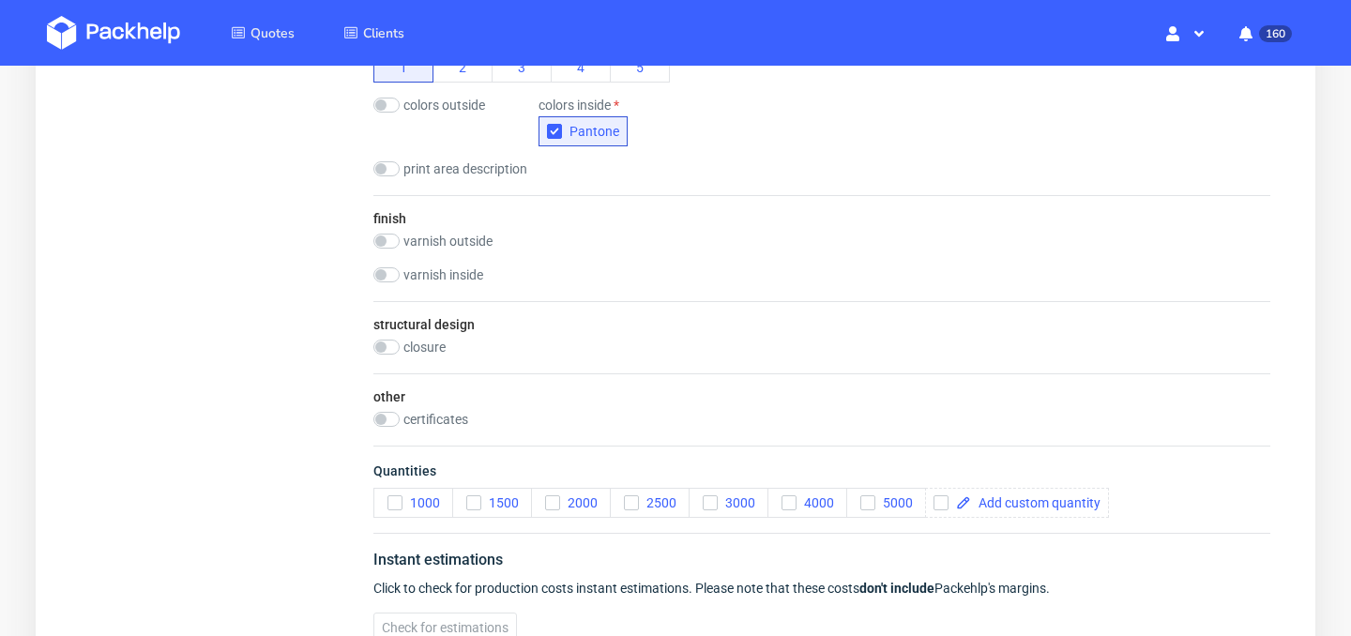
scroll to position [1100, 0]
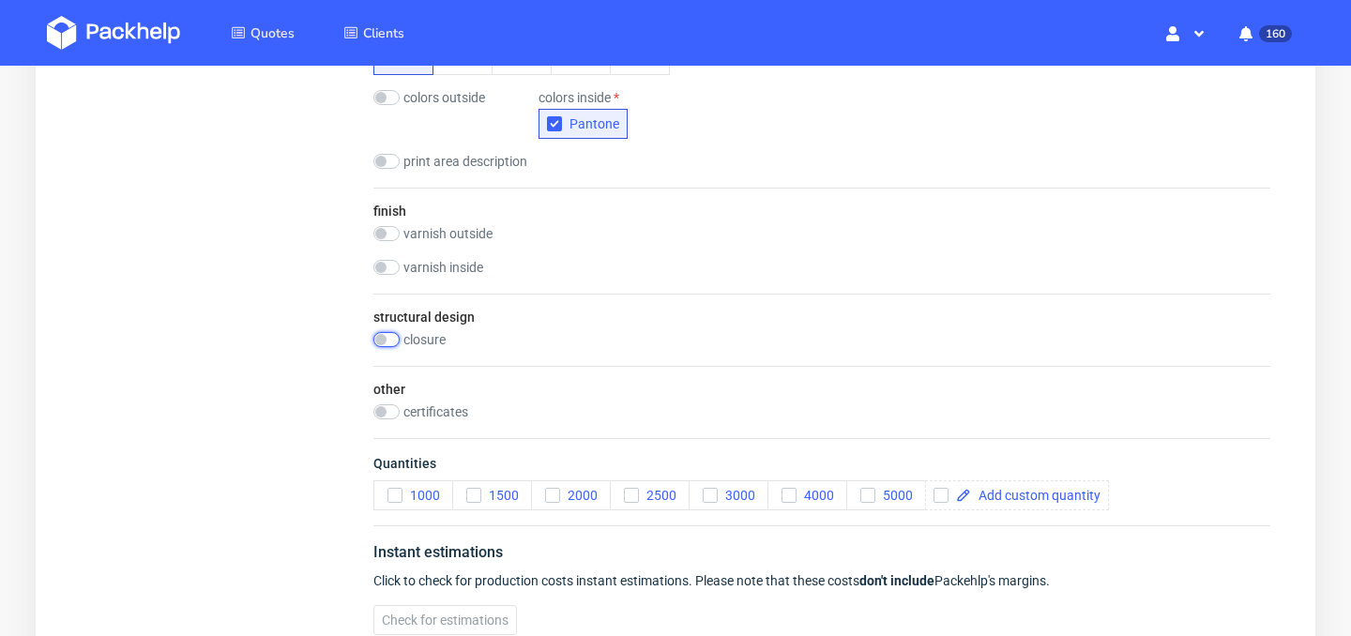
click at [394, 339] on input "checkbox" at bounding box center [386, 339] width 26 height 15
checkbox input "true"
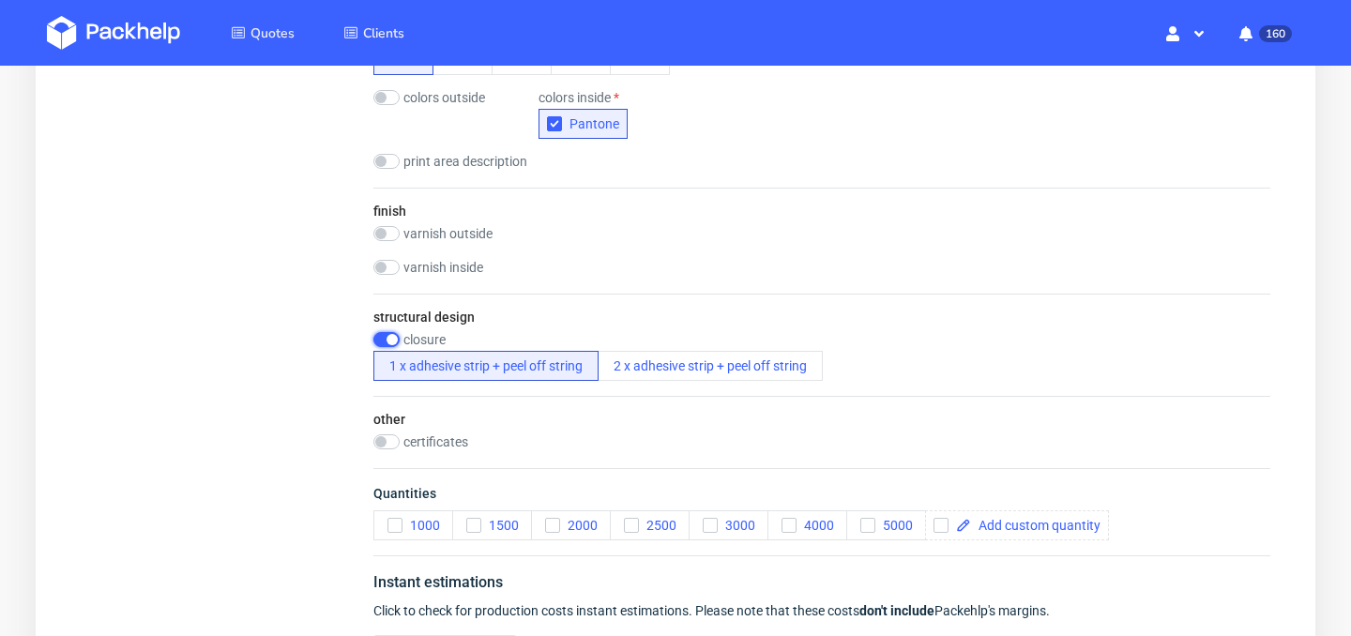
scroll to position [1210, 0]
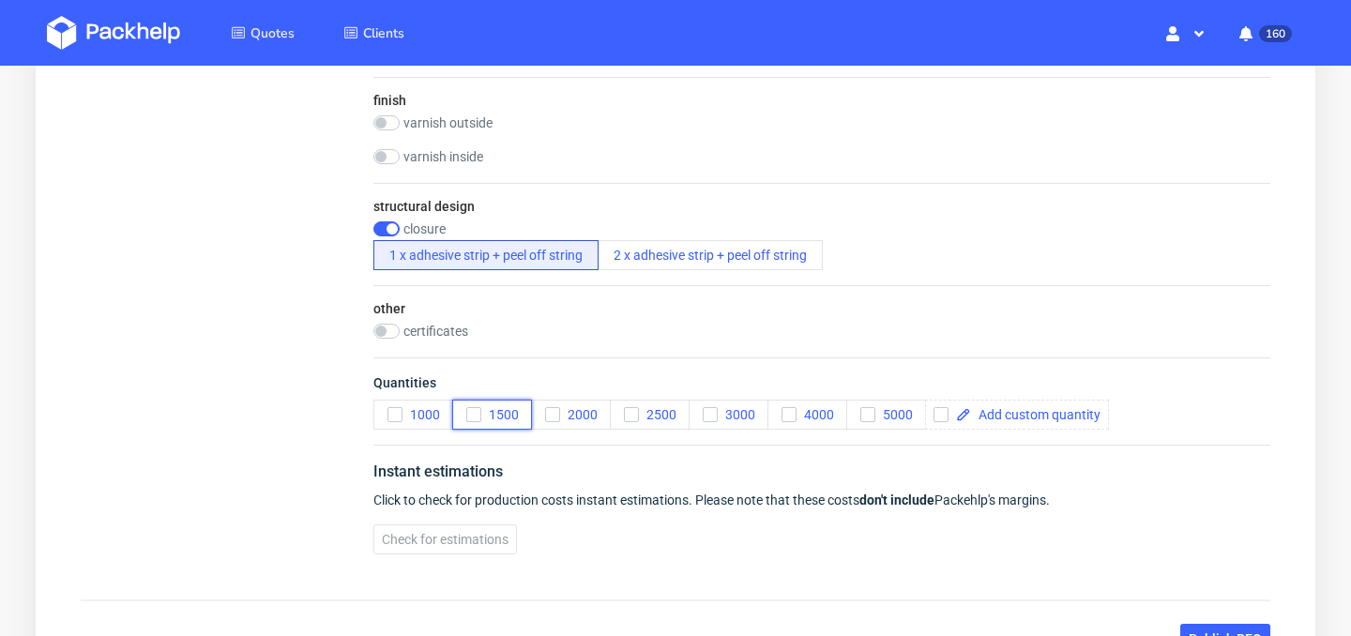
click at [473, 412] on icon "button" at bounding box center [473, 414] width 13 height 13
click at [452, 548] on button "Check for estimations" at bounding box center [445, 539] width 144 height 30
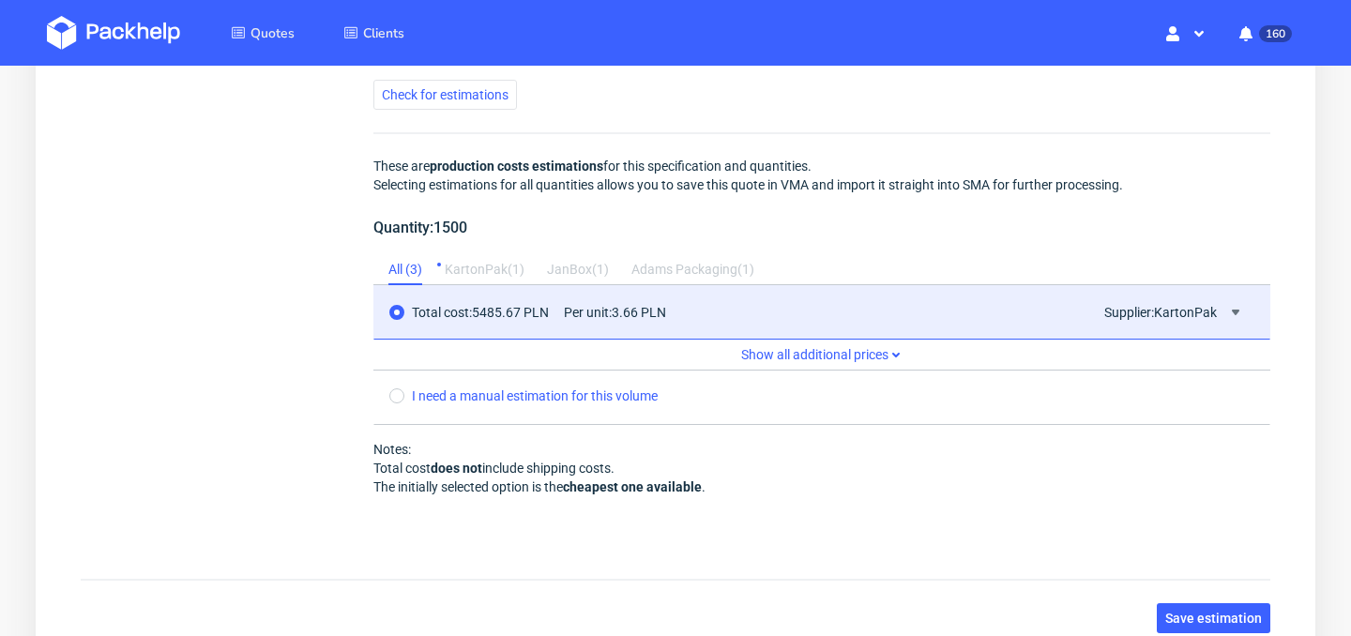
scroll to position [1803, 0]
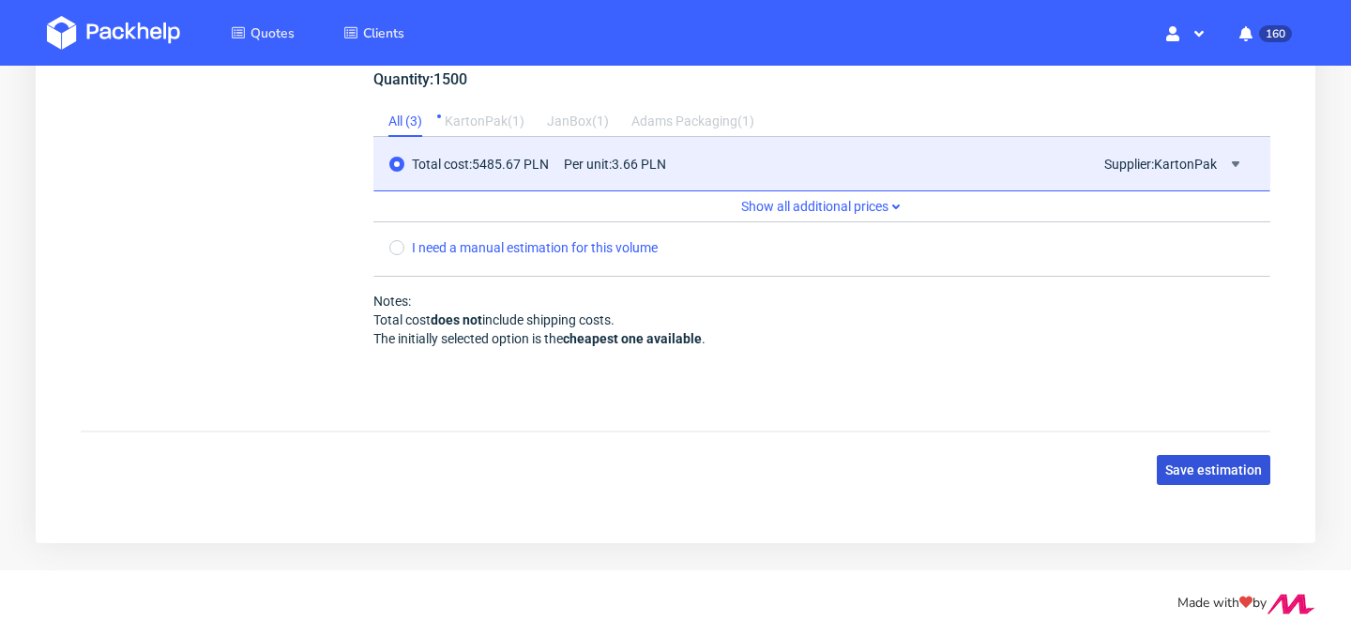
click at [1210, 476] on span "Save estimation" at bounding box center [1213, 469] width 97 height 13
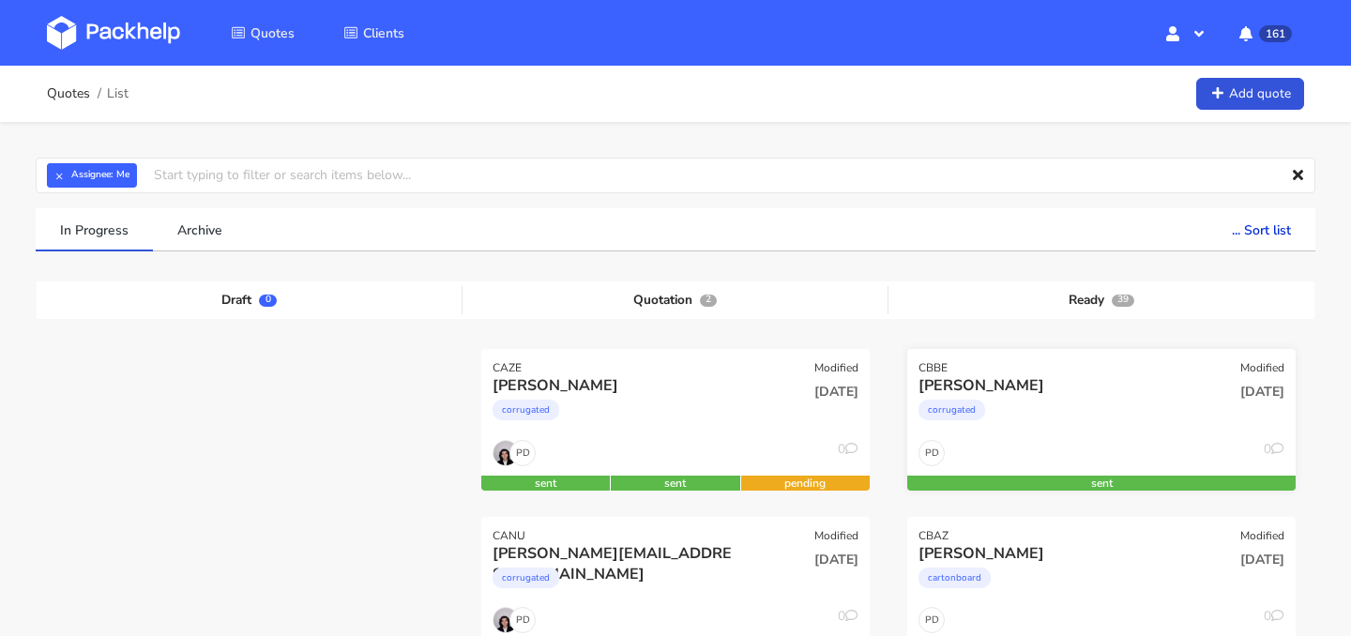
click at [1065, 402] on div "corrugated" at bounding box center [1042, 415] width 249 height 38
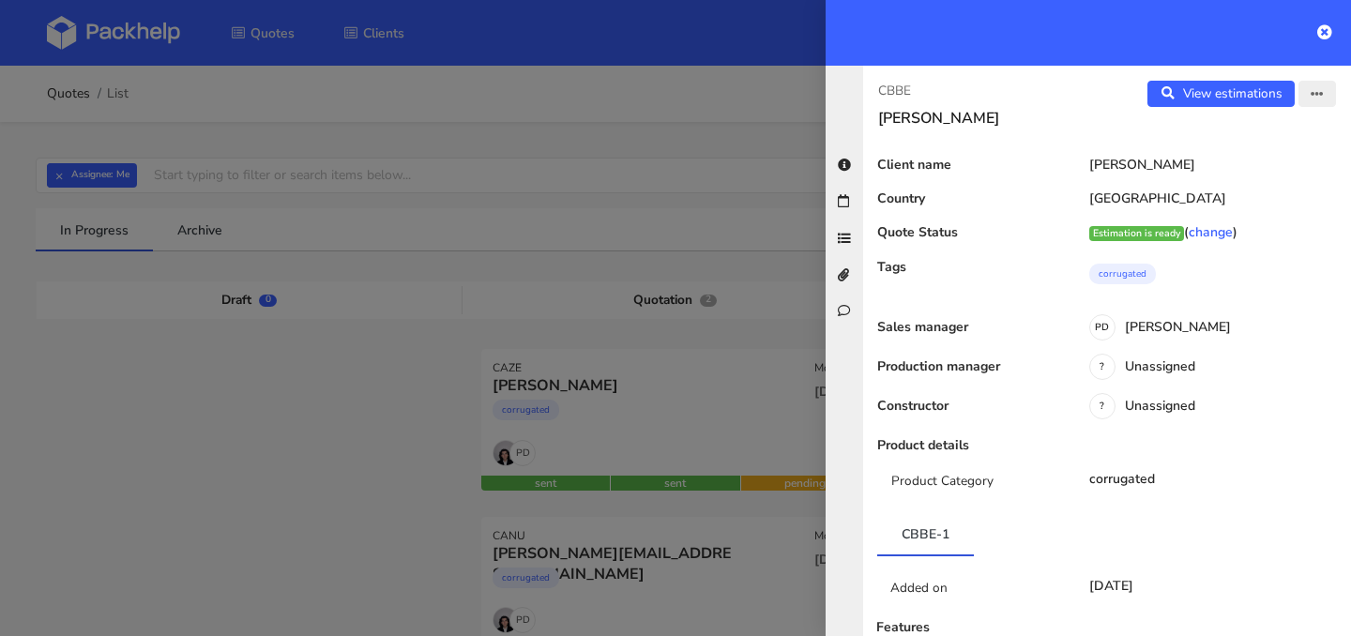
click at [1326, 90] on button "button" at bounding box center [1317, 94] width 38 height 26
click at [1271, 163] on link "Edit quote" at bounding box center [1256, 167] width 165 height 31
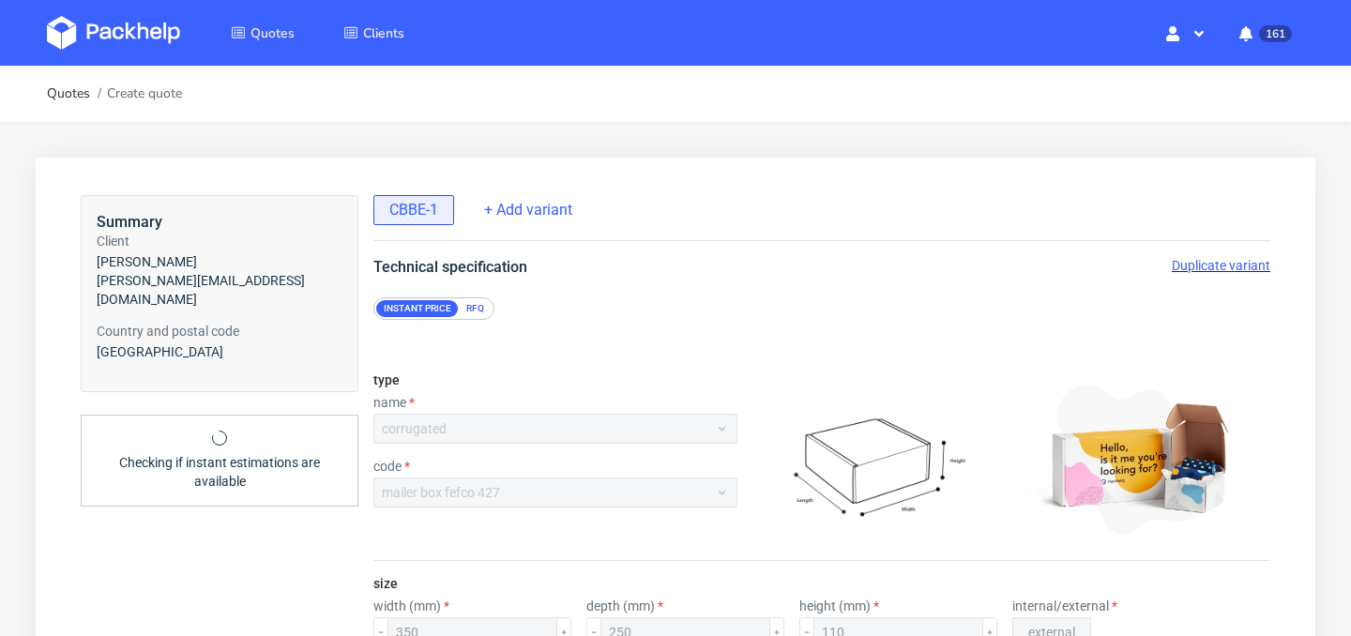
scroll to position [114, 0]
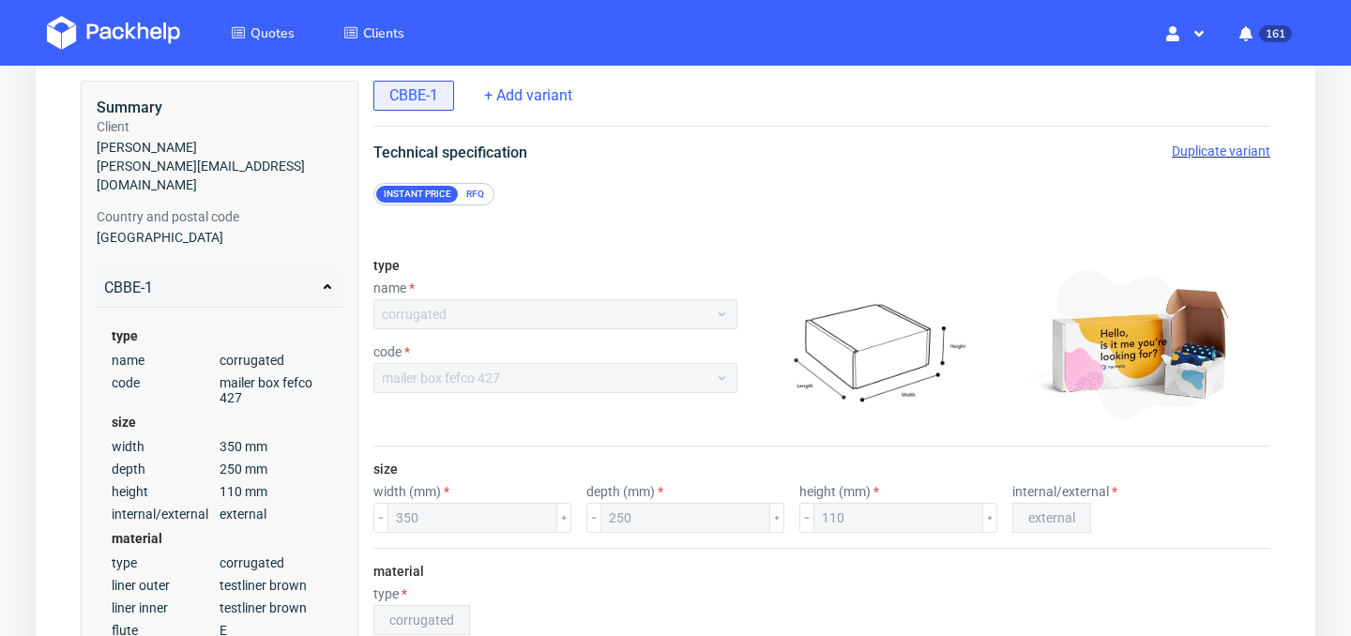
click at [1239, 155] on span "Duplicate variant" at bounding box center [1221, 151] width 99 height 15
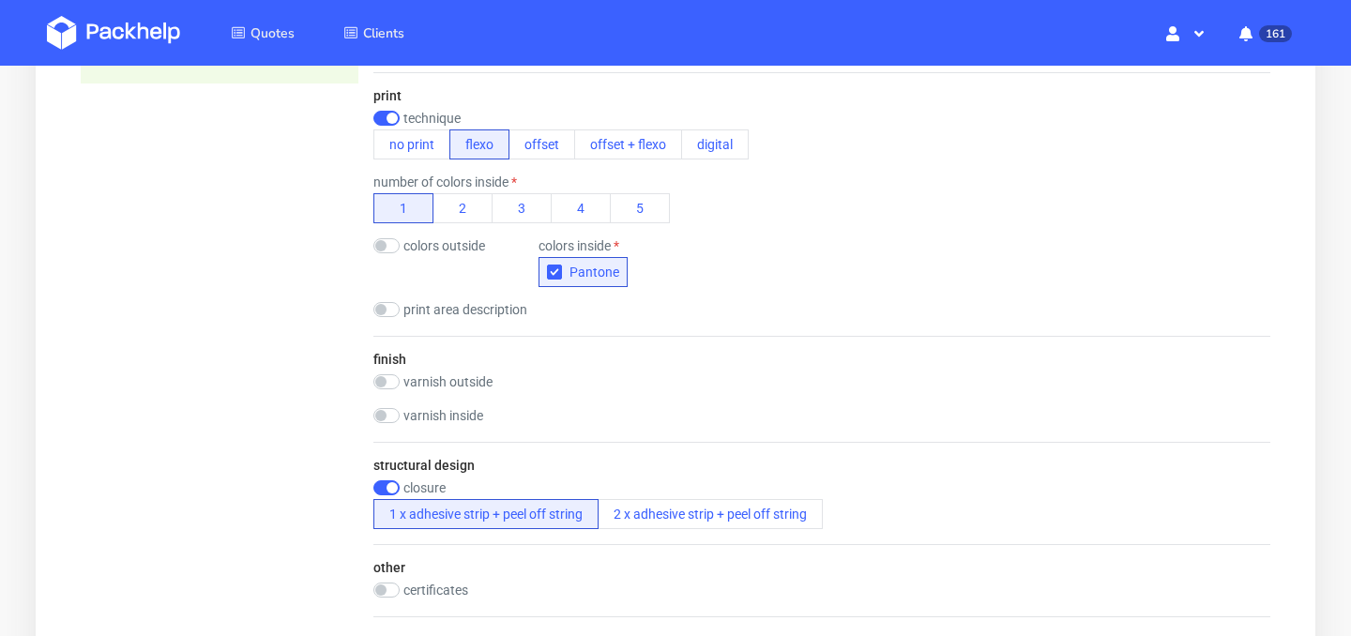
scroll to position [949, 0]
click at [387, 246] on input "checkbox" at bounding box center [386, 247] width 26 height 15
checkbox input "true"
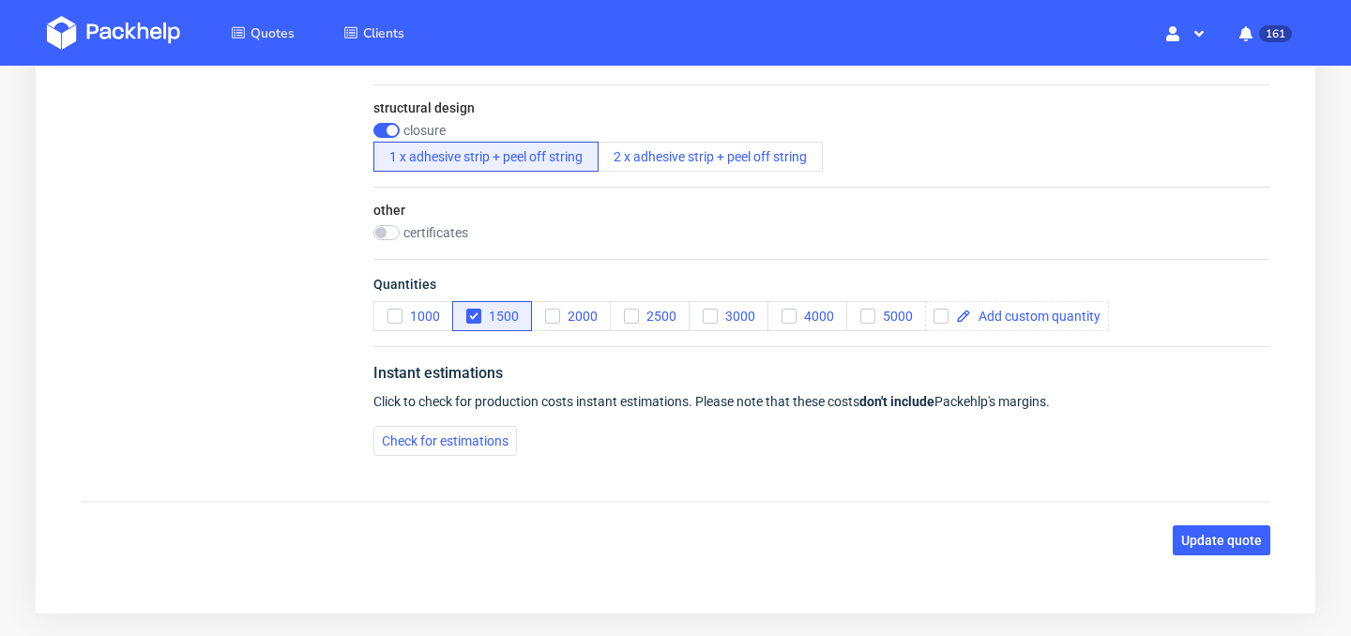
scroll to position [1379, 0]
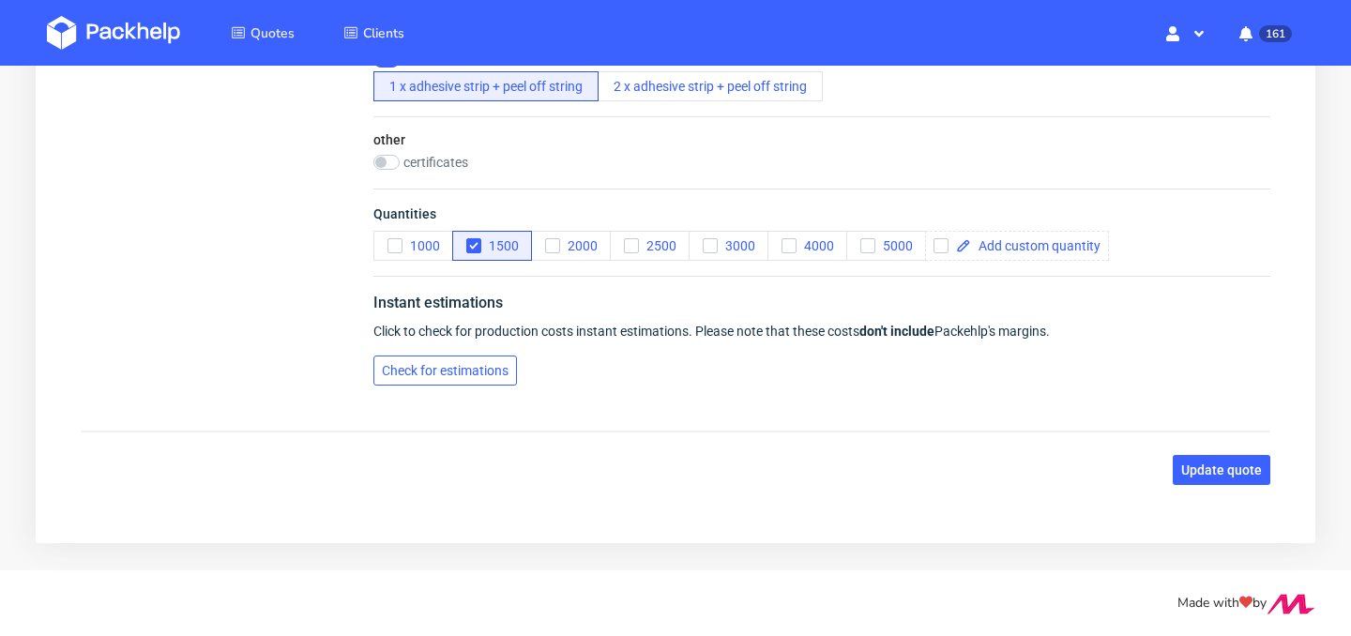
click at [487, 378] on button "Check for estimations" at bounding box center [445, 371] width 144 height 30
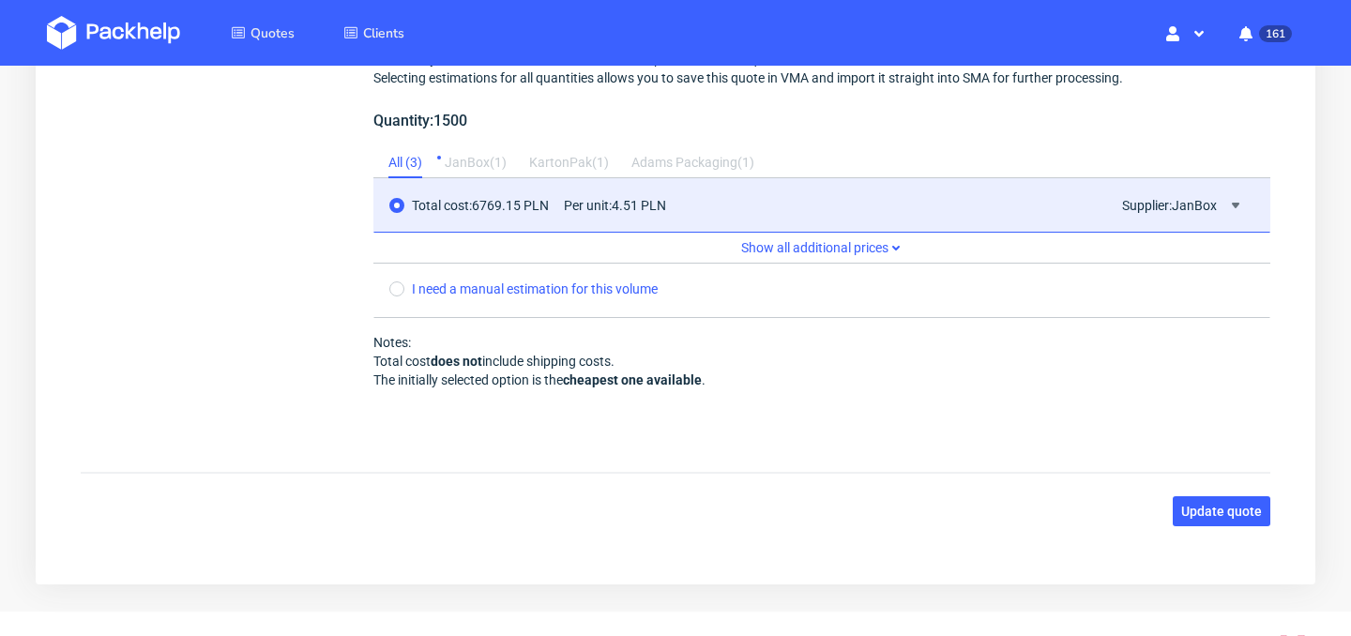
scroll to position [1803, 0]
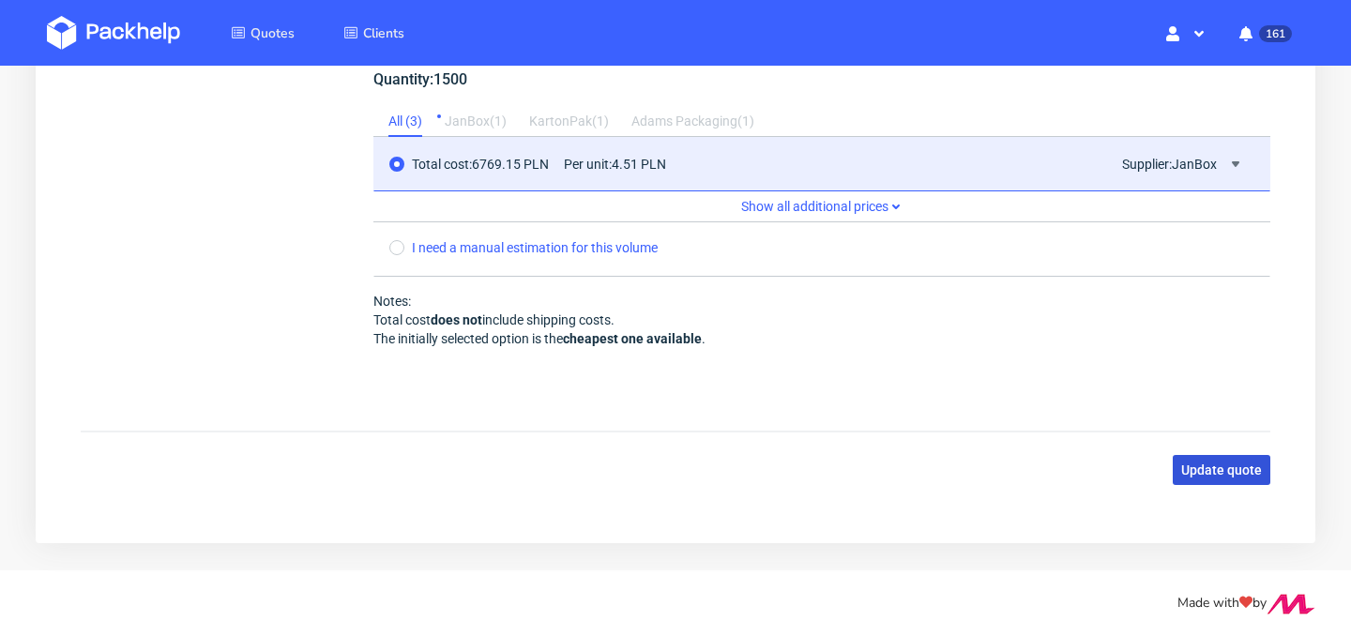
click at [1235, 475] on span "Update quote" at bounding box center [1221, 469] width 81 height 13
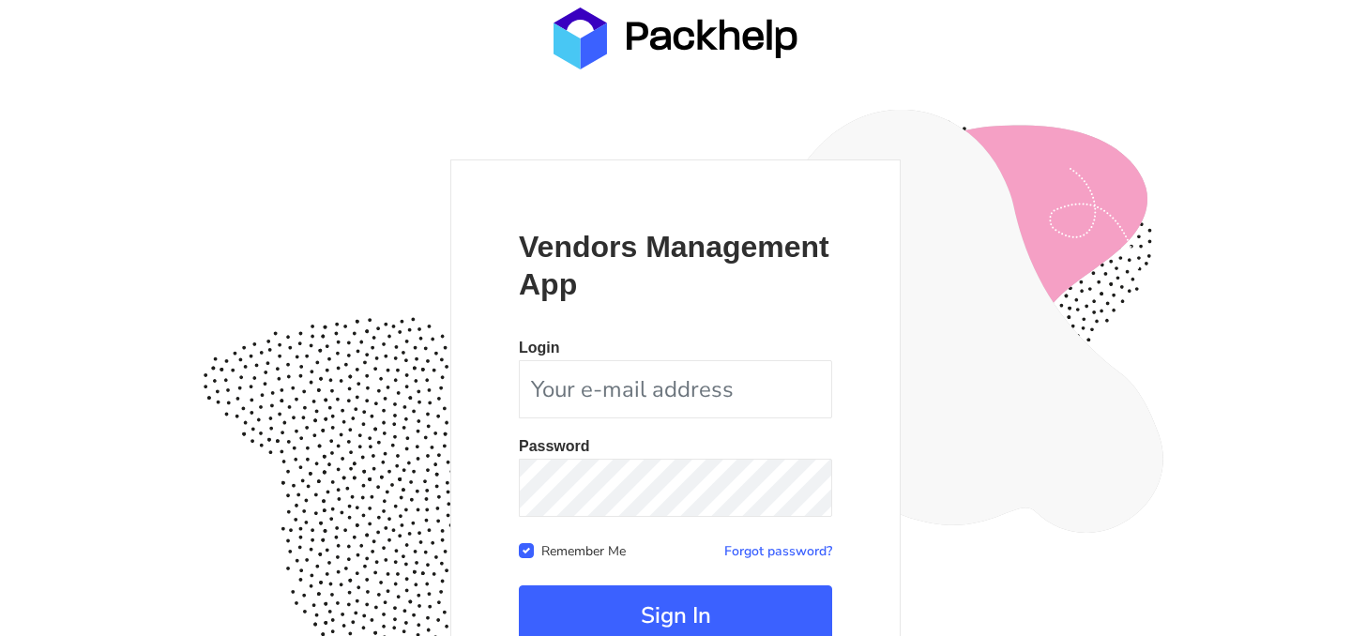
scroll to position [174, 0]
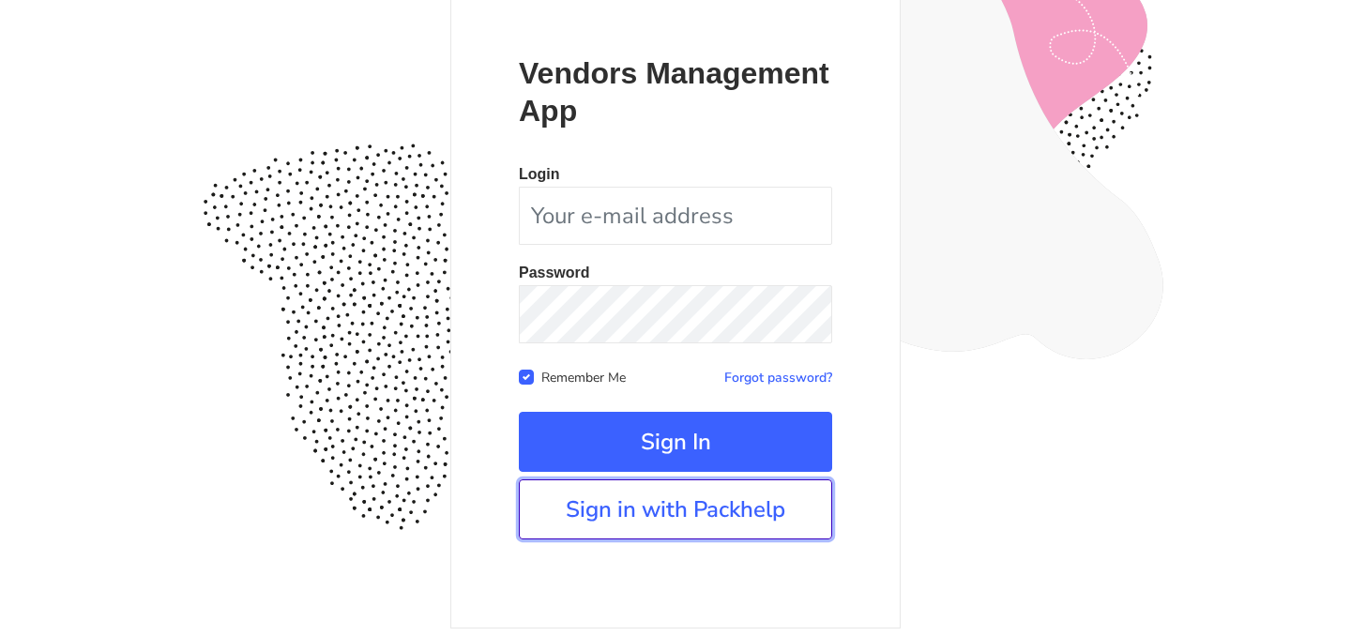
click at [681, 497] on link "Sign in with Packhelp" at bounding box center [675, 509] width 313 height 60
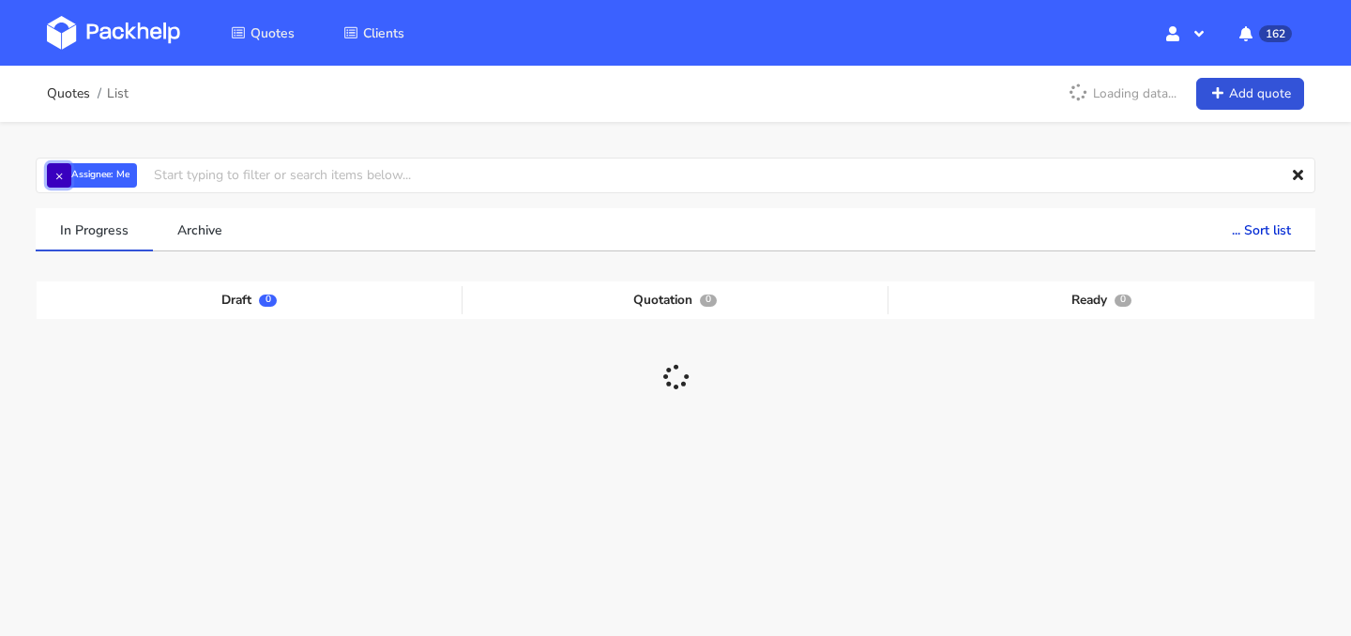
click at [58, 171] on button "×" at bounding box center [59, 175] width 24 height 24
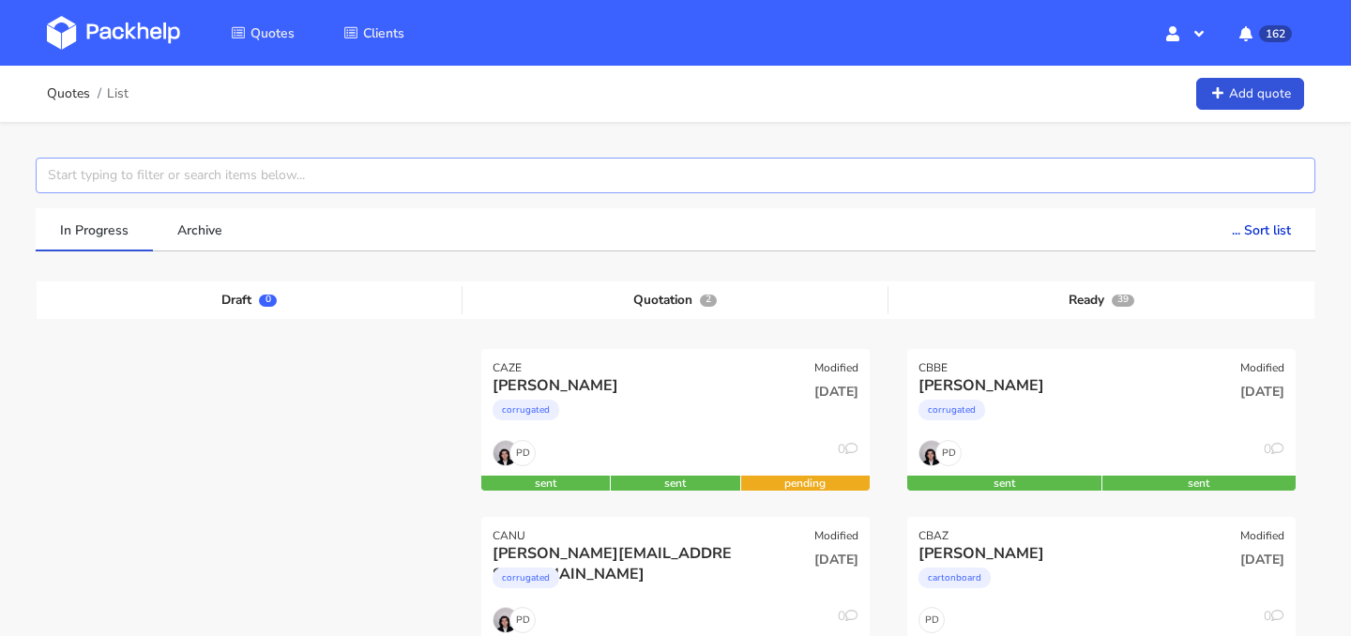
click at [125, 175] on input "text" at bounding box center [676, 176] width 1280 height 36
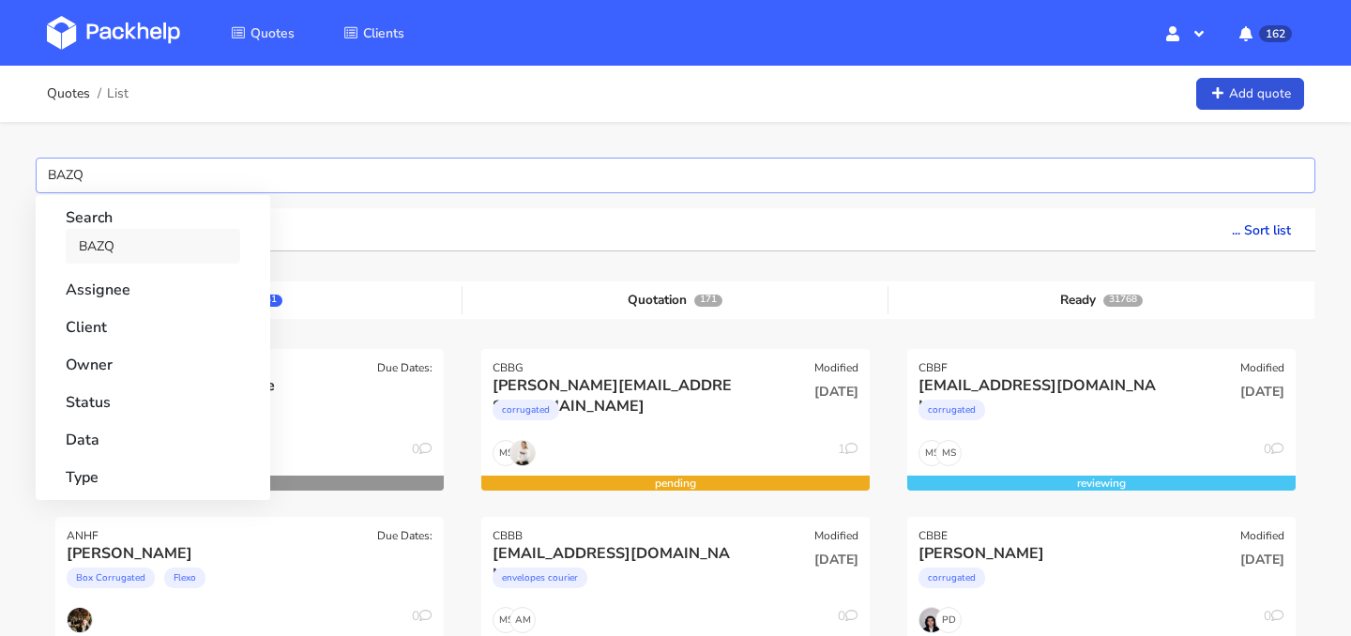
type input "BAZQ"
click at [115, 236] on link "BAZQ" at bounding box center [153, 246] width 175 height 35
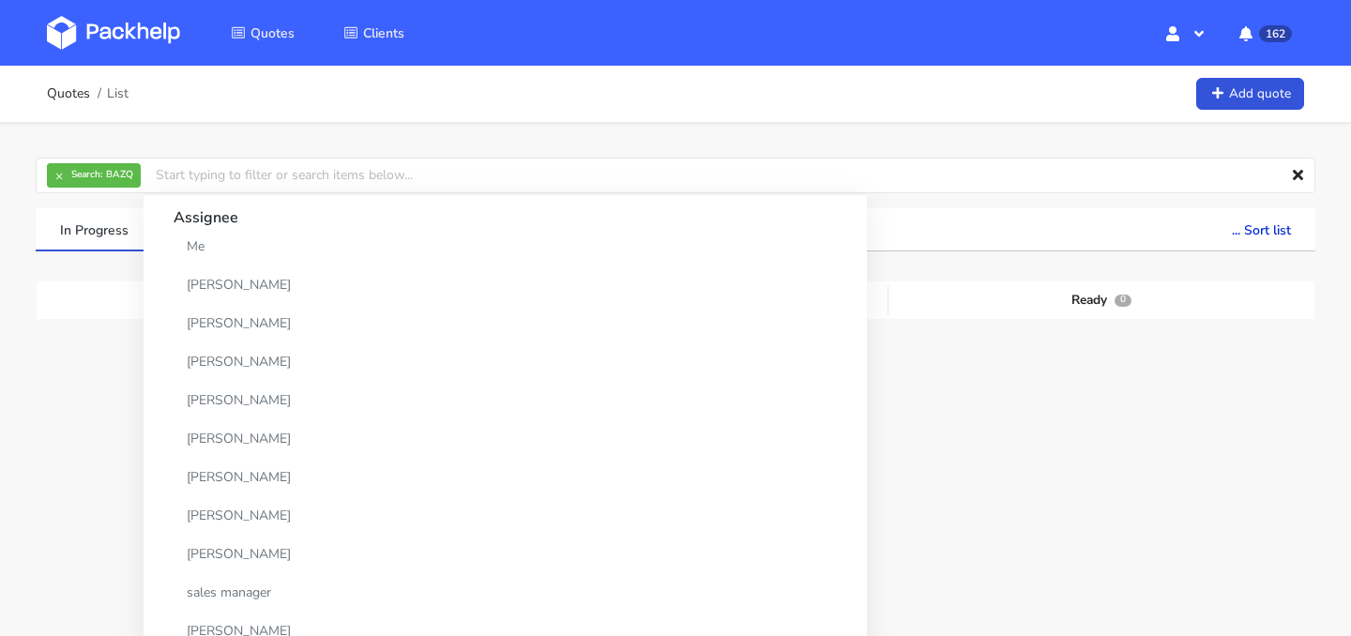
click at [30, 248] on div "In Progress Archive ... Sort list Last added From old to new Last updated Estim…" at bounding box center [676, 229] width 1306 height 43
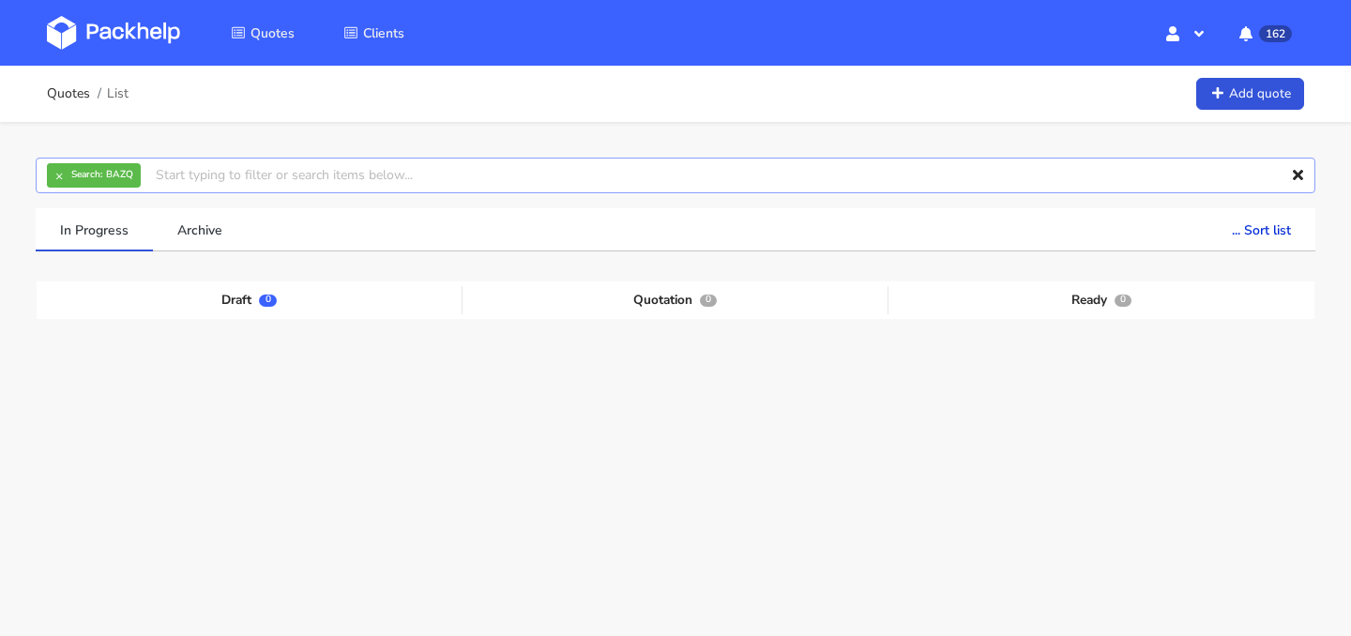
click at [224, 173] on input "text" at bounding box center [676, 176] width 1280 height 36
click at [57, 320] on div "Draft 0 Quotation 0 Ready 0" at bounding box center [676, 421] width 1252 height 281
click at [60, 170] on button "×" at bounding box center [59, 175] width 24 height 24
click at [99, 170] on input "text" at bounding box center [676, 176] width 1280 height 36
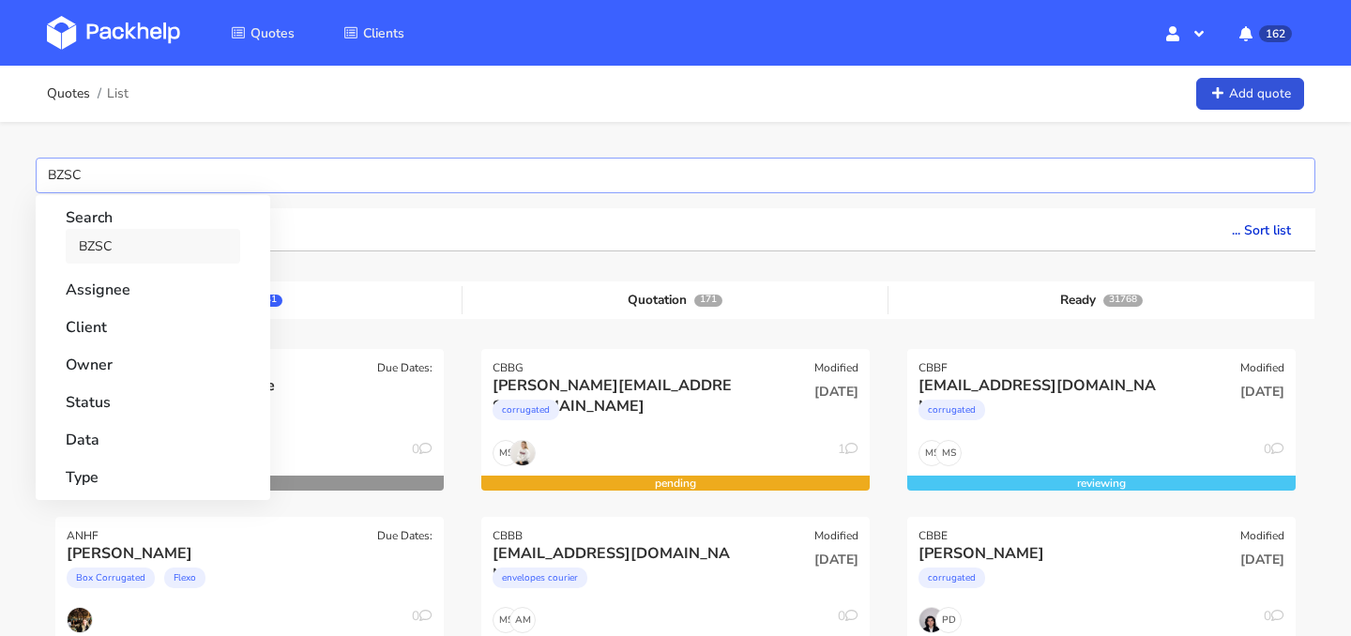
type input "BZSC"
click at [119, 238] on link "BZSC" at bounding box center [153, 246] width 175 height 35
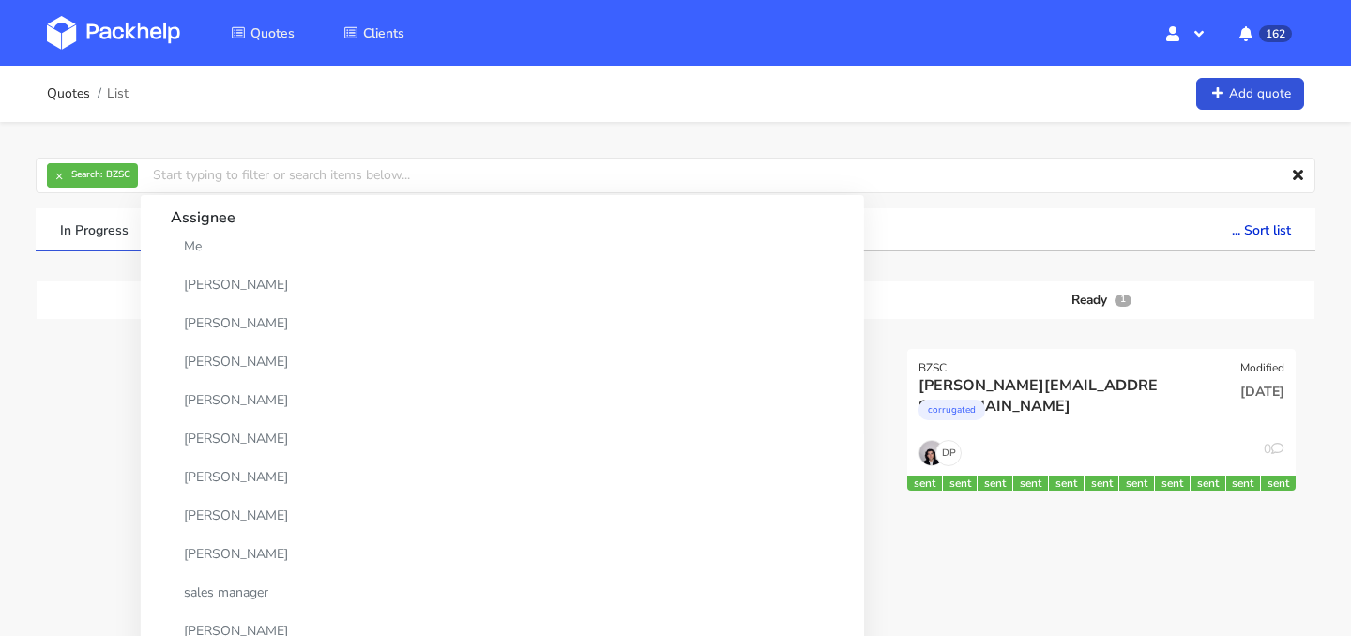
click at [18, 227] on div "× Search: BZSC Assignee Me Dylan Dewit Natalia Misiewicz Andrzej Winecki Maciej…" at bounding box center [675, 387] width 1351 height 531
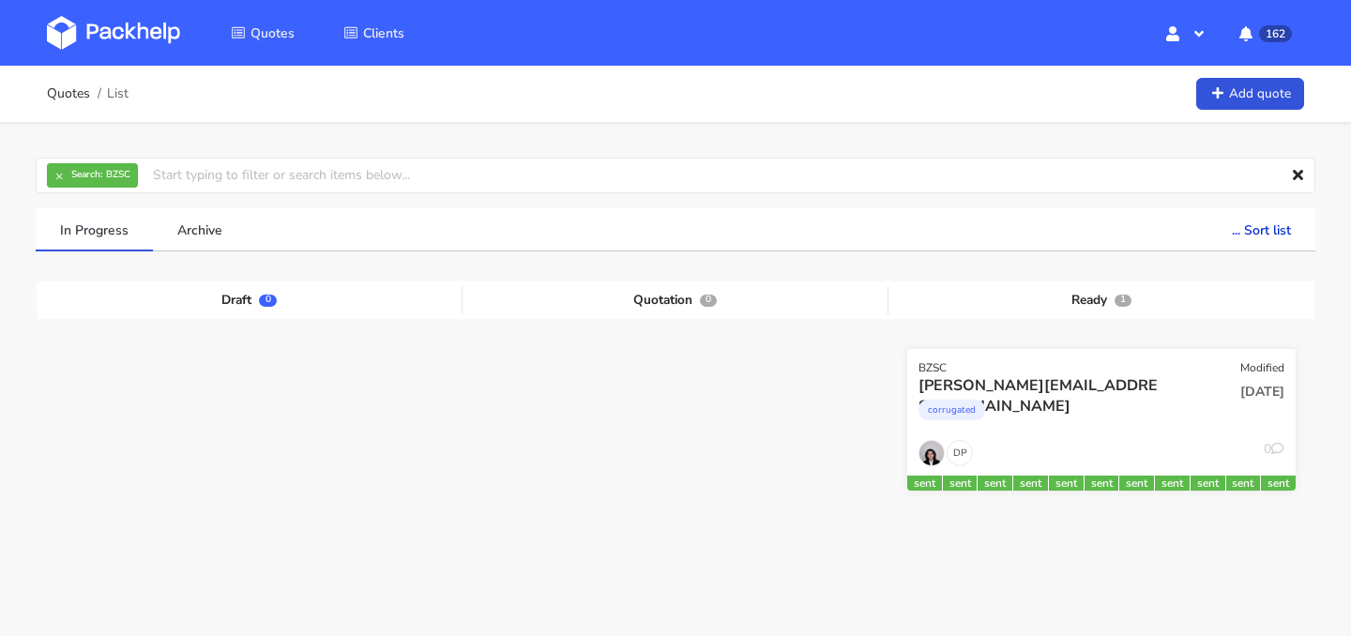
click at [1084, 413] on div "corrugated" at bounding box center [1042, 415] width 249 height 38
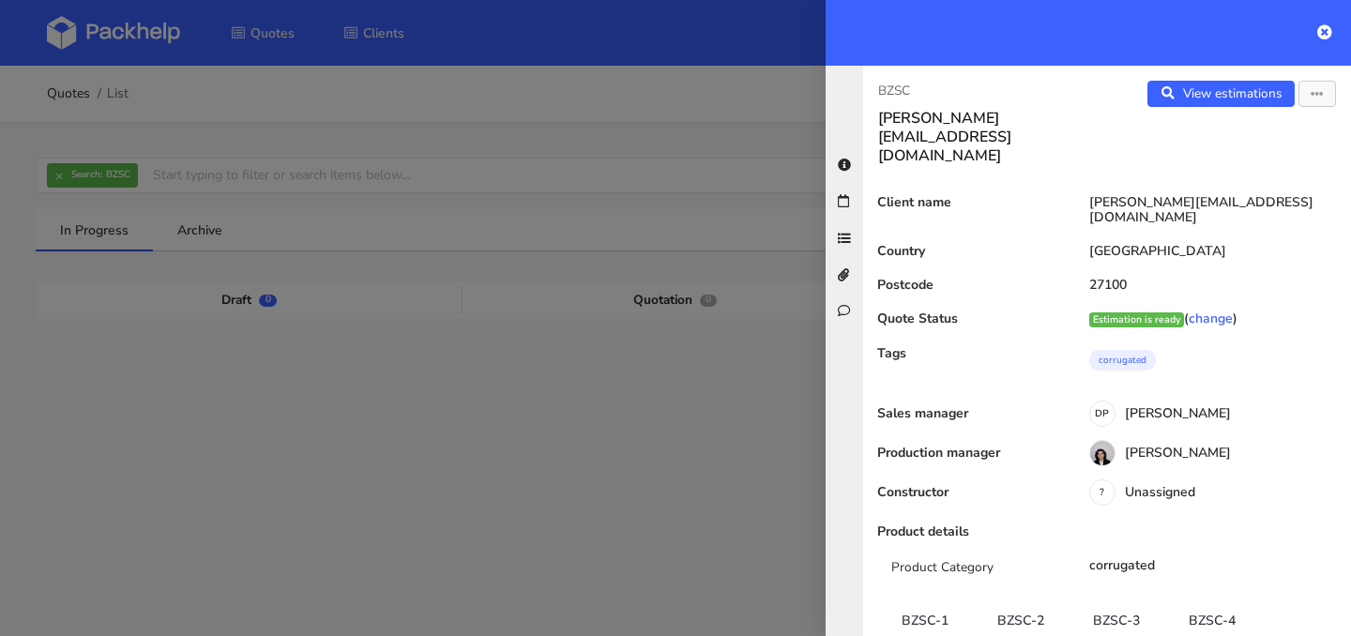
scroll to position [109, 0]
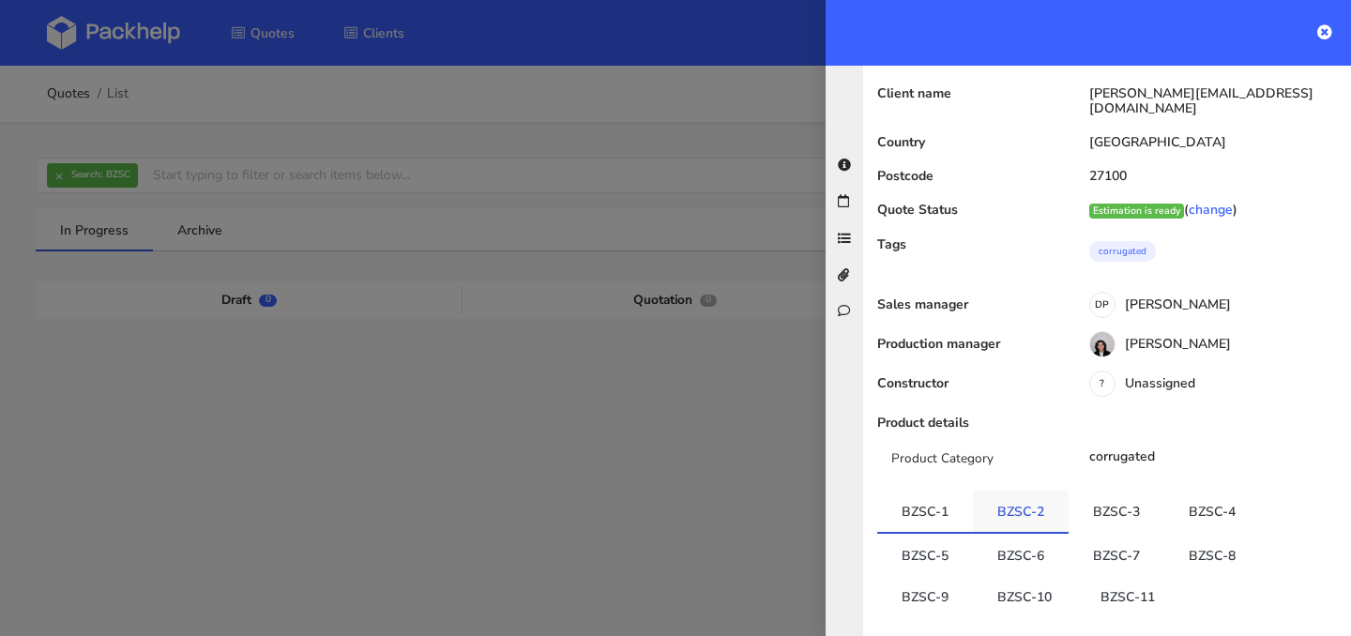
click at [979, 491] on link "BZSC-2" at bounding box center [1021, 511] width 96 height 41
click at [1004, 534] on link "BZSC-6" at bounding box center [1021, 554] width 96 height 41
click at [1096, 532] on link "BZSC-7" at bounding box center [1117, 552] width 96 height 41
click at [1198, 532] on link "BZSC-8" at bounding box center [1212, 552] width 96 height 41
click at [949, 575] on link "BZSC-9" at bounding box center [925, 595] width 96 height 41
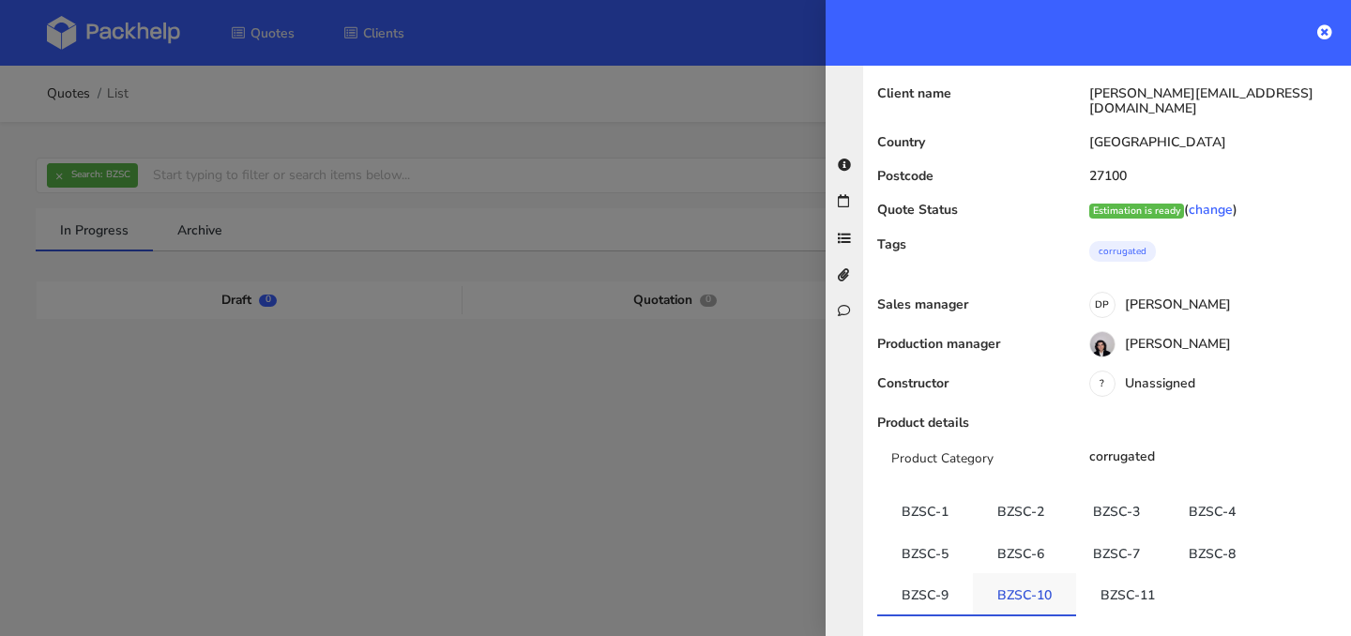
click at [1024, 573] on link "BZSC-10" at bounding box center [1024, 593] width 103 height 41
click at [1098, 573] on link "BZSC-11" at bounding box center [1127, 593] width 103 height 41
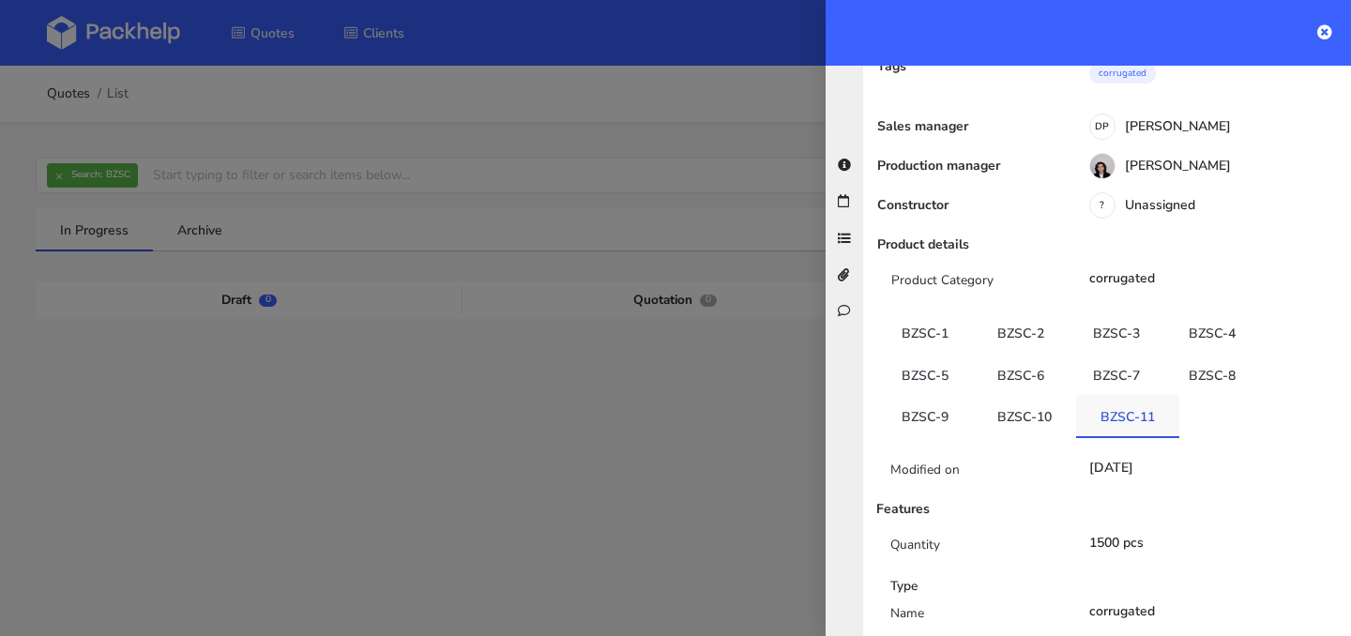
scroll to position [292, 0]
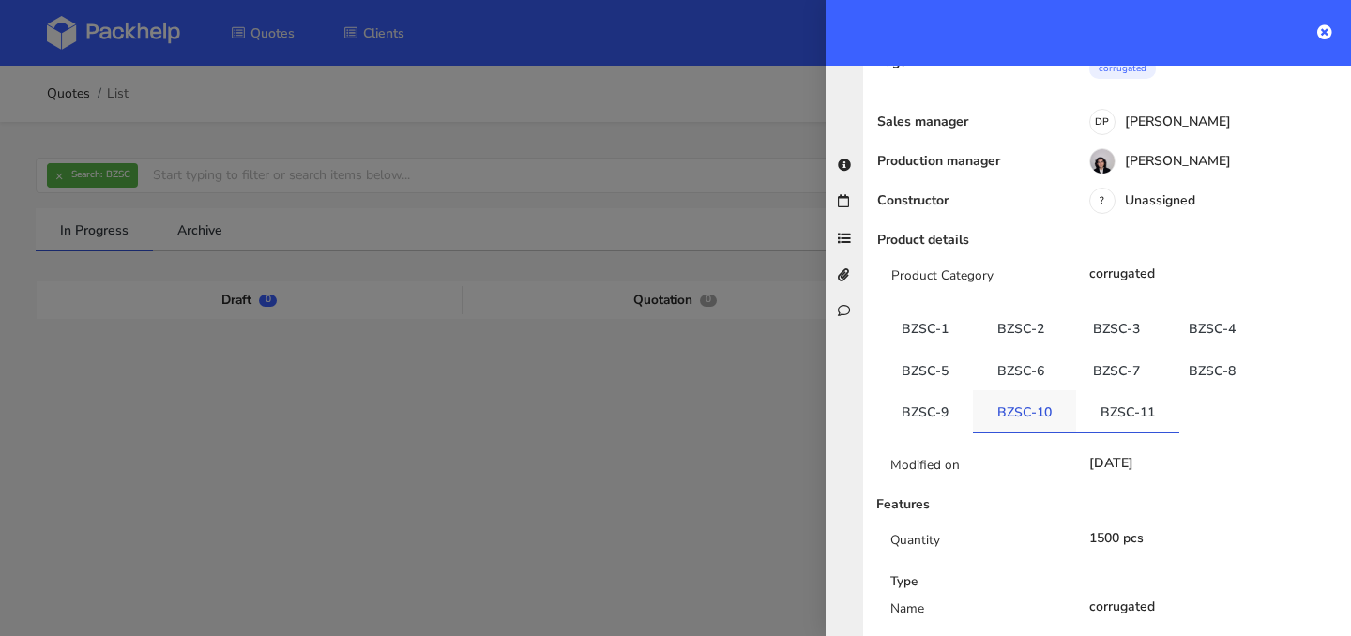
click at [1037, 390] on link "BZSC-10" at bounding box center [1024, 410] width 103 height 41
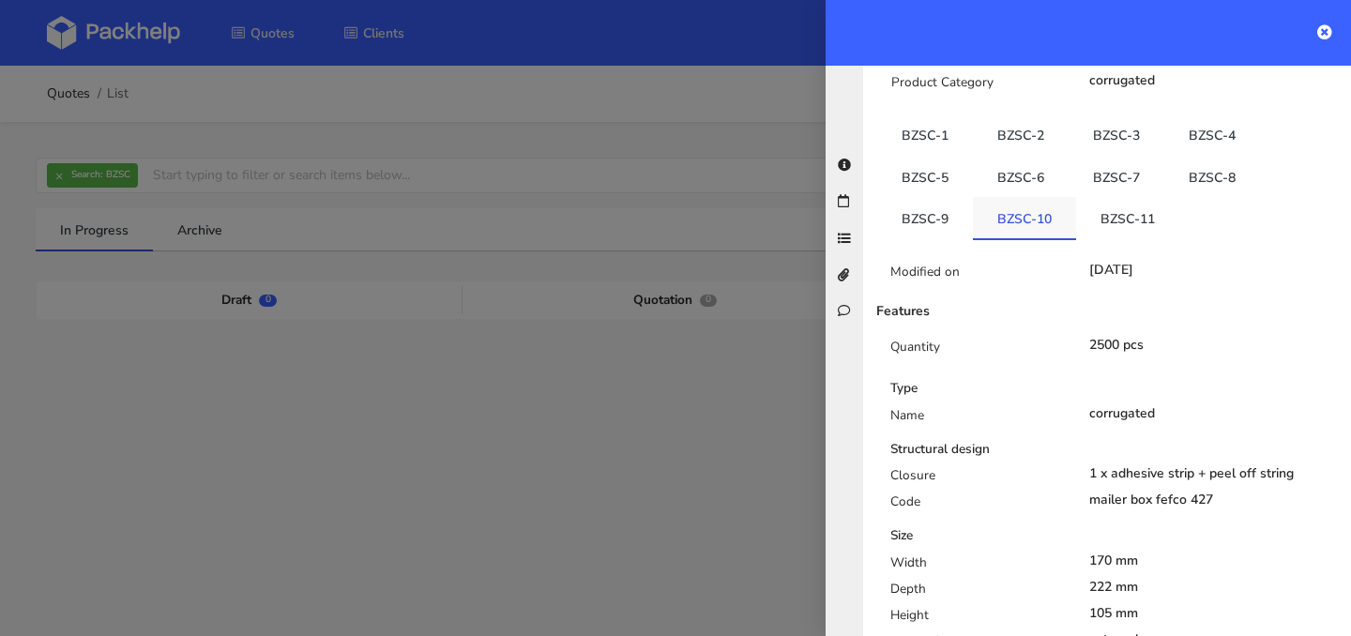
scroll to position [493, 0]
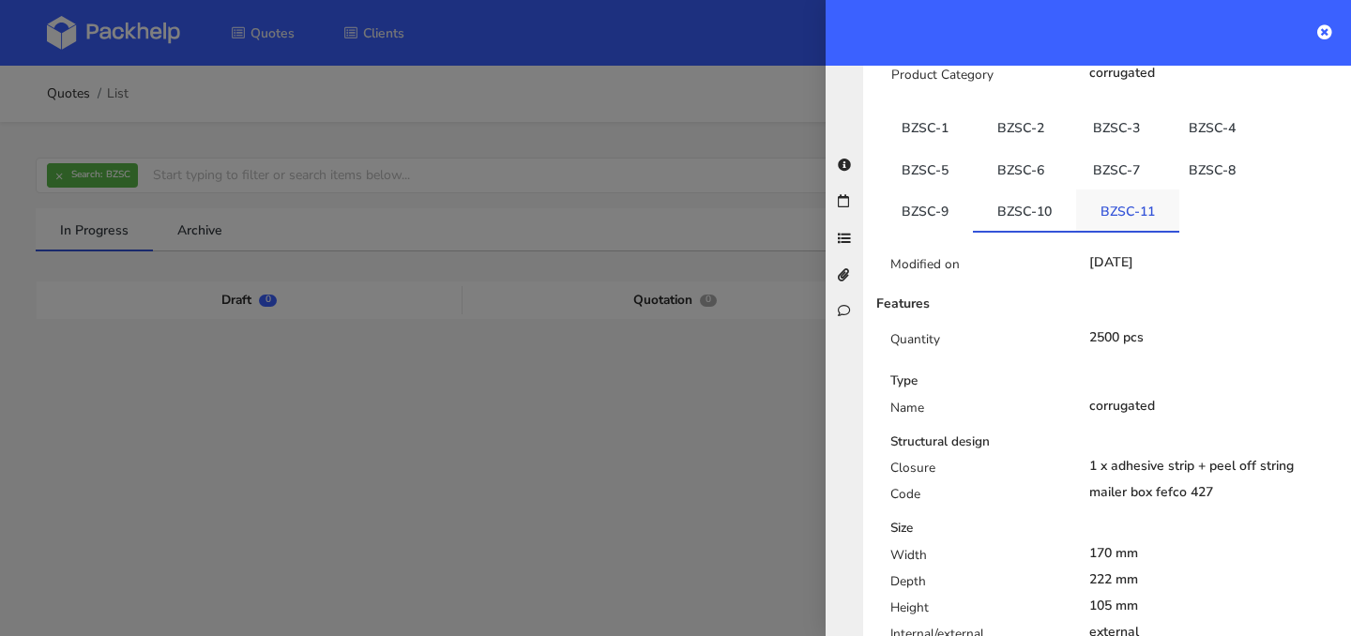
click at [1118, 190] on link "BZSC-11" at bounding box center [1127, 210] width 103 height 41
click at [1040, 190] on link "BZSC-10" at bounding box center [1024, 210] width 103 height 41
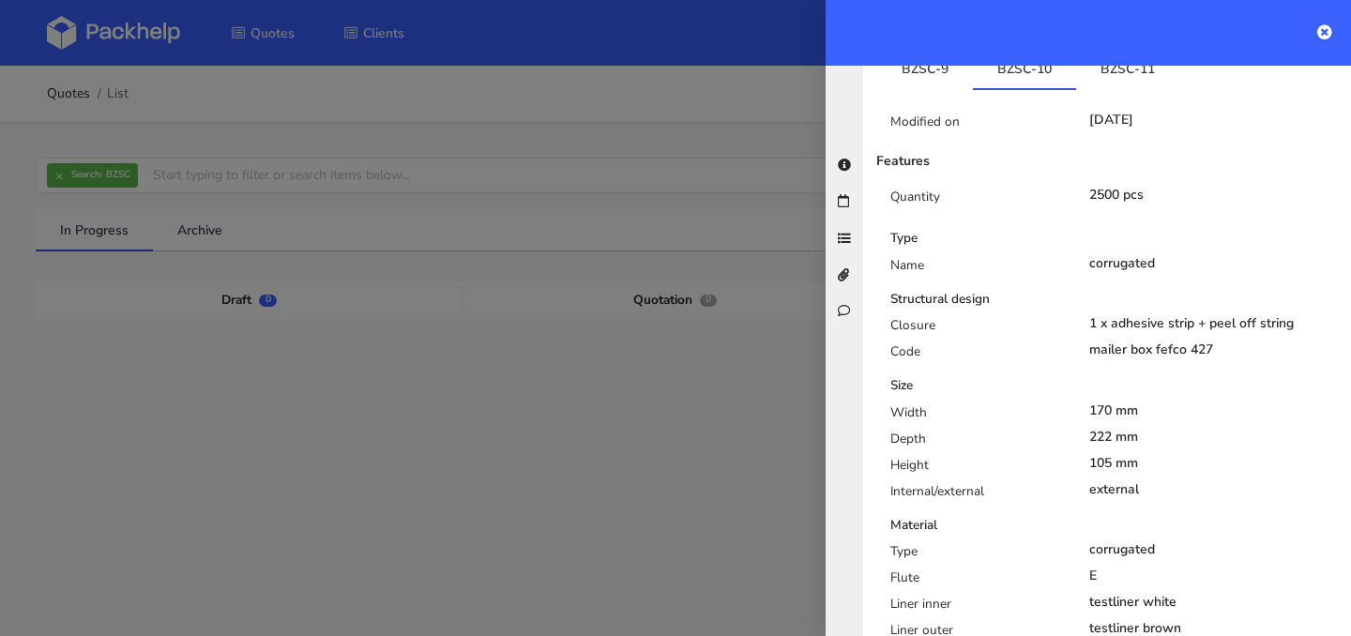
scroll to position [494, 0]
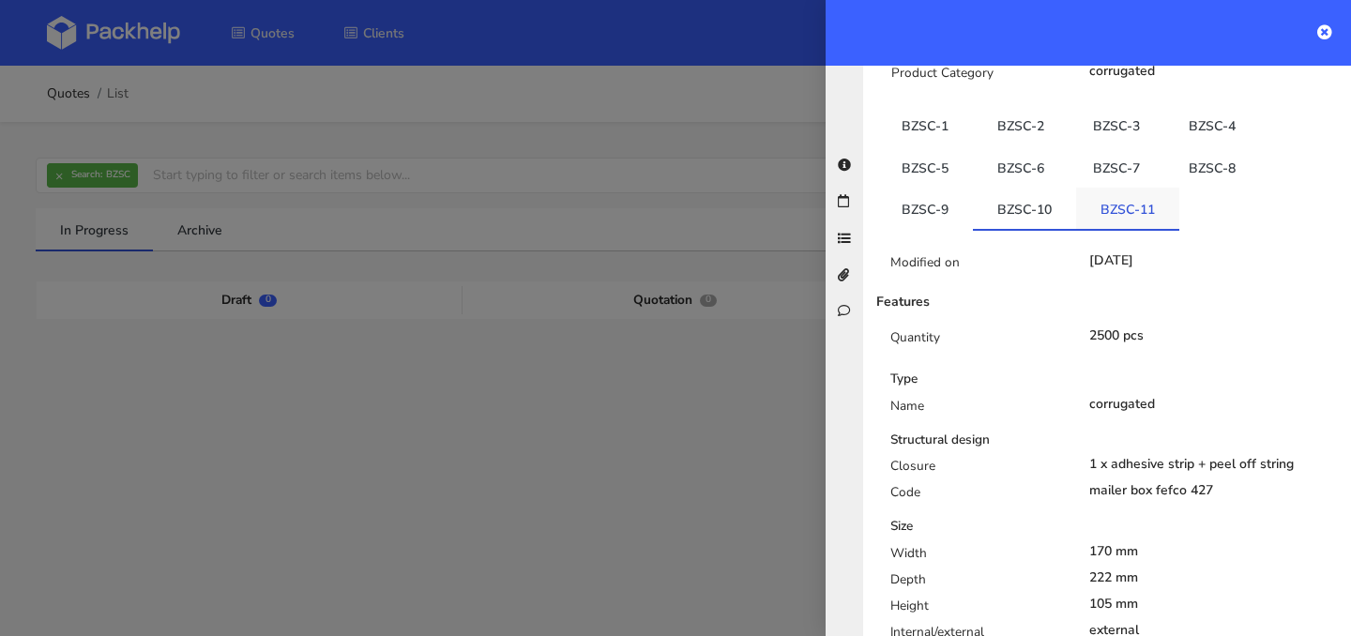
click at [1099, 188] on link "BZSC-11" at bounding box center [1127, 208] width 103 height 41
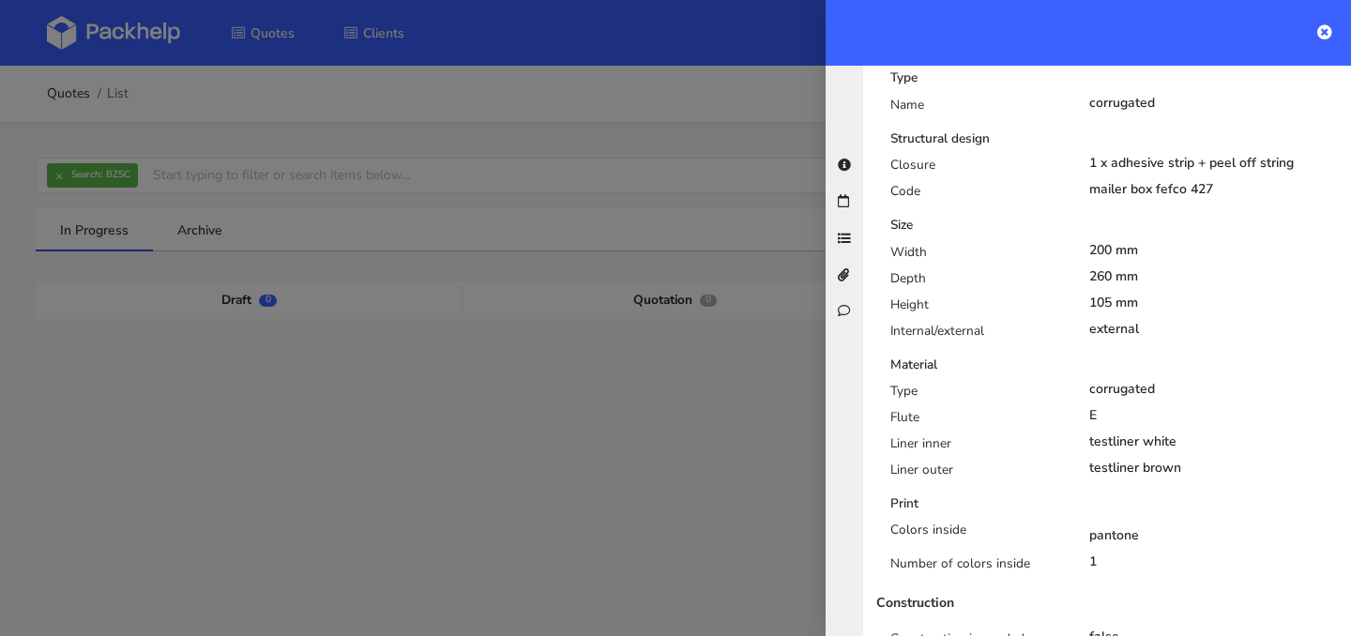
scroll to position [795, 0]
click at [469, 206] on div at bounding box center [675, 318] width 1351 height 636
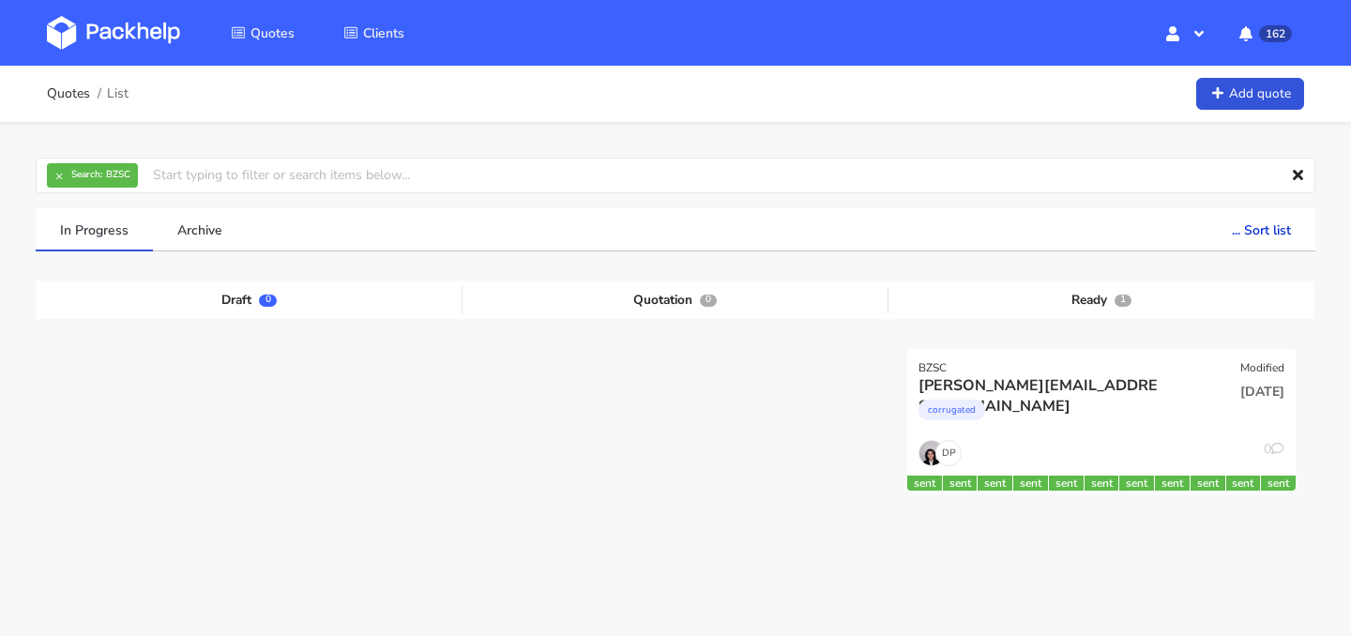
scroll to position [83, 0]
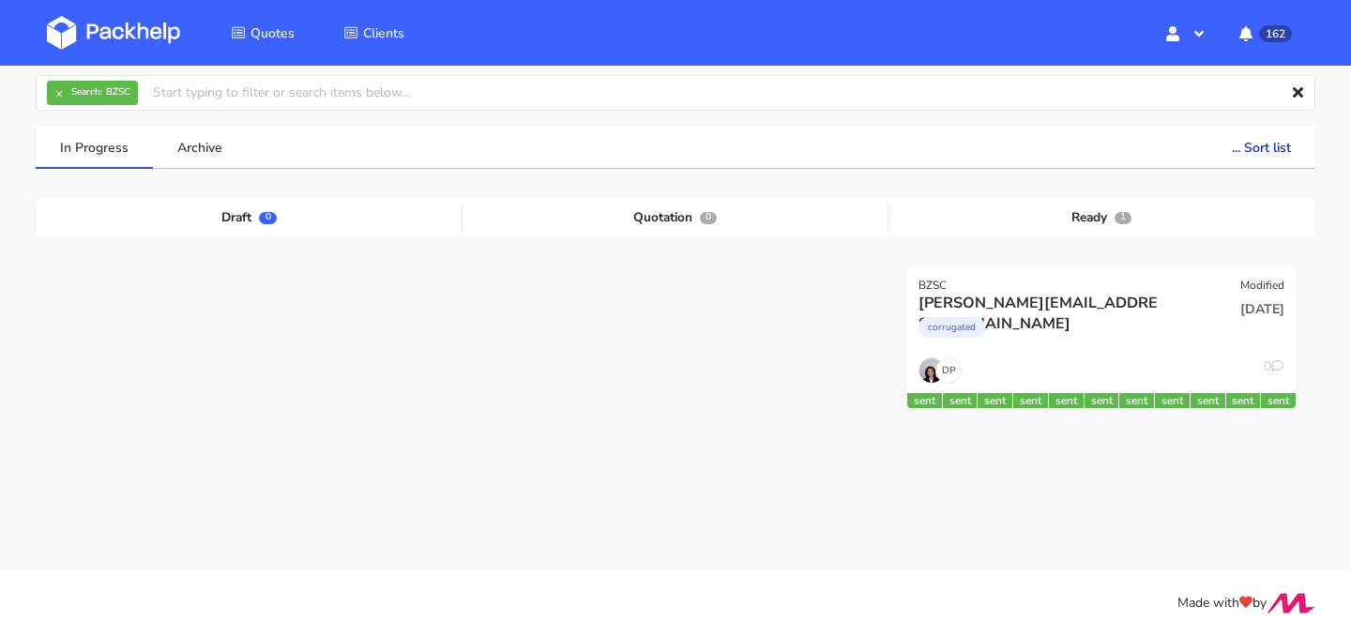
click at [1131, 390] on div "DP 0" at bounding box center [1101, 375] width 388 height 36
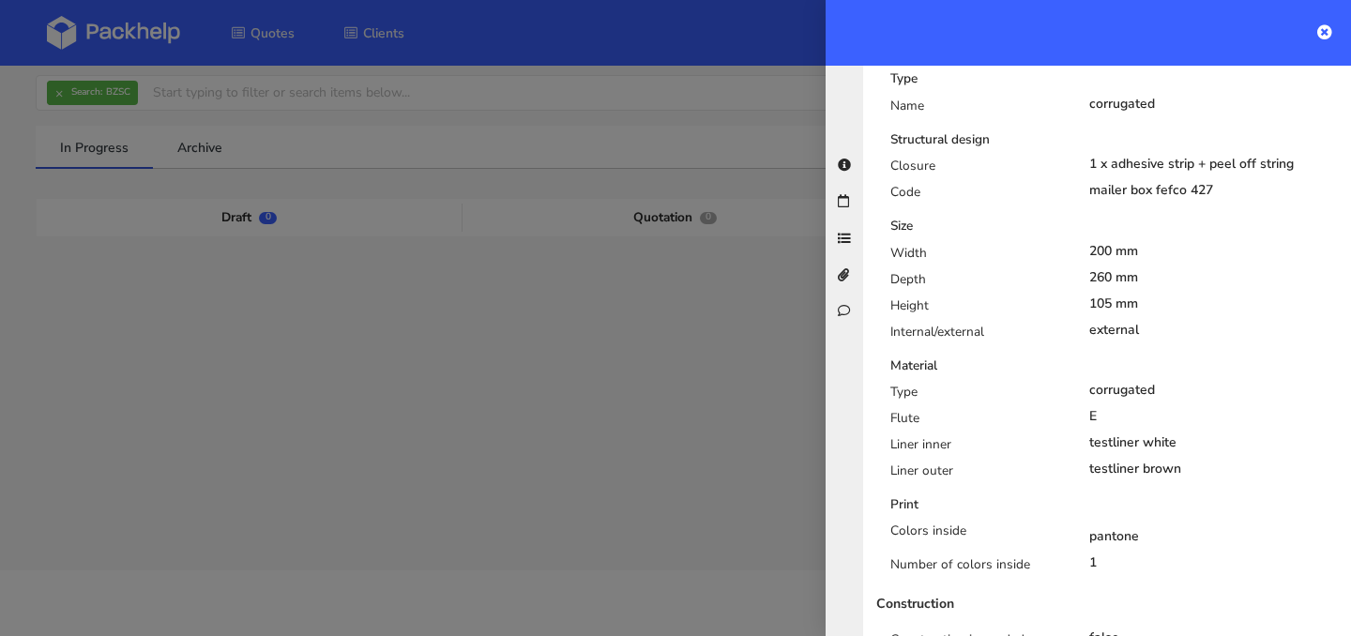
scroll to position [1122, 0]
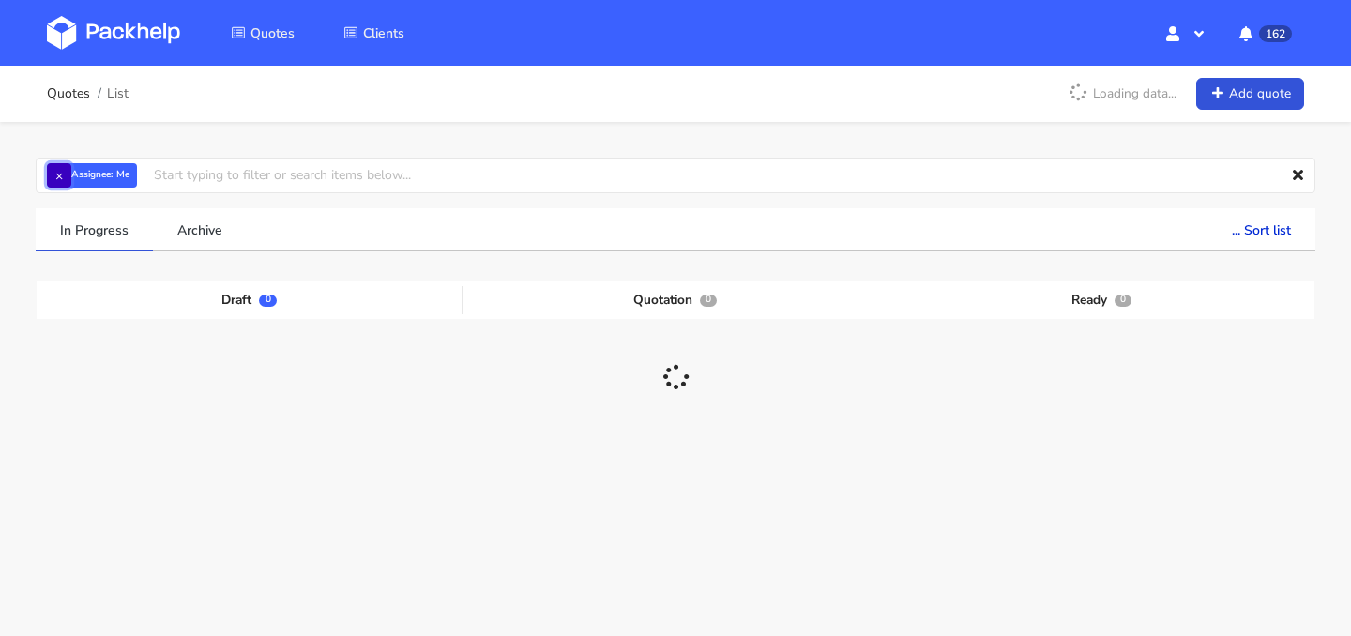
click at [57, 168] on button "×" at bounding box center [59, 175] width 24 height 24
click at [115, 176] on input "text" at bounding box center [676, 176] width 1280 height 36
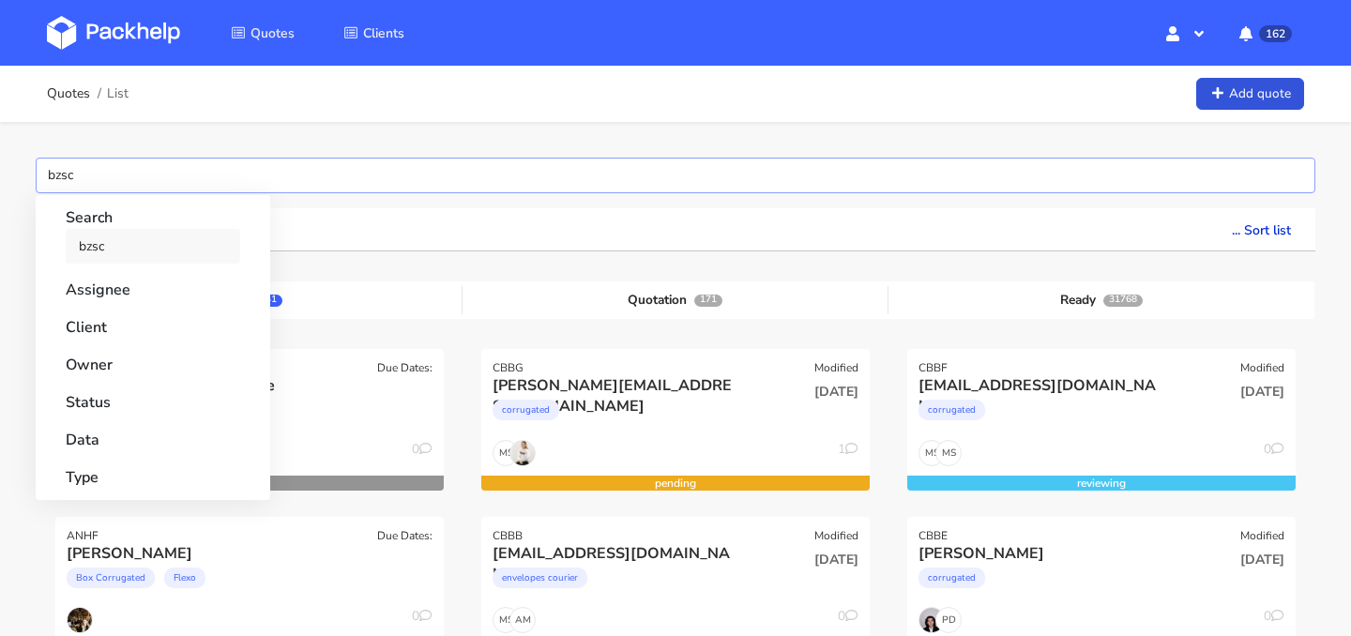
type input "bzsc"
click at [134, 256] on link "bzsc" at bounding box center [153, 246] width 175 height 35
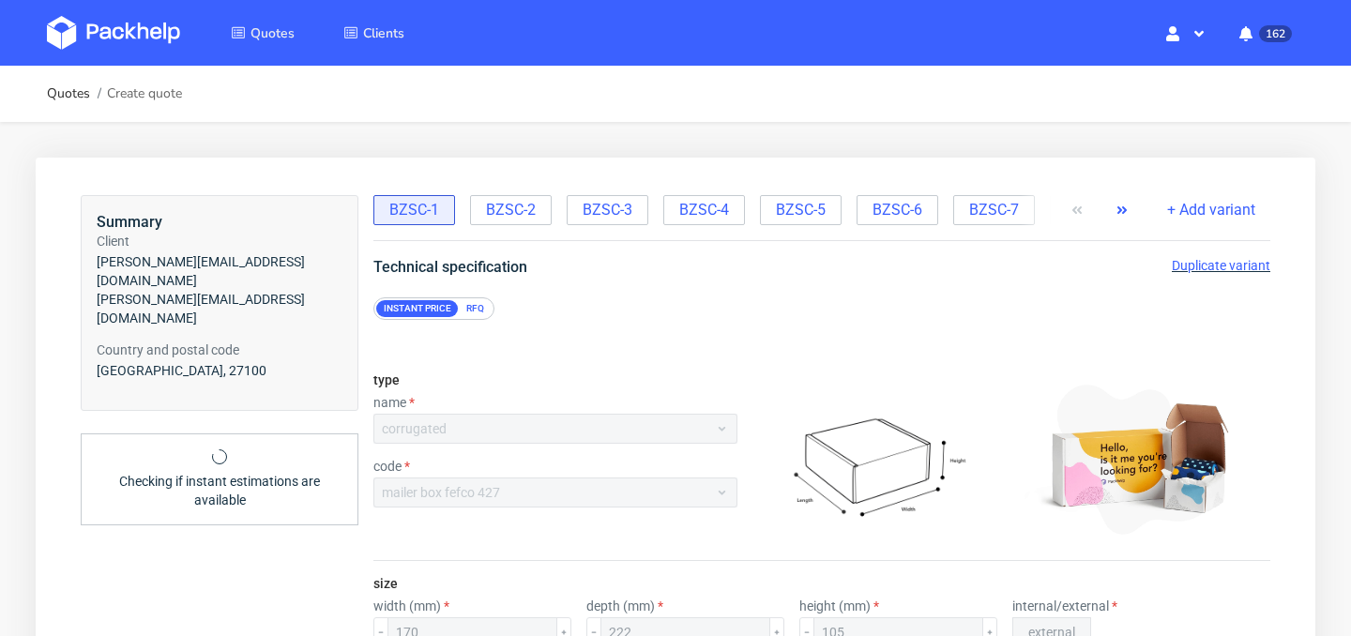
click at [1124, 208] on use "button" at bounding box center [1121, 210] width 9 height 8
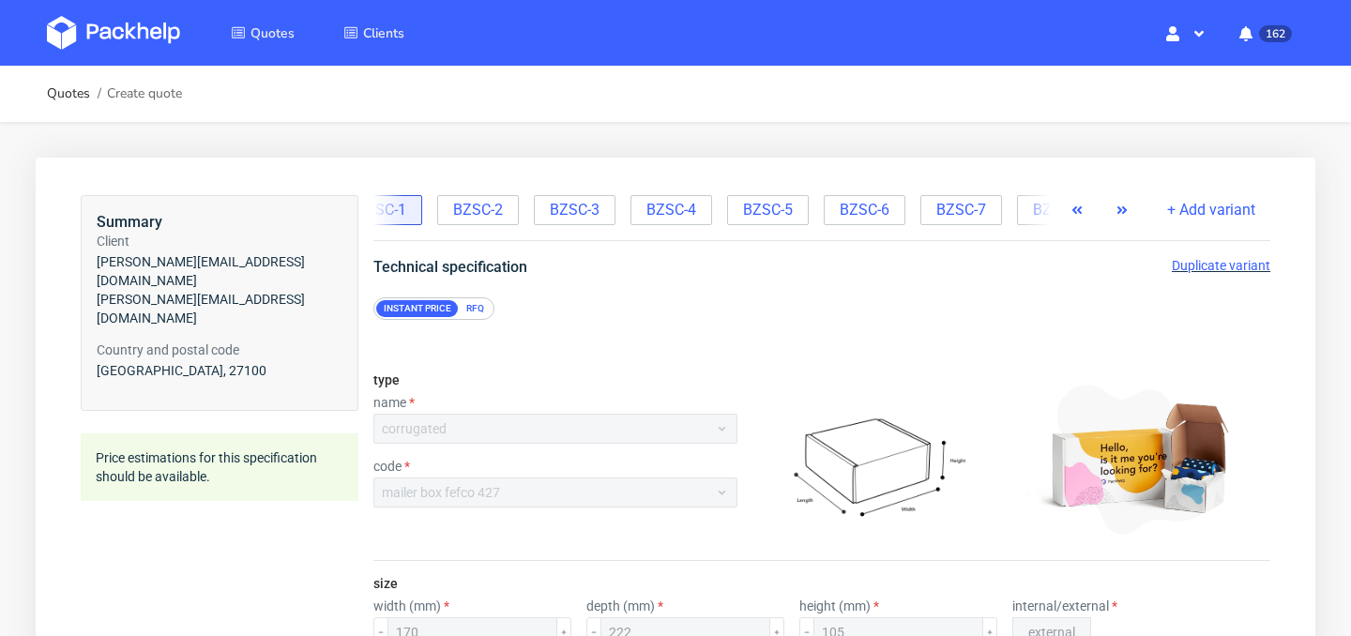
click at [1124, 208] on use "button" at bounding box center [1121, 210] width 9 height 8
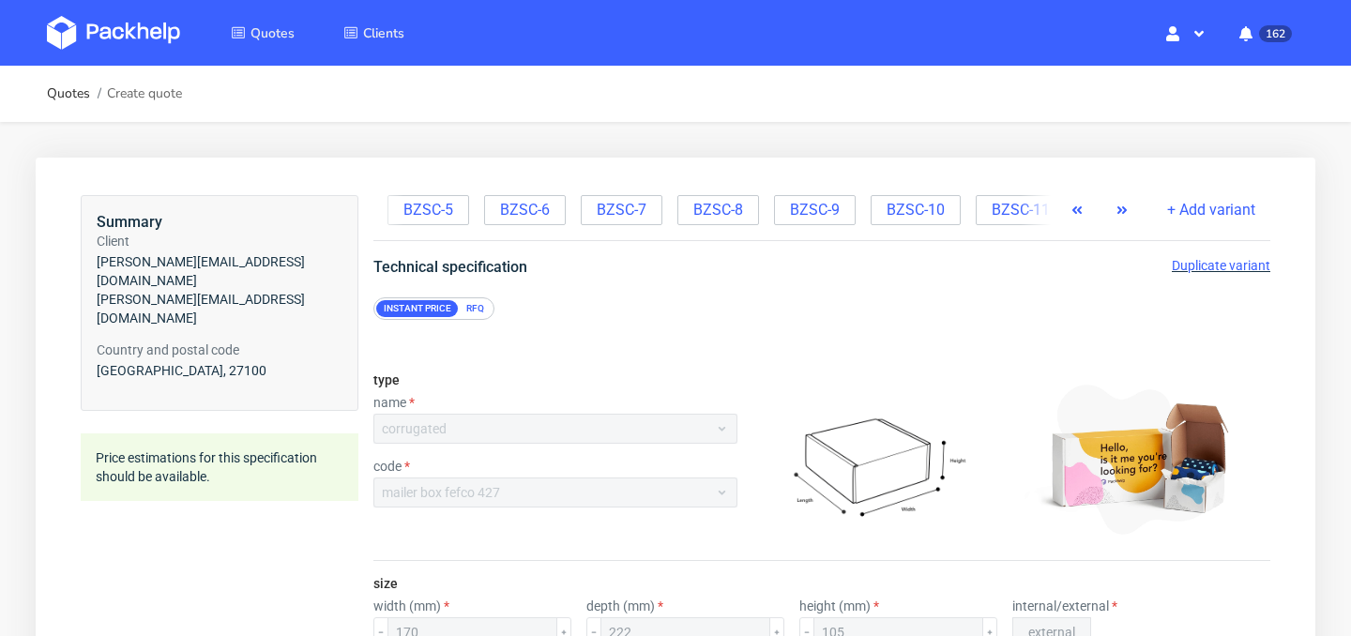
scroll to position [0, 404]
click at [1124, 208] on use "button" at bounding box center [1121, 210] width 9 height 8
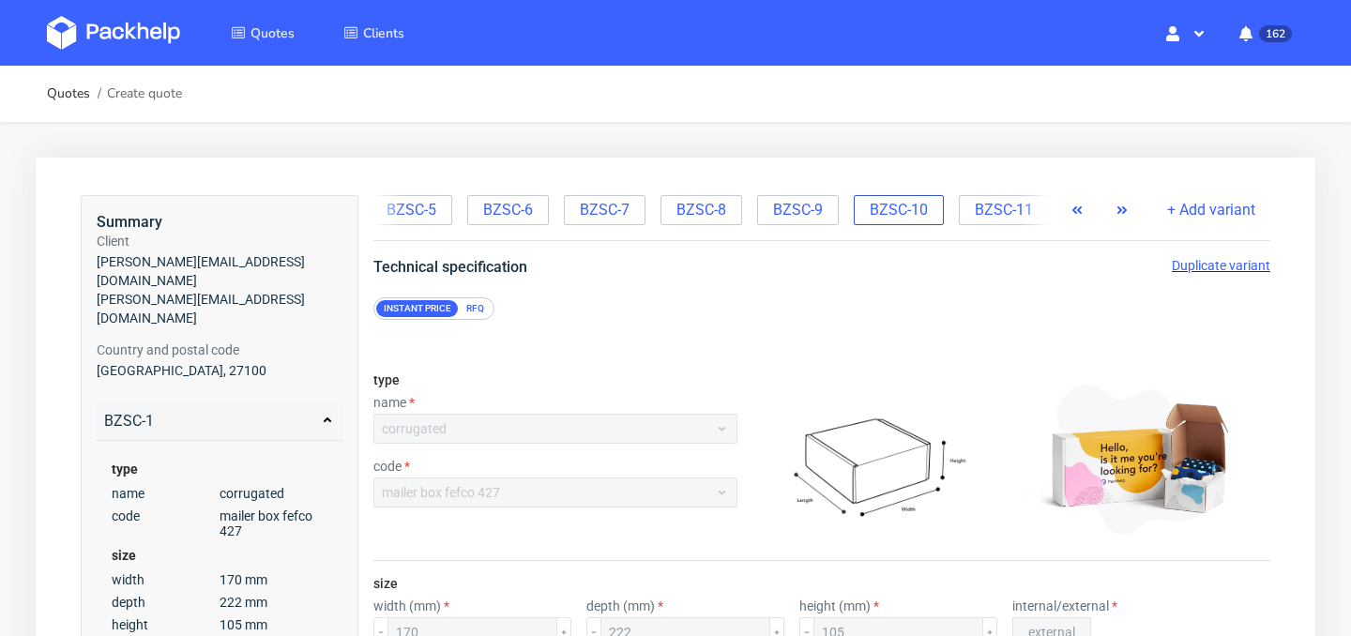
click at [904, 211] on span "BZSC-10" at bounding box center [899, 210] width 58 height 21
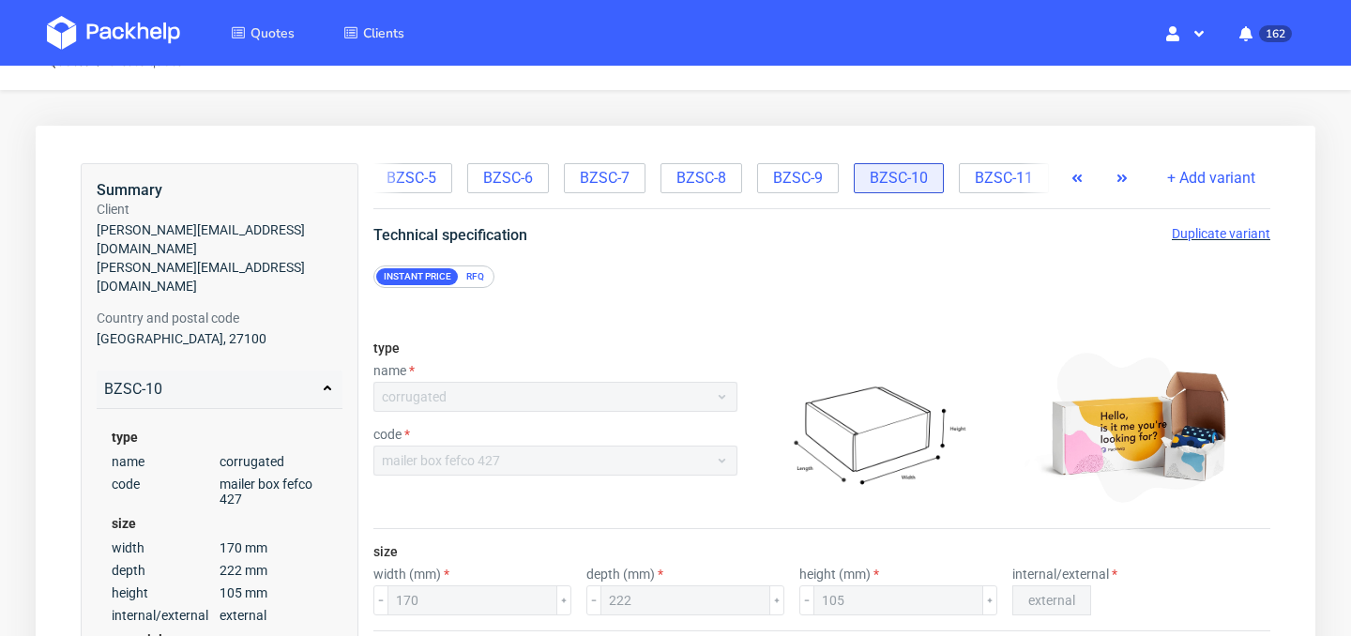
scroll to position [0, 0]
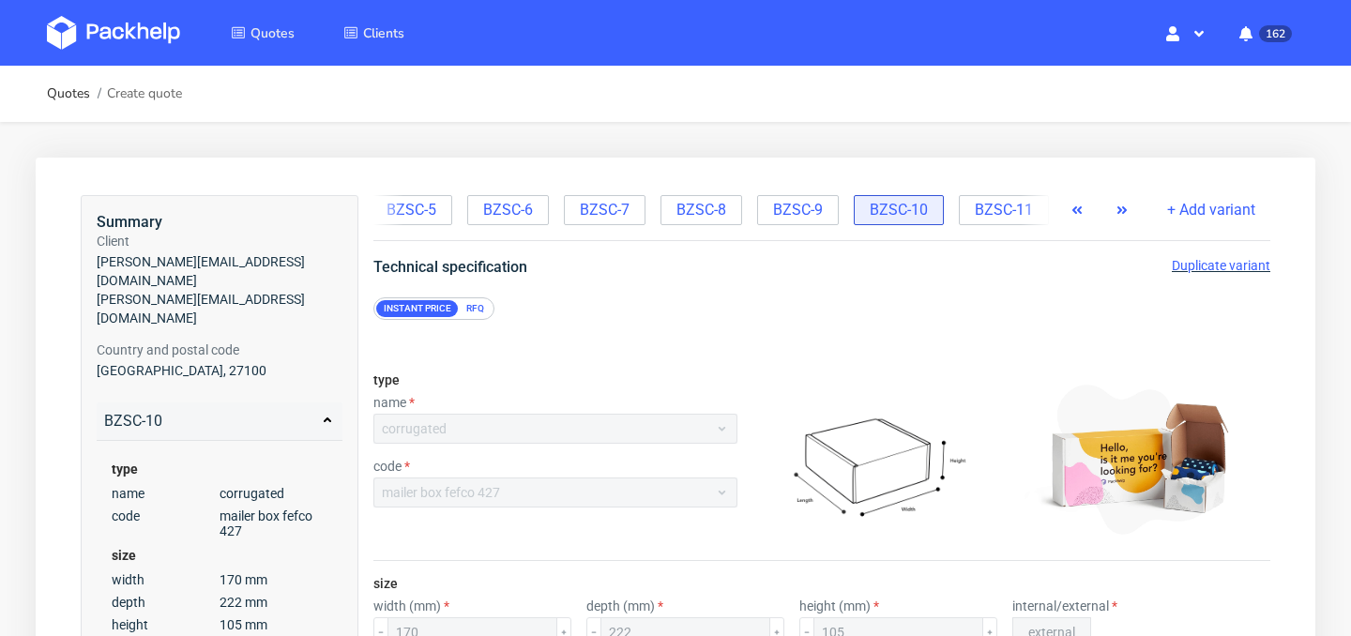
click at [1236, 260] on span "Duplicate variant" at bounding box center [1221, 265] width 99 height 15
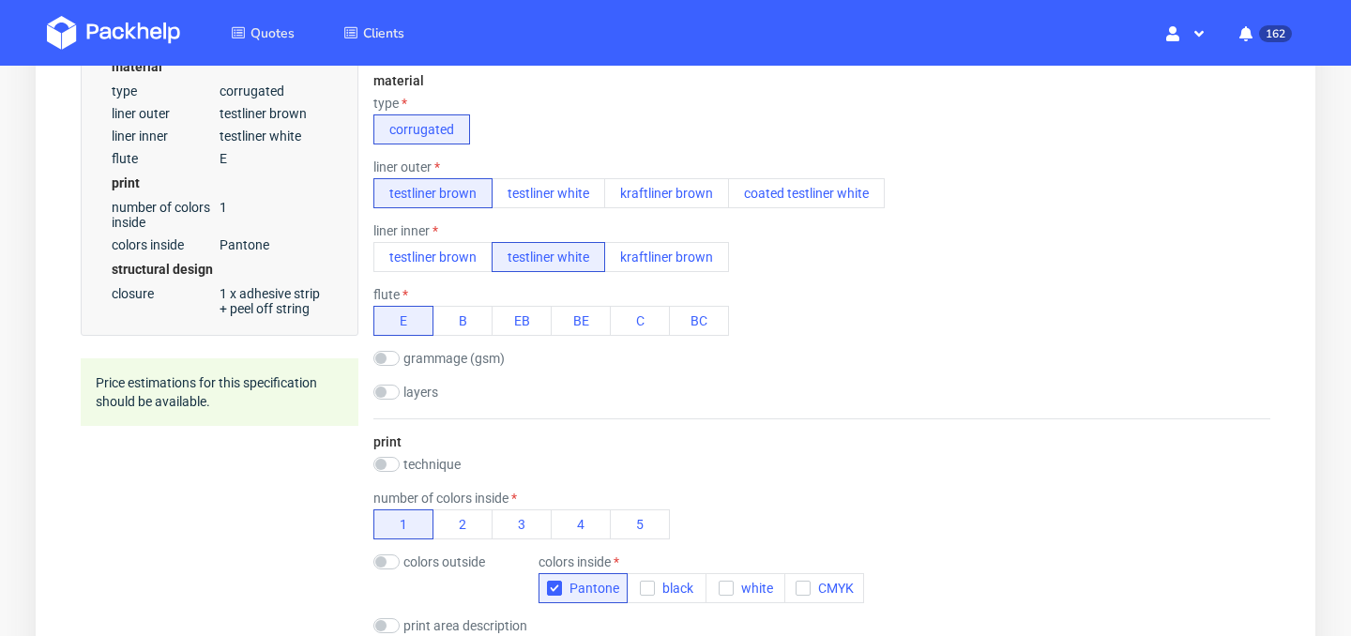
scroll to position [596, 0]
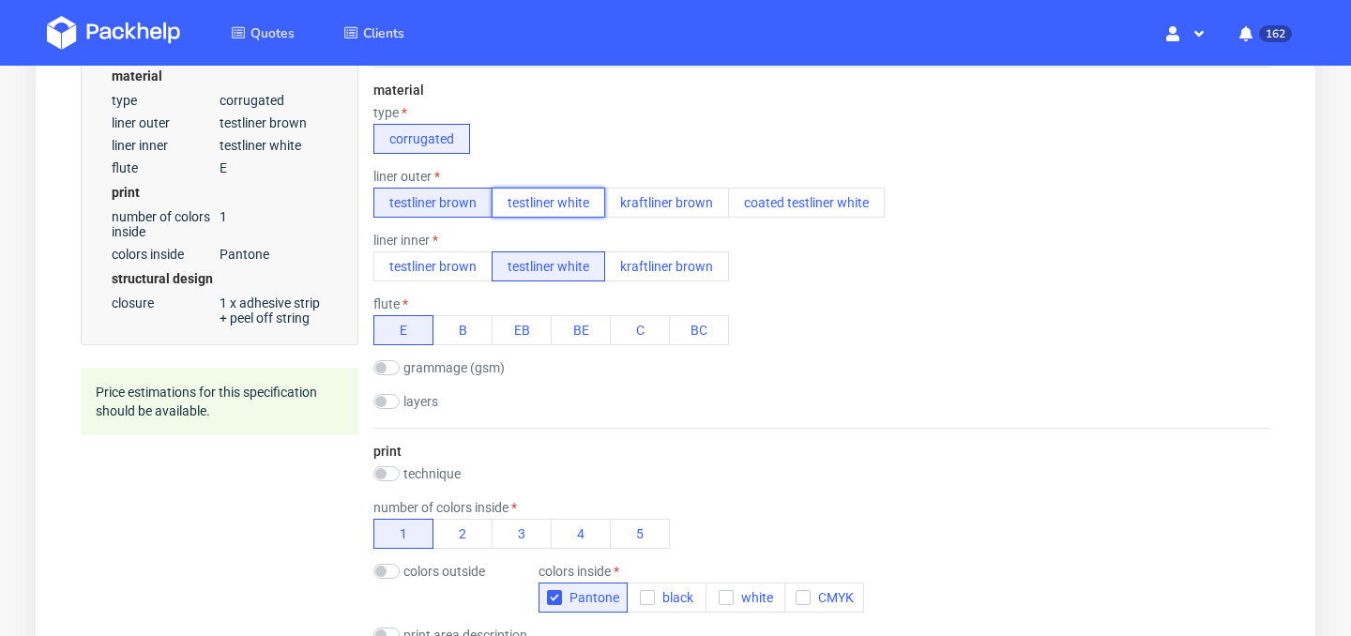
click at [543, 202] on button "testliner white" at bounding box center [549, 203] width 114 height 30
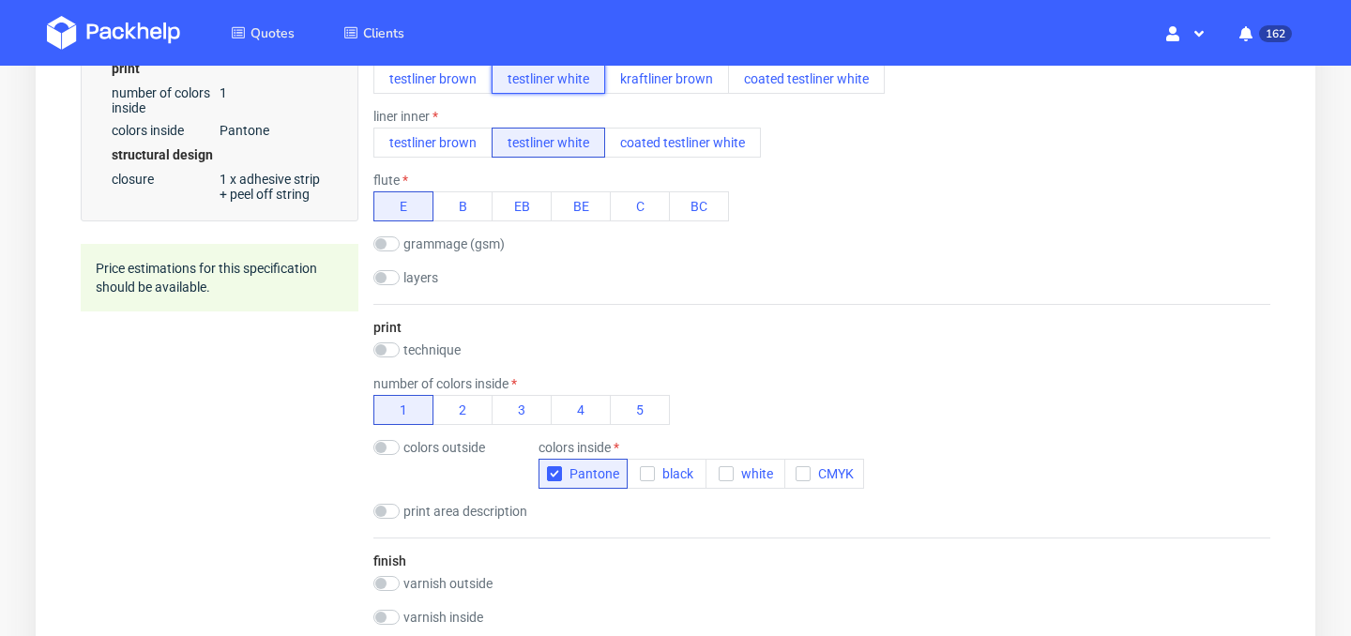
scroll to position [607, 0]
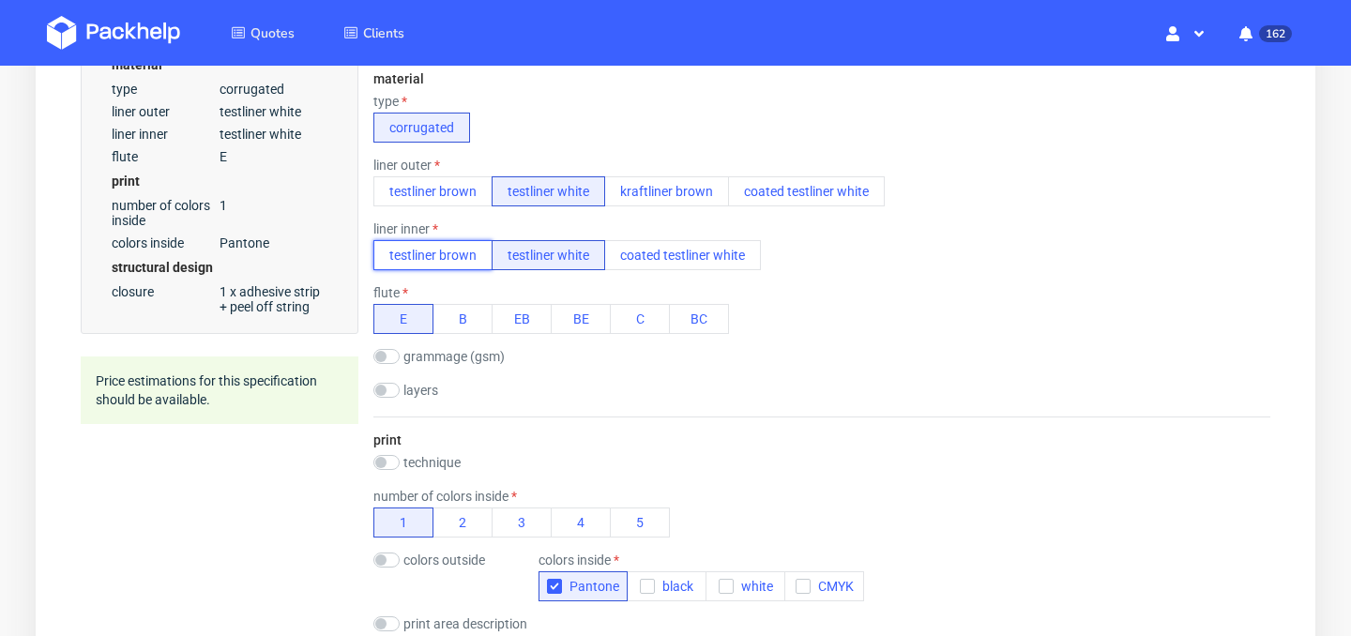
click at [455, 262] on button "testliner brown" at bounding box center [432, 255] width 119 height 30
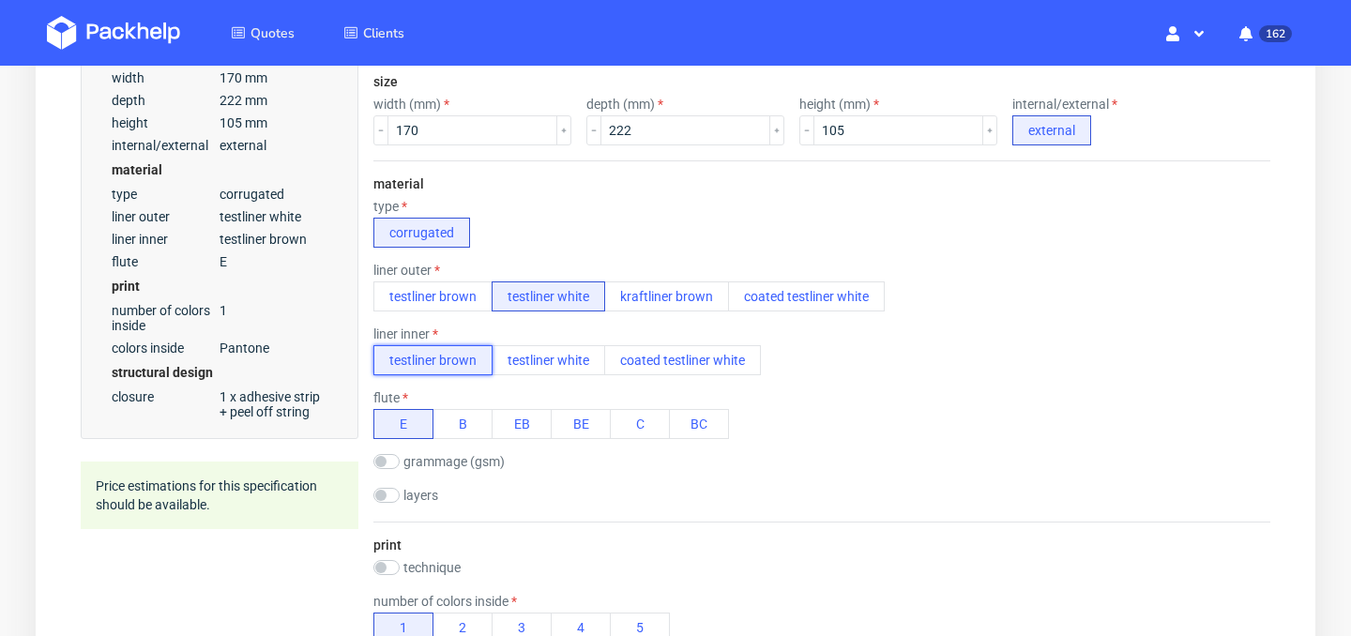
scroll to position [514, 0]
